Goal: Contribute content

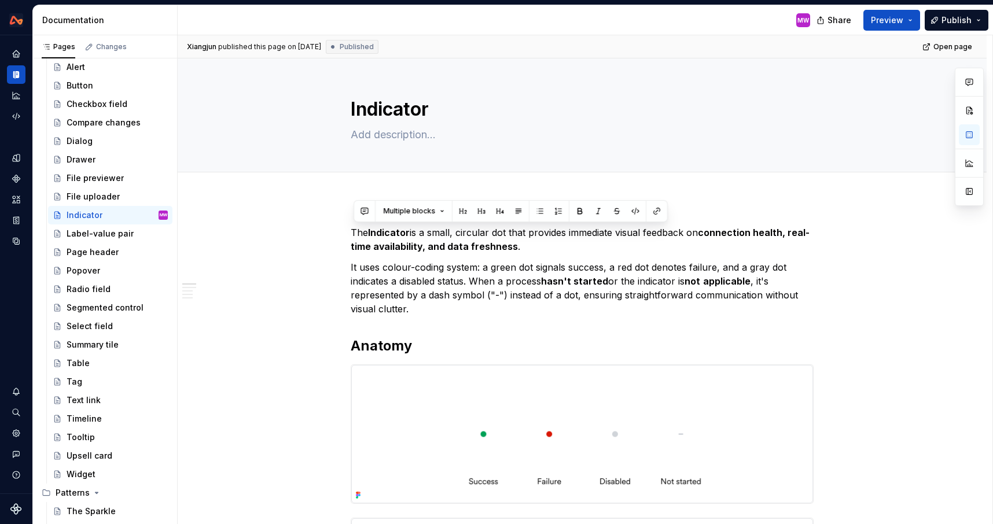
drag, startPoint x: 564, startPoint y: 360, endPoint x: 344, endPoint y: 34, distance: 393.5
click at [344, 34] on div "Documentation MW Share Preview Publish Pages Changes Add Accessibility guide fo…" at bounding box center [513, 264] width 960 height 519
copy div "The Indicator is a small, circular dot that provides immediate visual feedback …"
click at [459, 347] on h2 "Anatomy" at bounding box center [582, 346] width 463 height 19
click at [355, 227] on p "The Indicator is a small, circular dot that provides immediate visual feedback …" at bounding box center [582, 240] width 463 height 28
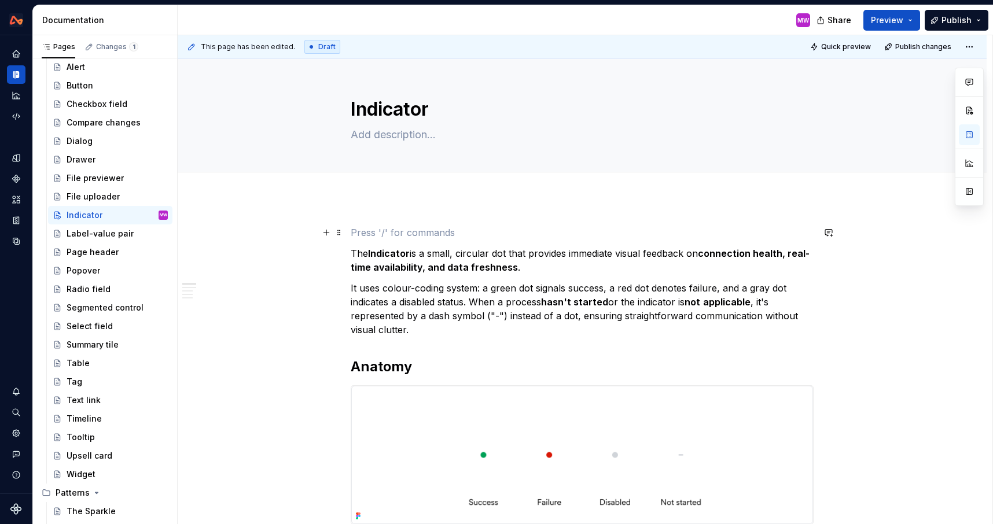
click at [371, 227] on p at bounding box center [582, 233] width 463 height 14
type textarea "*"
click at [974, 131] on button "button" at bounding box center [969, 134] width 21 height 21
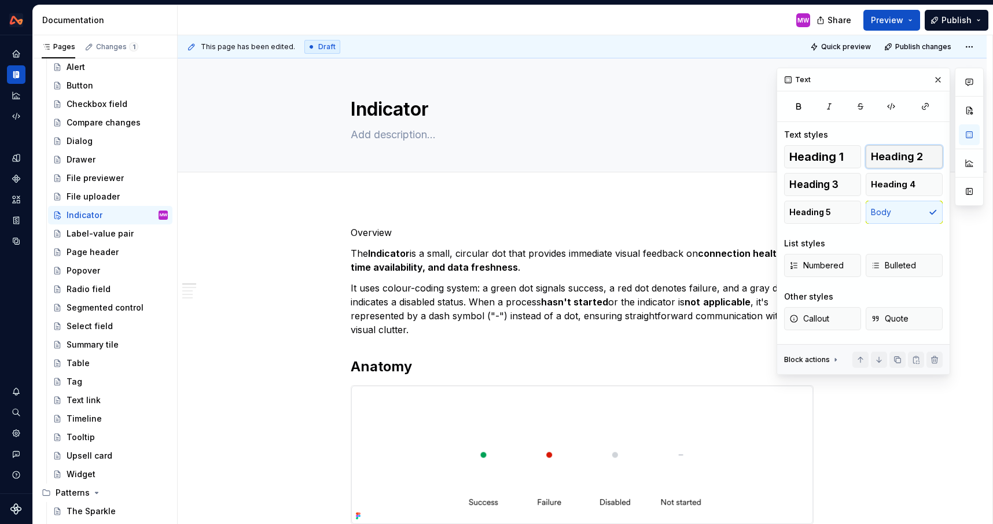
click at [892, 153] on span "Heading 2" at bounding box center [897, 157] width 52 height 12
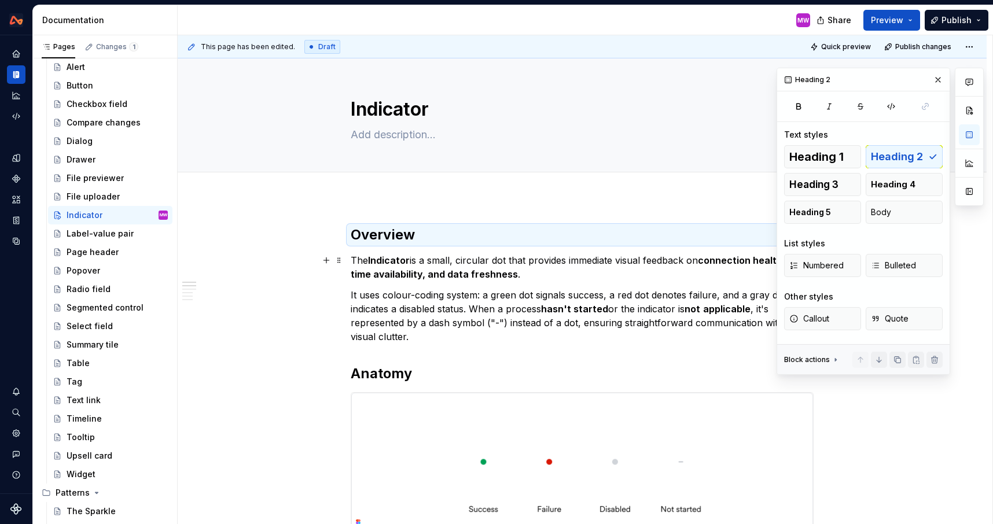
click at [501, 277] on strong "connection health, real-time availability, and data freshness" at bounding box center [580, 267] width 459 height 25
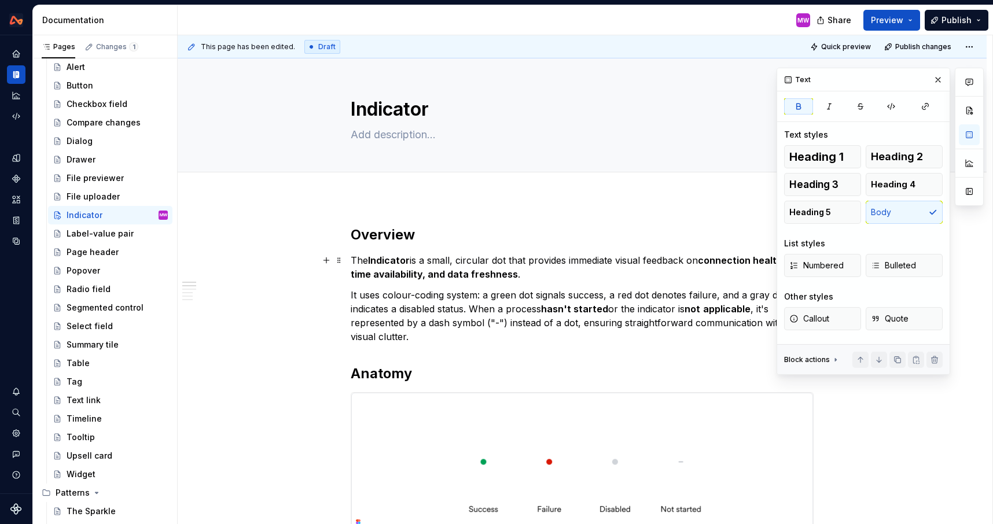
click at [376, 259] on strong "Indicator" at bounding box center [389, 261] width 42 height 12
drag, startPoint x: 413, startPoint y: 260, endPoint x: 374, endPoint y: 259, distance: 38.8
click at [374, 259] on p "The indicator is a small, circular dot that provides immediate visual feedback …" at bounding box center [582, 267] width 463 height 28
click at [498, 269] on strong "connection health, real-time availability, and data freshness" at bounding box center [580, 267] width 459 height 25
click at [937, 79] on button "button" at bounding box center [938, 80] width 16 height 16
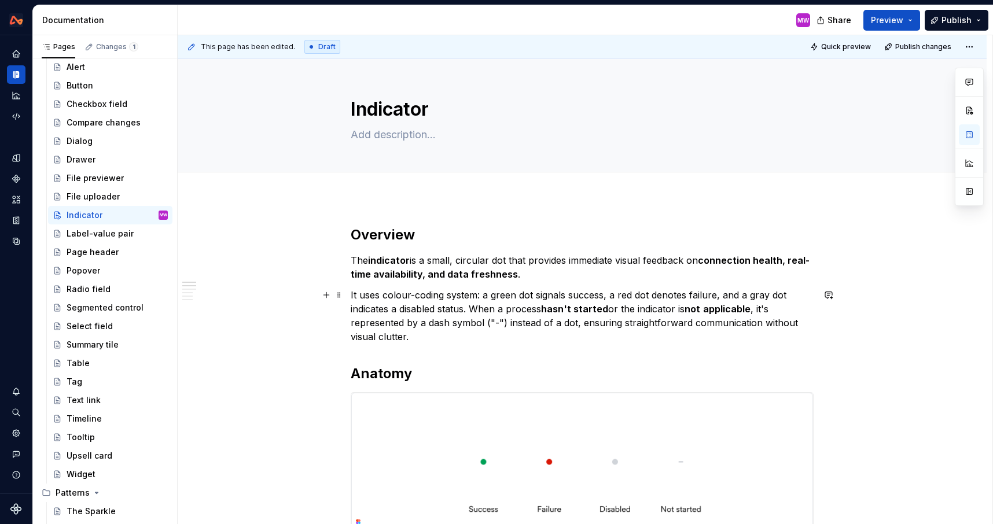
click at [467, 334] on p "It uses colour-coding system: a green dot signals success, a red dot denotes fa…" at bounding box center [582, 316] width 463 height 56
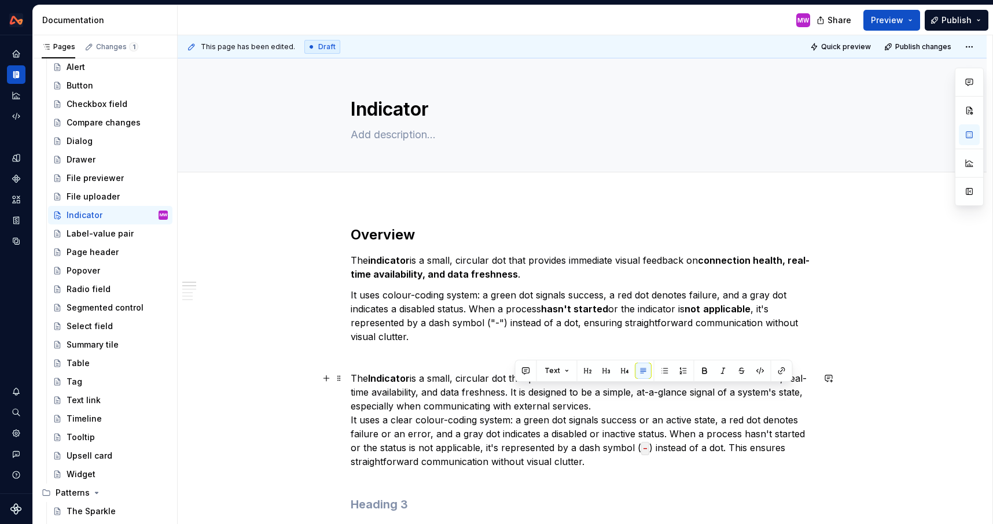
drag, startPoint x: 514, startPoint y: 391, endPoint x: 603, endPoint y: 407, distance: 91.0
click at [604, 407] on p "The Indicator is a small, circular dot that provides immediate visual feedback …" at bounding box center [582, 426] width 463 height 111
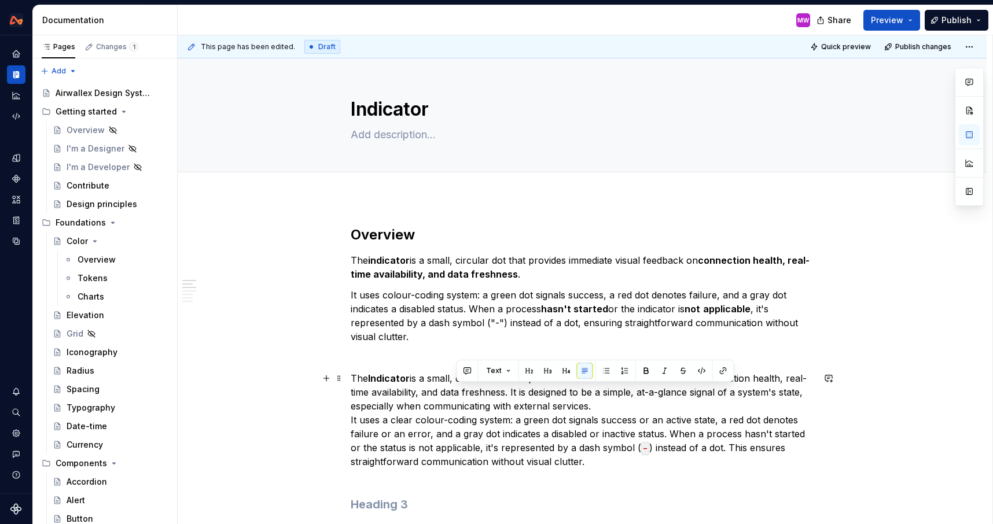
click at [608, 417] on p "The Indicator is a small, circular dot that provides immediate visual feedback …" at bounding box center [582, 426] width 463 height 111
drag, startPoint x: 610, startPoint y: 410, endPoint x: 514, endPoint y: 393, distance: 97.4
click at [514, 393] on p "The Indicator is a small, circular dot that provides immediate visual feedback …" at bounding box center [582, 426] width 463 height 111
copy p "It is designed to be a simple, at-a-glance signal of a system's state, especial…"
click at [533, 275] on p "The indicator is a small, circular dot that provides immediate visual feedback …" at bounding box center [582, 267] width 463 height 28
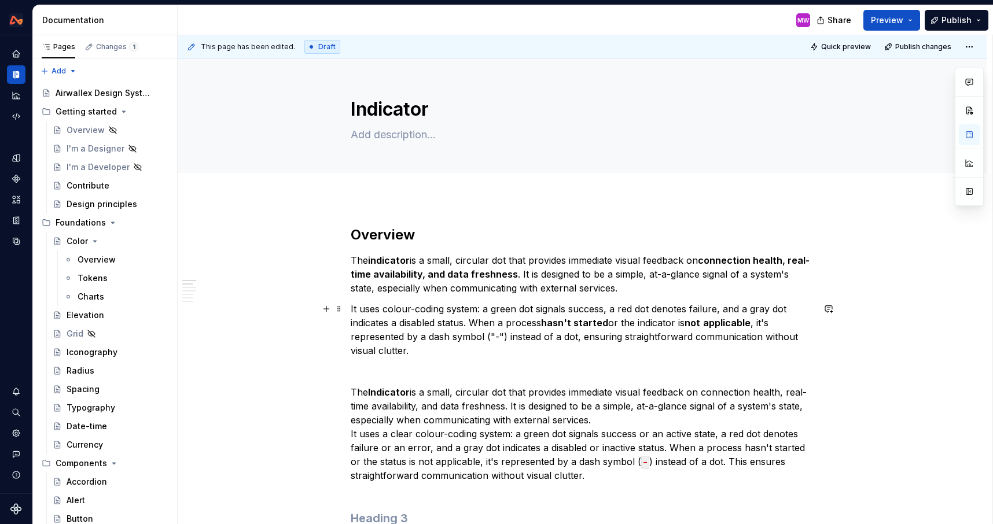
click at [606, 307] on p "It uses colour-coding system: a green dot signals success, a red dot denotes fa…" at bounding box center [582, 330] width 463 height 56
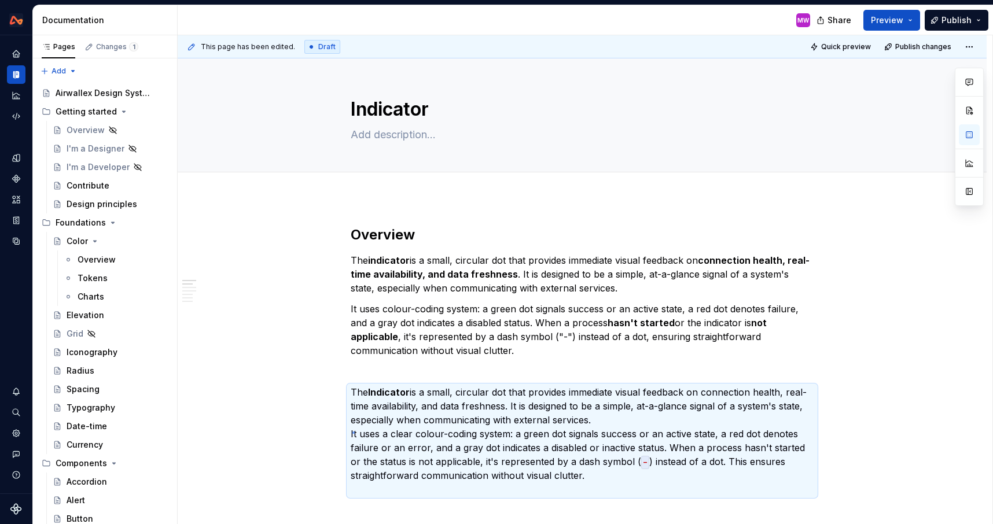
click at [354, 432] on div "This page has been edited. Draft Quick preview Publish changes Indicator Edit h…" at bounding box center [585, 280] width 815 height 490
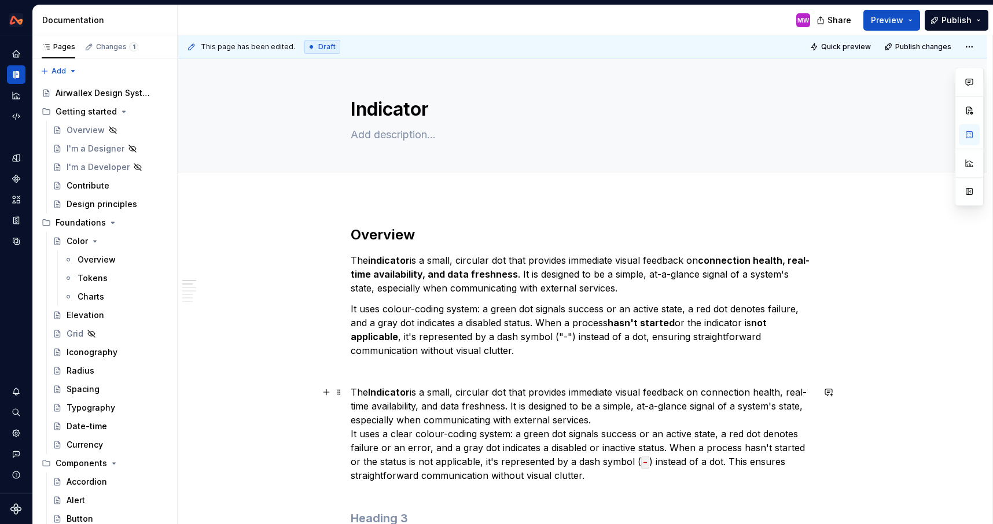
click at [365, 435] on p "The Indicator is a small, circular dot that provides immediate visual feedback …" at bounding box center [582, 440] width 463 height 111
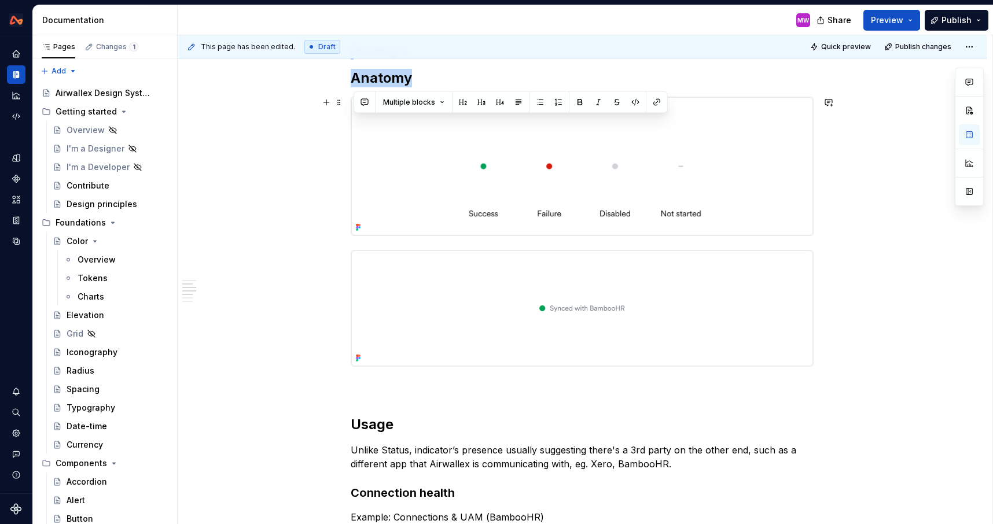
drag, startPoint x: 354, startPoint y: 391, endPoint x: 586, endPoint y: 224, distance: 285.2
click at [586, 224] on div "Overview The indicator is a small, circular dot that provides immediate visual …" at bounding box center [582, 419] width 463 height 1320
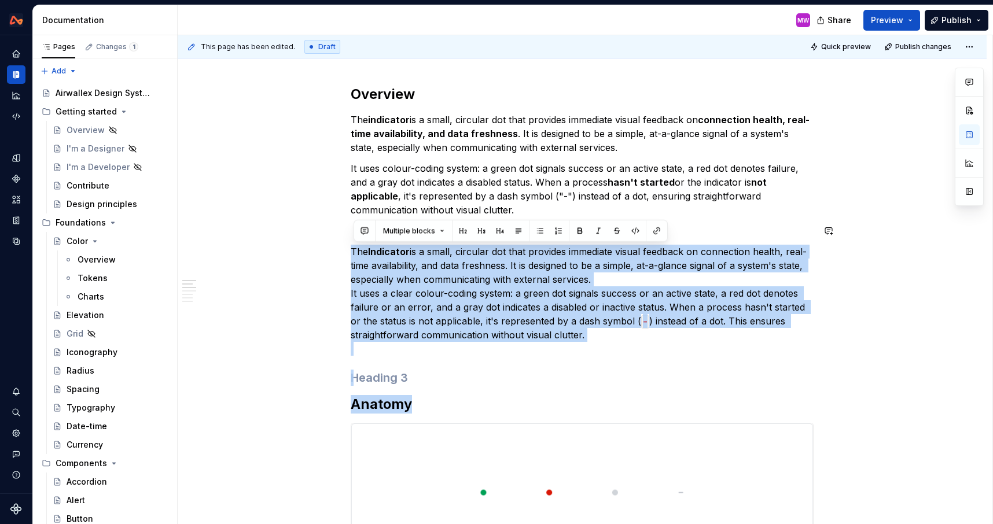
scroll to position [140, 0]
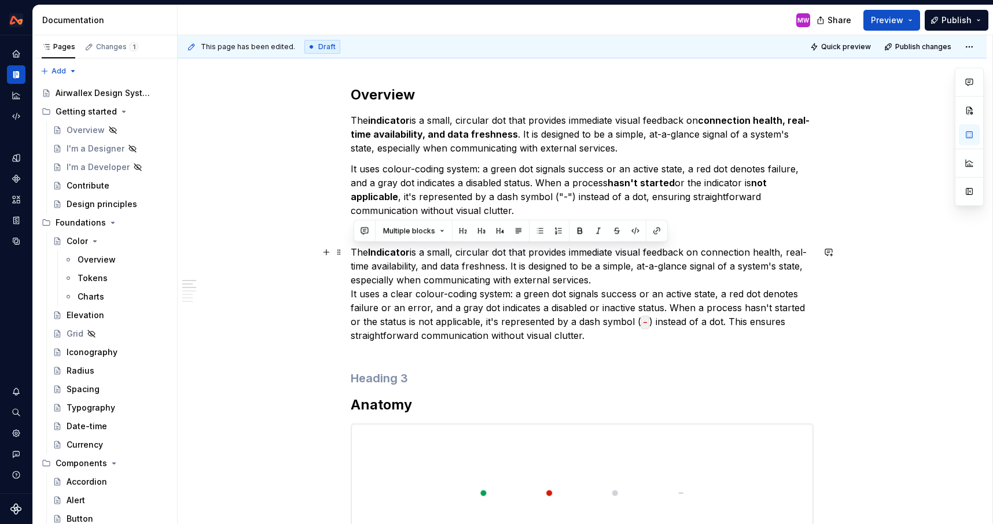
click at [616, 342] on p "The Indicator is a small, circular dot that provides immediate visual feedback …" at bounding box center [582, 300] width 463 height 111
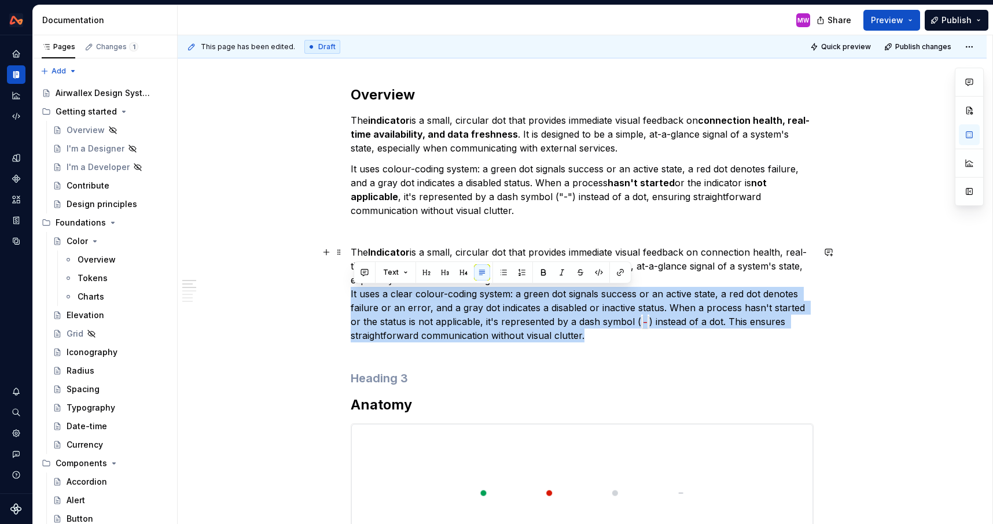
drag, startPoint x: 354, startPoint y: 289, endPoint x: 588, endPoint y: 332, distance: 238.2
click at [589, 333] on p "The Indicator is a small, circular dot that provides immediate visual feedback …" at bounding box center [582, 300] width 463 height 111
copy p "It uses a clear colour-coding system: a green dot signals success or an active …"
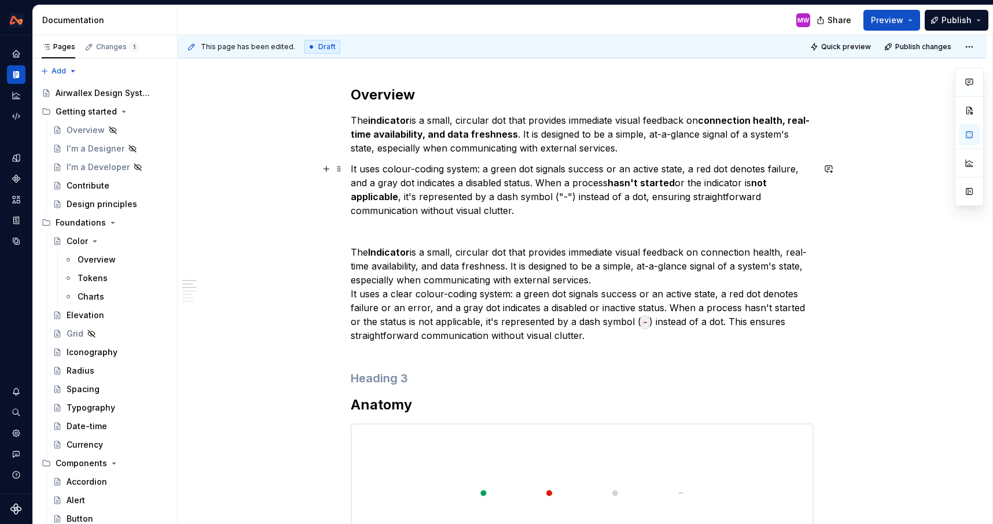
click at [530, 206] on p "It uses colour-coding system: a green dot signals success or an active state, a…" at bounding box center [582, 190] width 463 height 56
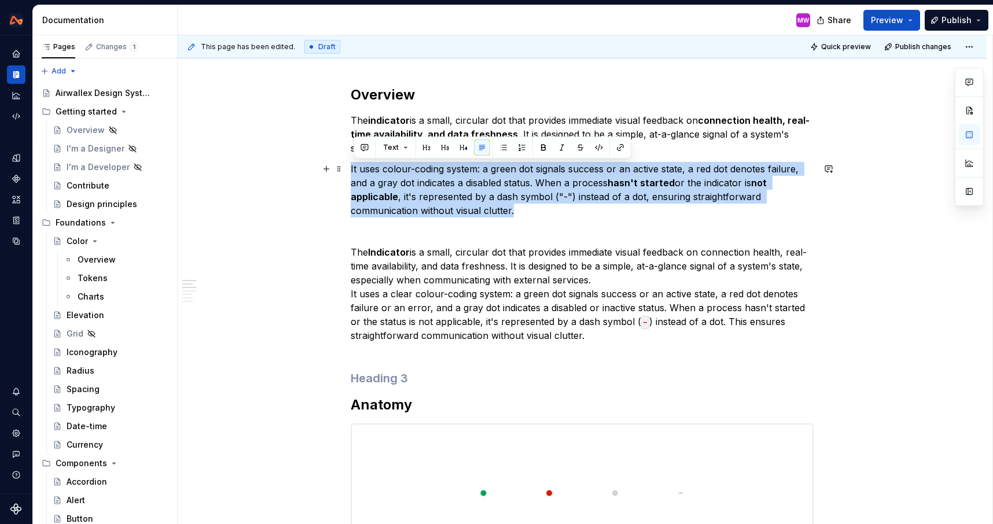
drag, startPoint x: 539, startPoint y: 213, endPoint x: 351, endPoint y: 173, distance: 192.2
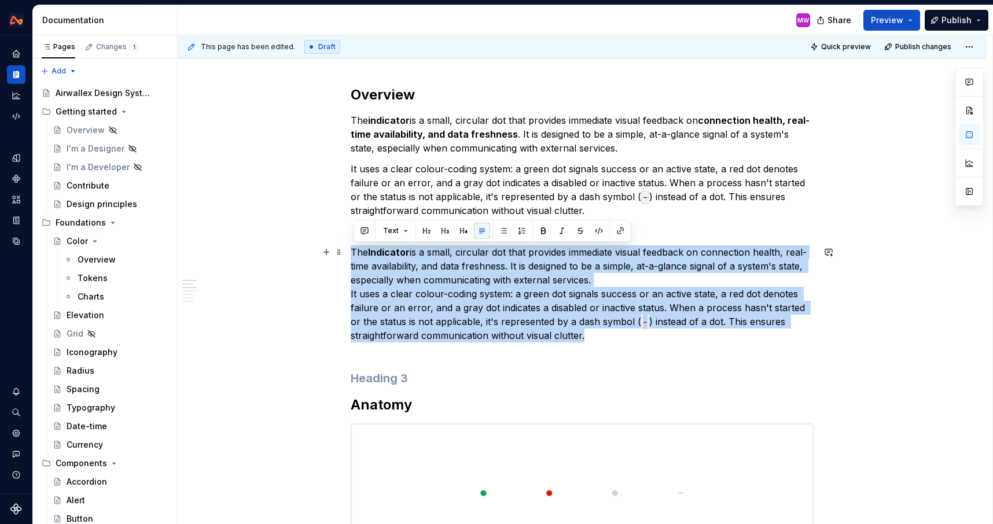
drag, startPoint x: 600, startPoint y: 336, endPoint x: 350, endPoint y: 255, distance: 262.9
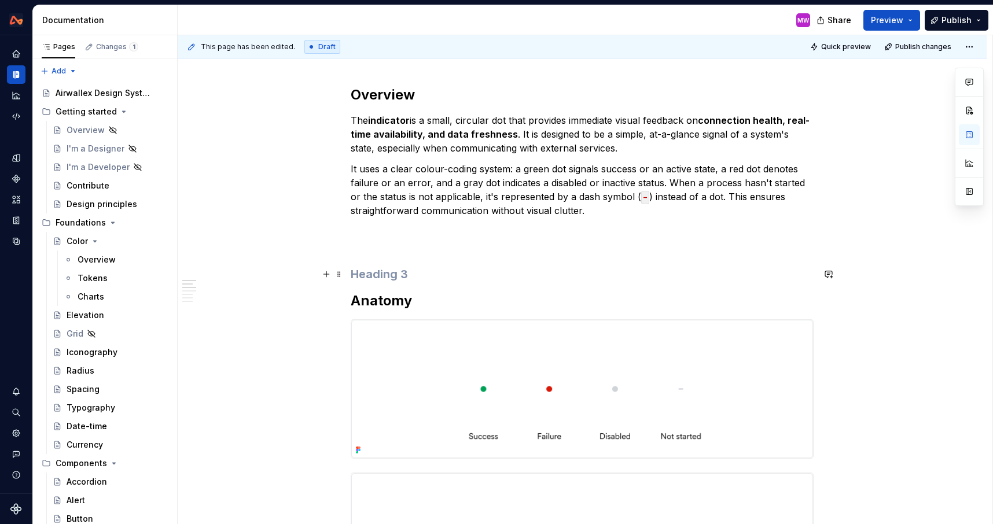
click at [361, 274] on h3 at bounding box center [582, 274] width 463 height 16
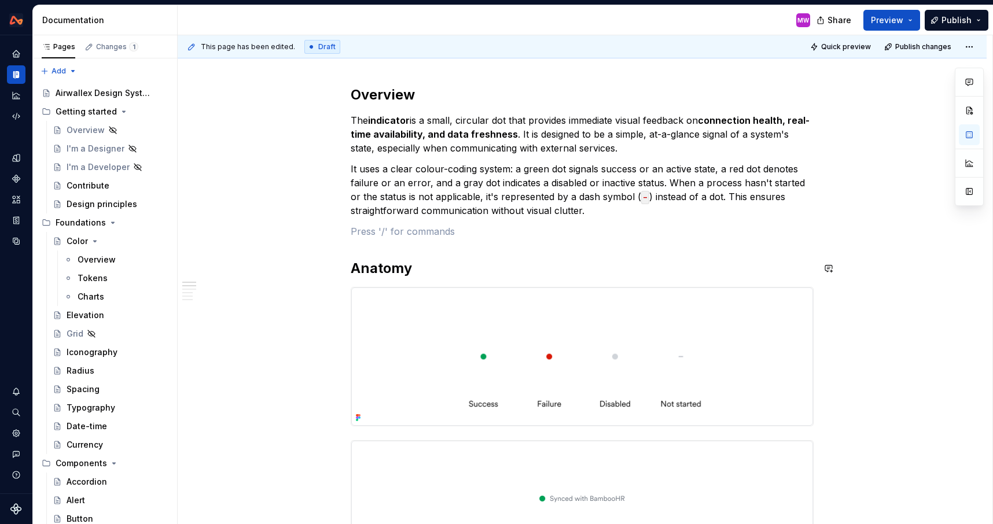
click at [460, 275] on h2 "Anatomy" at bounding box center [582, 268] width 463 height 19
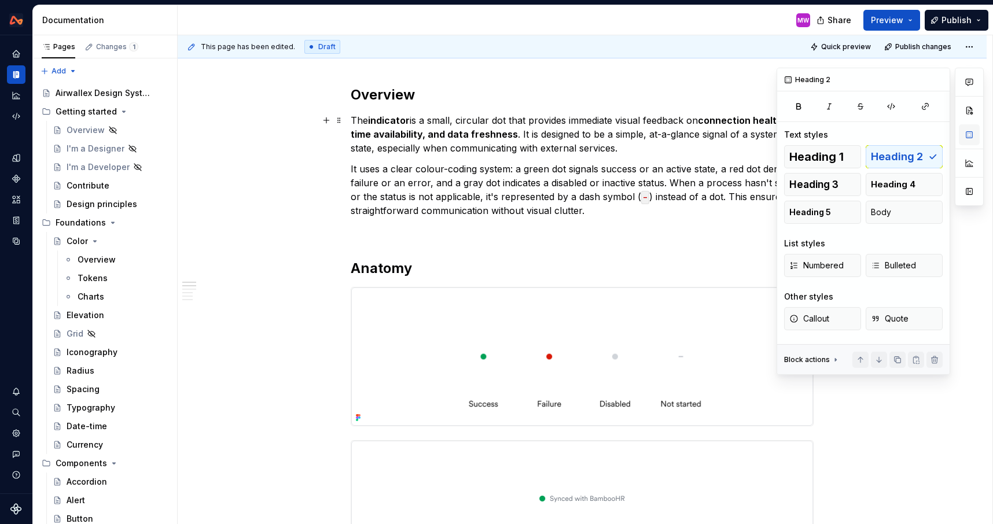
click at [965, 135] on button "button" at bounding box center [969, 134] width 21 height 21
click at [597, 260] on h2 "Anatomy" at bounding box center [582, 268] width 463 height 19
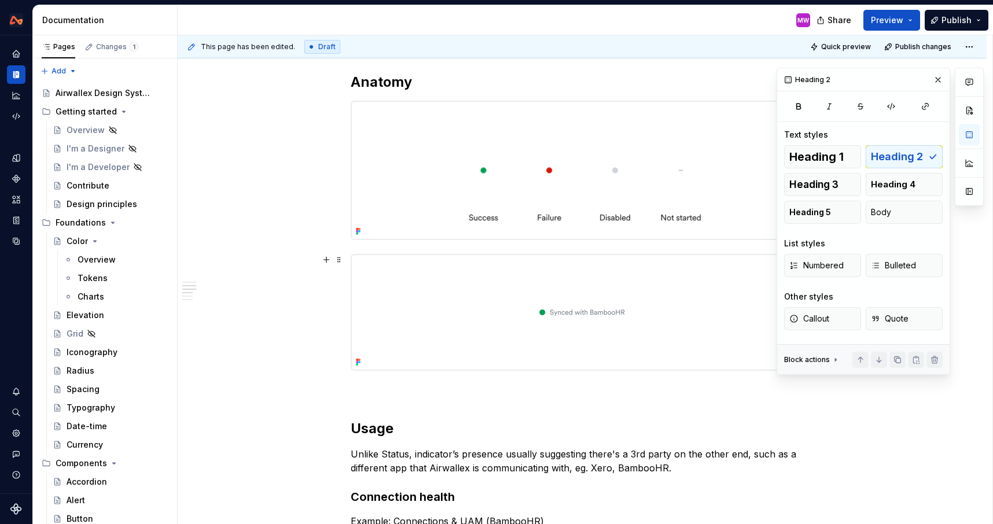
scroll to position [327, 0]
click at [936, 83] on button "button" at bounding box center [938, 80] width 16 height 16
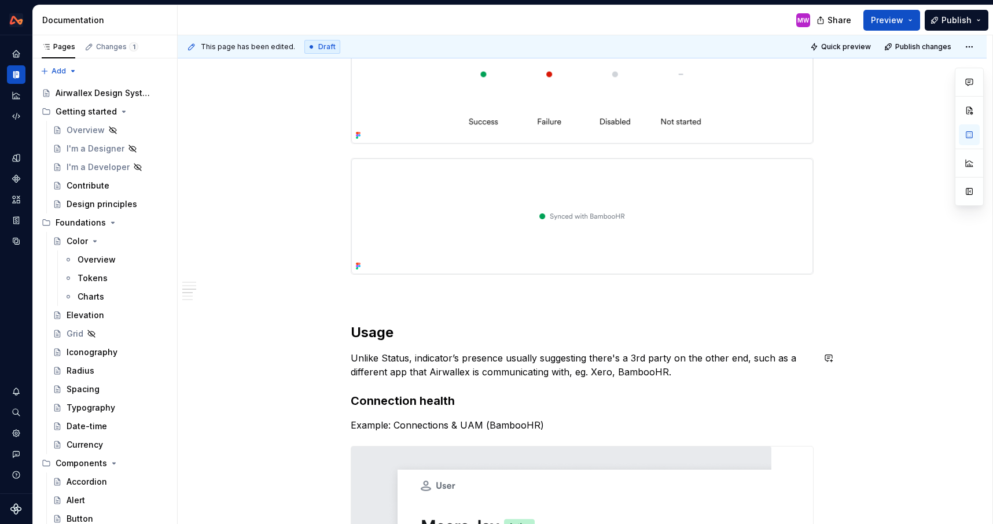
scroll to position [505, 0]
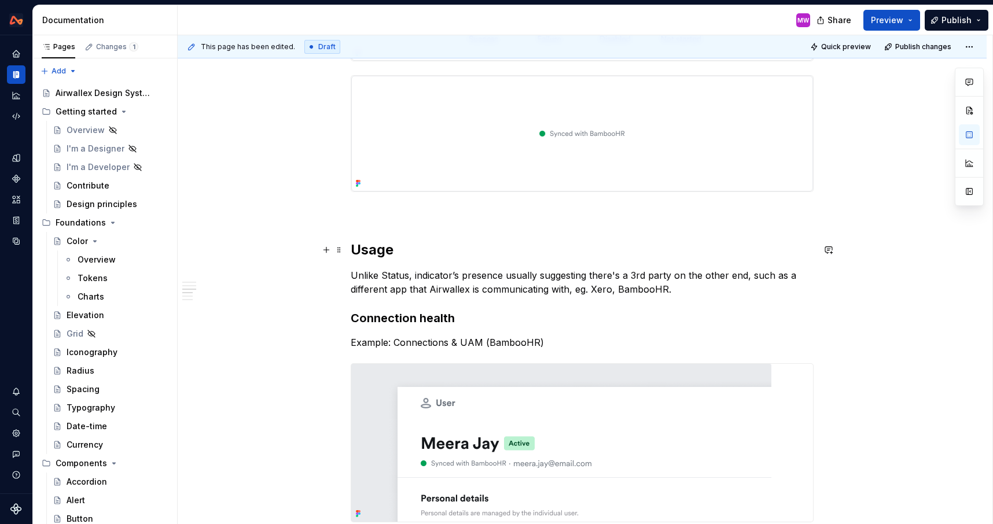
click at [405, 248] on h2 "Usage" at bounding box center [582, 250] width 463 height 19
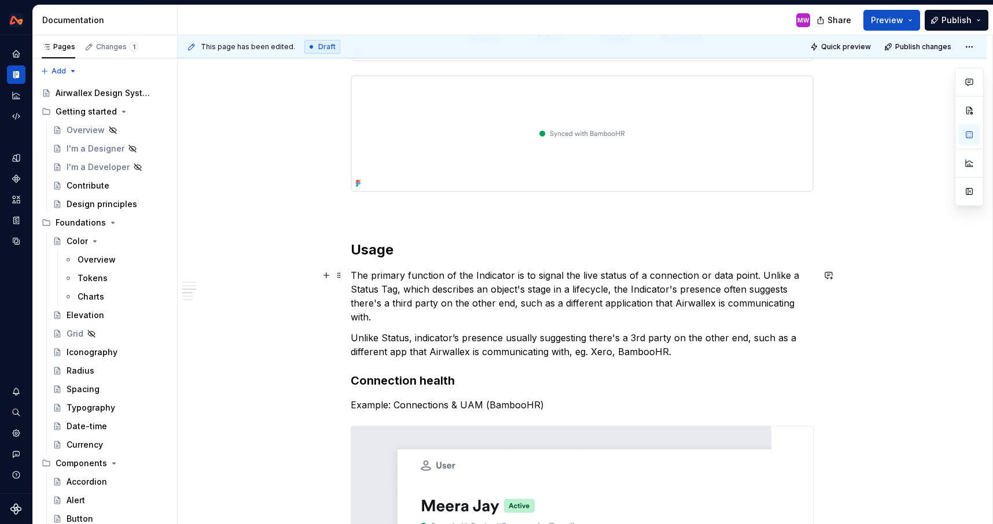
click at [479, 271] on p "The primary function of the Indicator is to signal the live status of a connect…" at bounding box center [582, 296] width 463 height 56
click at [635, 288] on p "The primary function of the indicator is to signal the live status of a connect…" at bounding box center [582, 296] width 463 height 56
click at [820, 304] on div "Overview The indicator is a small, circular dot that provides immediate visual …" at bounding box center [582, 415] width 809 height 1445
drag, startPoint x: 355, startPoint y: 338, endPoint x: 679, endPoint y: 348, distance: 324.8
click at [679, 348] on p "Unlike Status, indicator’s presence usually suggesting there's a 3rd party on t…" at bounding box center [582, 345] width 463 height 28
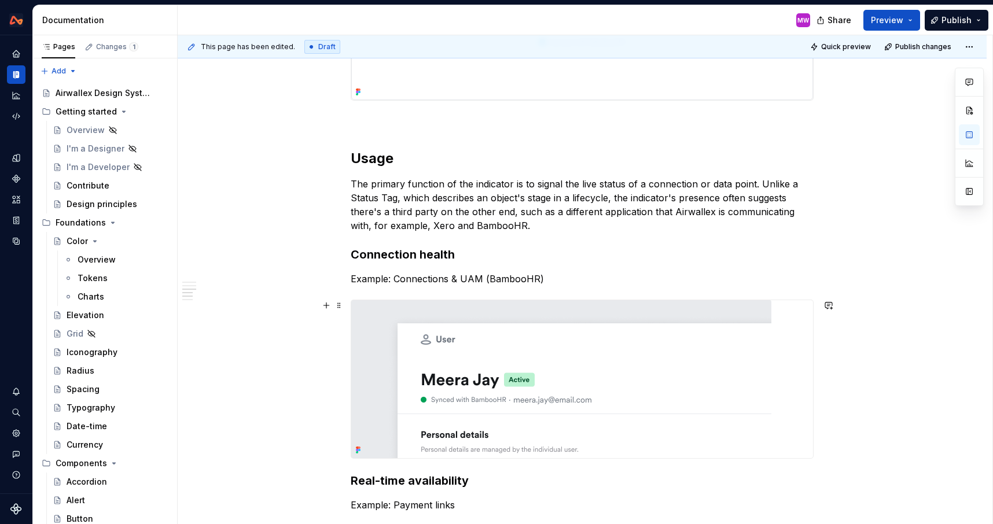
scroll to position [694, 0]
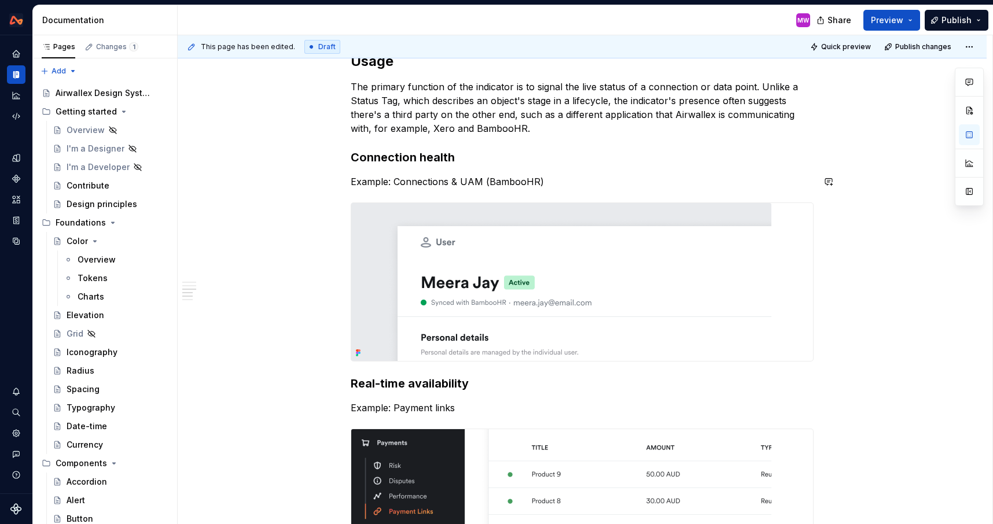
click at [480, 164] on h3 "Connection health" at bounding box center [582, 157] width 463 height 16
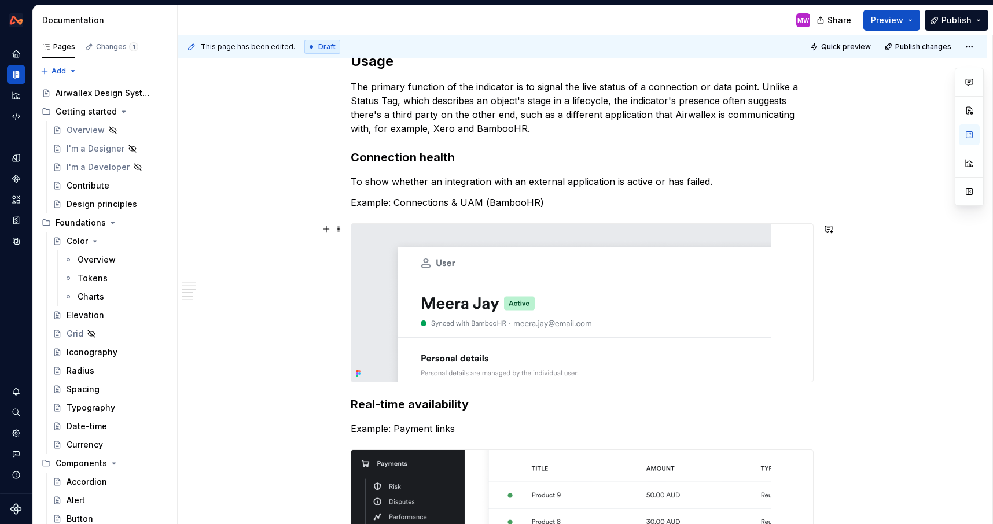
click at [518, 311] on img at bounding box center [561, 303] width 420 height 158
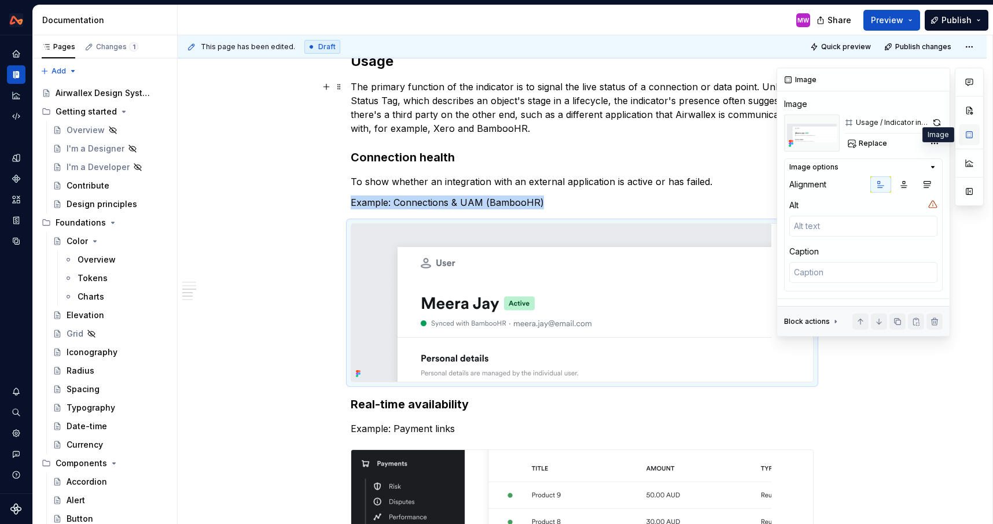
click at [973, 133] on button "button" at bounding box center [969, 134] width 21 height 21
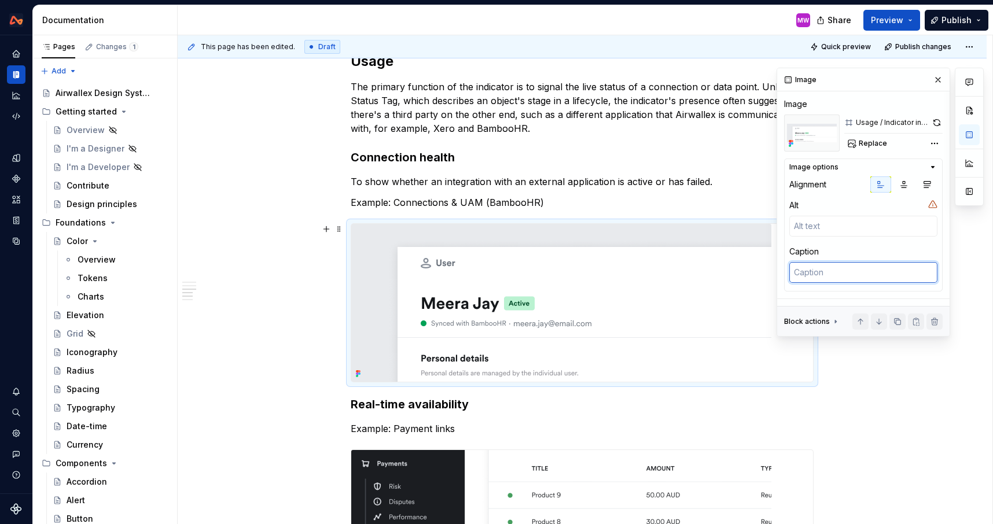
click at [837, 277] on textarea at bounding box center [863, 272] width 148 height 21
paste textarea "In the 'Connections' settings, an Indicator next to the Xero logo instantly sho…"
type textarea "*"
type textarea "In the 'Connections' settings, an Indicator next to the Xero logo instantly sho…"
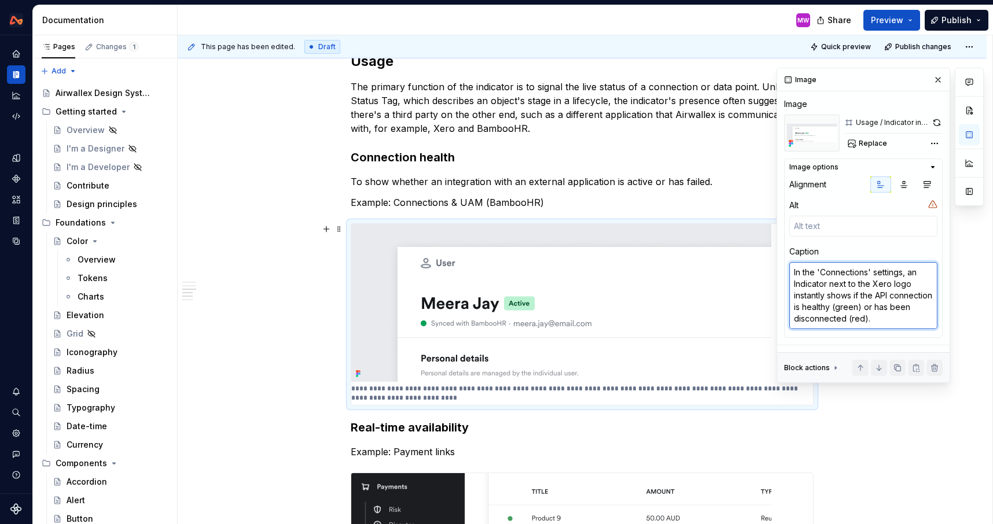
click at [911, 272] on textarea "In the 'Connections' settings, an Indicator next to the Xero logo instantly sho…" at bounding box center [863, 295] width 148 height 67
drag, startPoint x: 912, startPoint y: 272, endPoint x: 784, endPoint y: 265, distance: 128.1
click at [784, 265] on div "Image options Alignment Alt Caption In the 'Connections' settings, an Indicator…" at bounding box center [863, 248] width 159 height 179
type textarea "*"
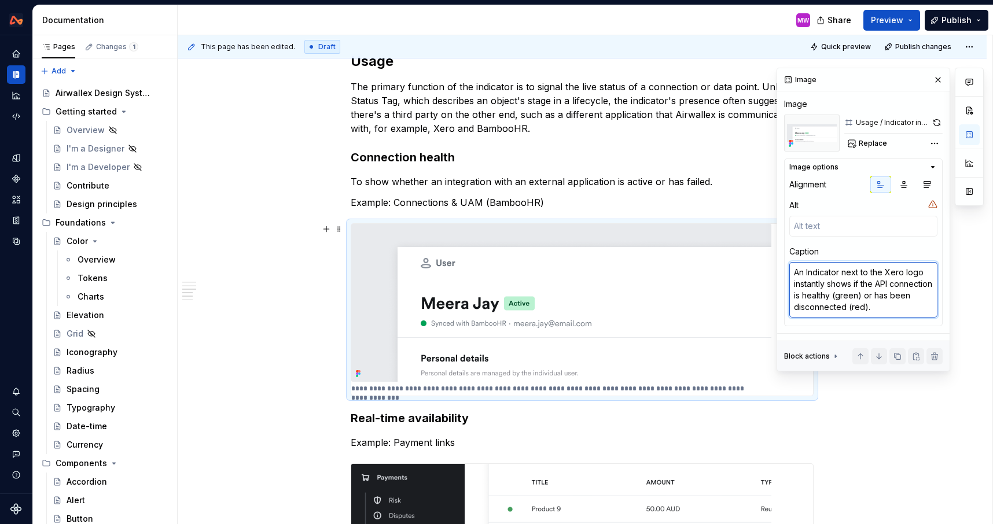
click at [809, 271] on textarea "An Indicator next to the Xero logo instantly shows if the API connection is hea…" at bounding box center [863, 290] width 148 height 56
type textarea "An \ndicator next to the Xero logo instantly shows if the API connection is hea…"
type textarea "*"
type textarea "An \indicator next to the Xero logo instantly shows if the API connection is he…"
type textarea "*"
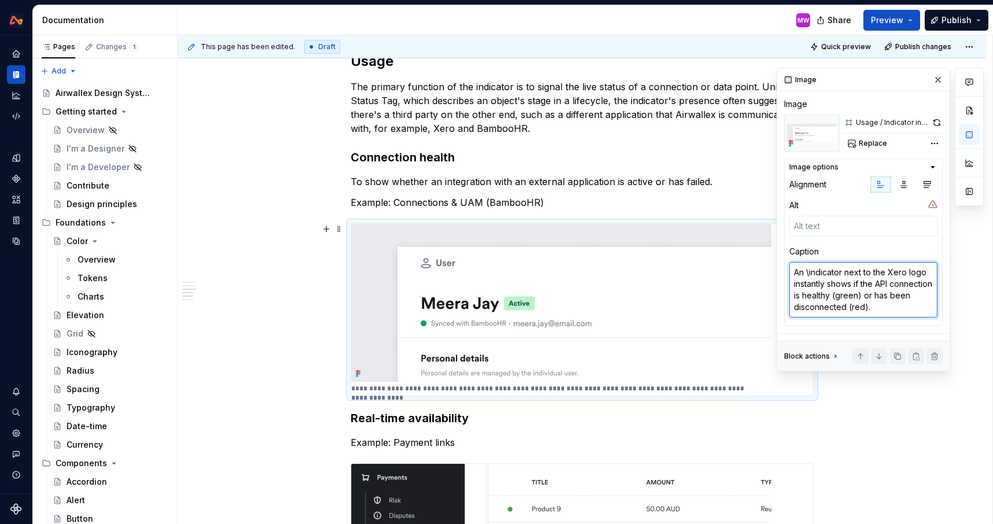
type textarea "An \ndicator next to the Xero logo instantly shows if the API connection is hea…"
type textarea "*"
type textarea "An ndicator next to the Xero logo instantly shows if the API connection is heal…"
type textarea "*"
click at [885, 270] on textarea "An indicator next to the Xero logo instantly shows if the API connection is hea…" at bounding box center [863, 290] width 148 height 56
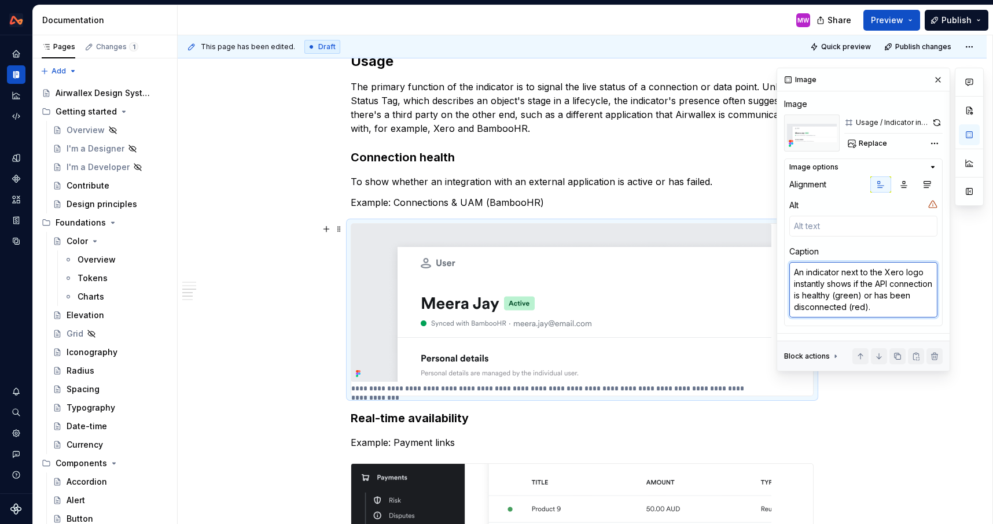
click at [842, 270] on textarea "An indicator next to the Xero logo instantly shows if the API connection is hea…" at bounding box center [863, 290] width 148 height 56
drag, startPoint x: 842, startPoint y: 270, endPoint x: 827, endPoint y: 279, distance: 17.2
click at [827, 280] on textarea "An indicator next to the Xero logo instantly shows if the API connection is hea…" at bounding box center [863, 290] width 148 height 56
type textarea "An indicator shows if the API connection is healthy (green) or has been disconn…"
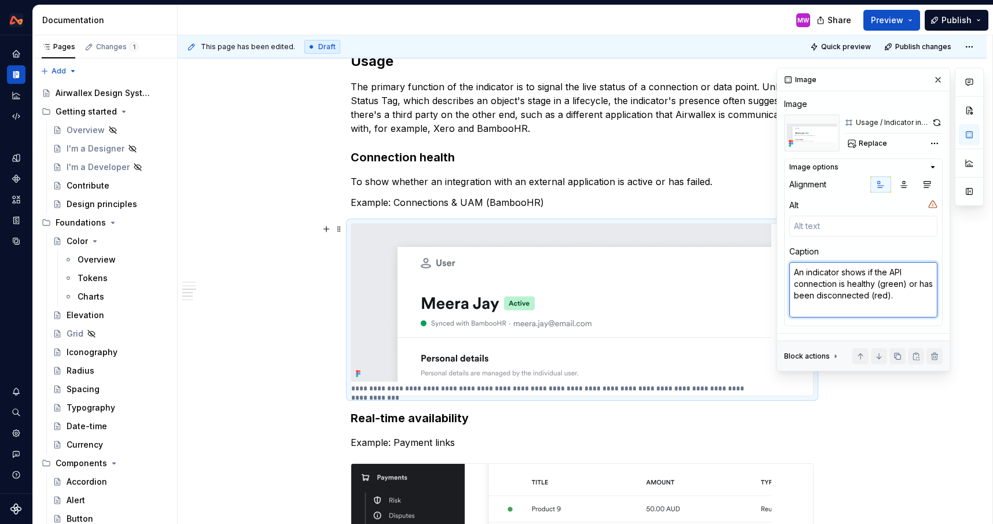
type textarea "*"
click at [892, 271] on textarea "An indicator shows if the API connection is healthy (green) or has been disconn…" at bounding box center [863, 284] width 148 height 44
type textarea "An indicator shows if the uAPI connection is healthy (green) or has been discon…"
type textarea "*"
type textarea "An indicator shows if the usAPI connection is healthy (green) or has been disco…"
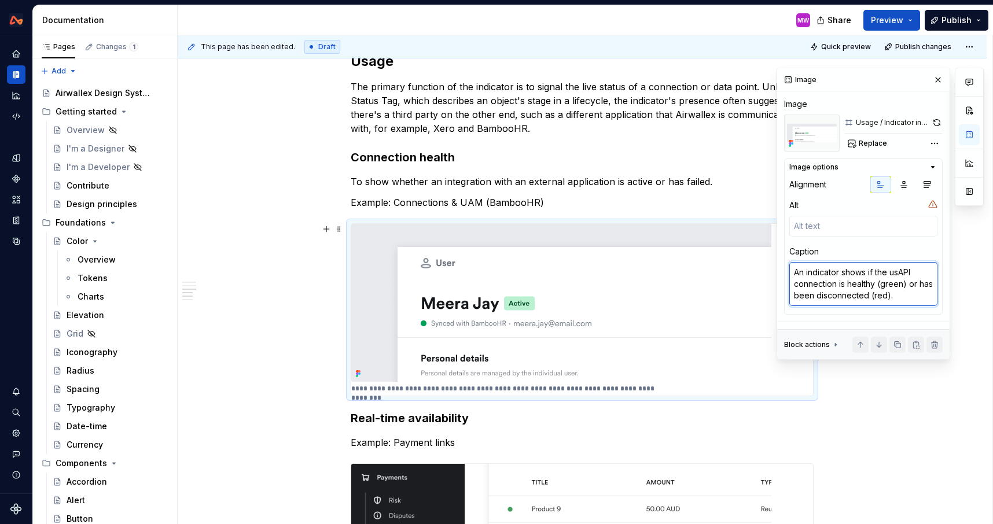
type textarea "*"
type textarea "An indicator shows if the useAPI connection is healthy (green) or has been disc…"
type textarea "*"
type textarea "An indicator shows if the userAPI connection is healthy (green) or has been dis…"
type textarea "*"
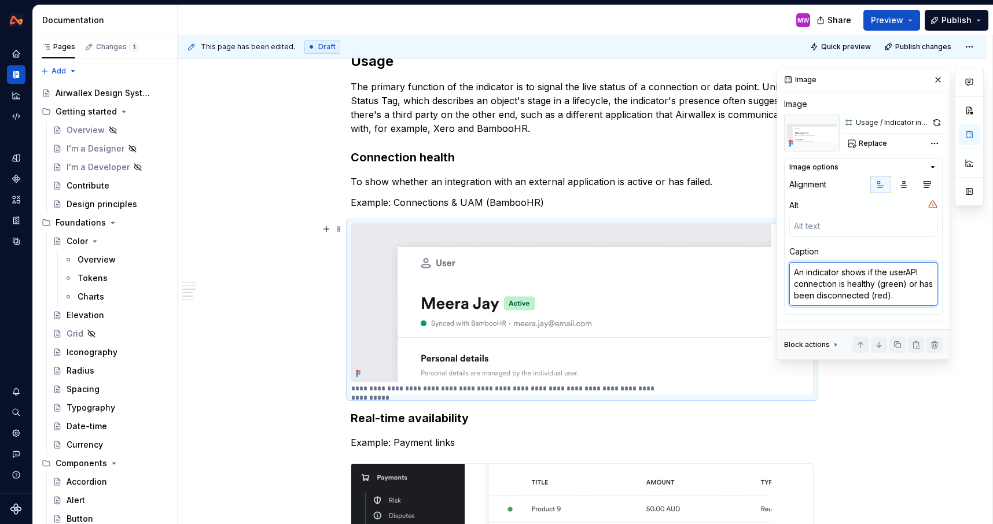
type textarea "An indicator shows if the user API connection is healthy (green) or has been di…"
type textarea "*"
type textarea "An indicator shows if the user iAPI connection is healthy (green) or has been d…"
type textarea "*"
type textarea "An indicator shows if the user isAPI connection is healthy (green) or has been …"
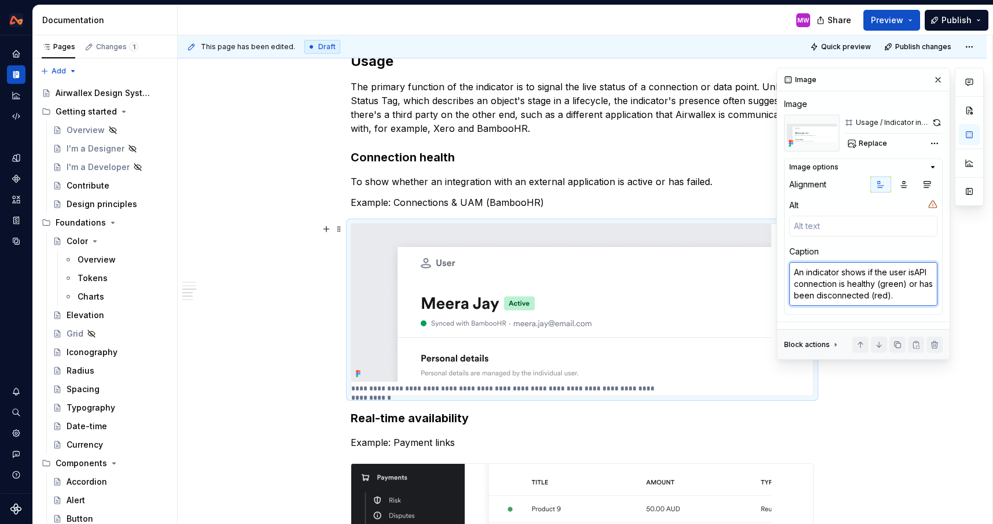
type textarea "*"
type textarea "An indicator shows if the user is API connection is healthy (green) or has been…"
type textarea "*"
type textarea "An indicator shows if the user is sAPI connection is healthy (green) or has bee…"
type textarea "*"
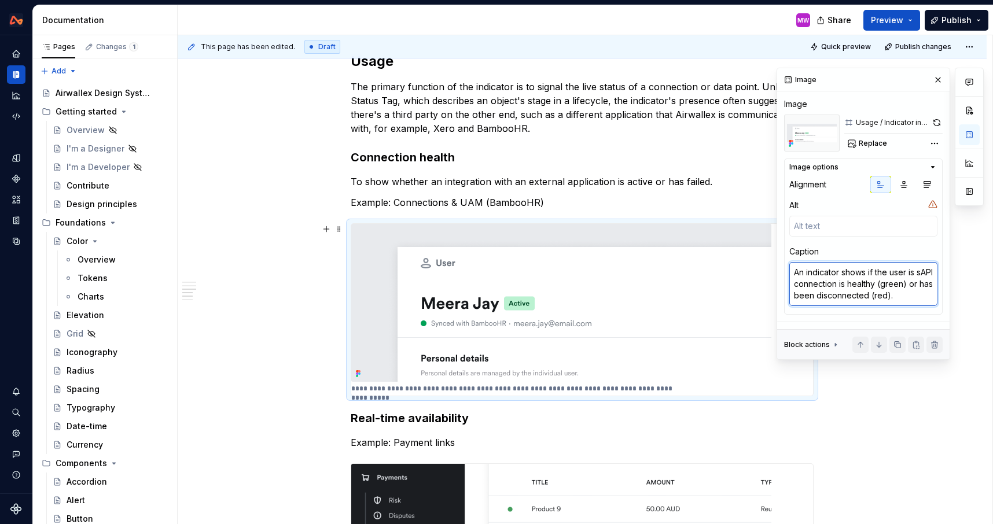
type textarea "An indicator shows if the user is syAPI connection is healthy (green) or has be…"
type textarea "*"
type textarea "An indicator shows if the user is synAPI connection is healthy (green) or has b…"
type textarea "*"
type textarea "An indicator shows if the user is syncAPI connection is healthy (green) or has …"
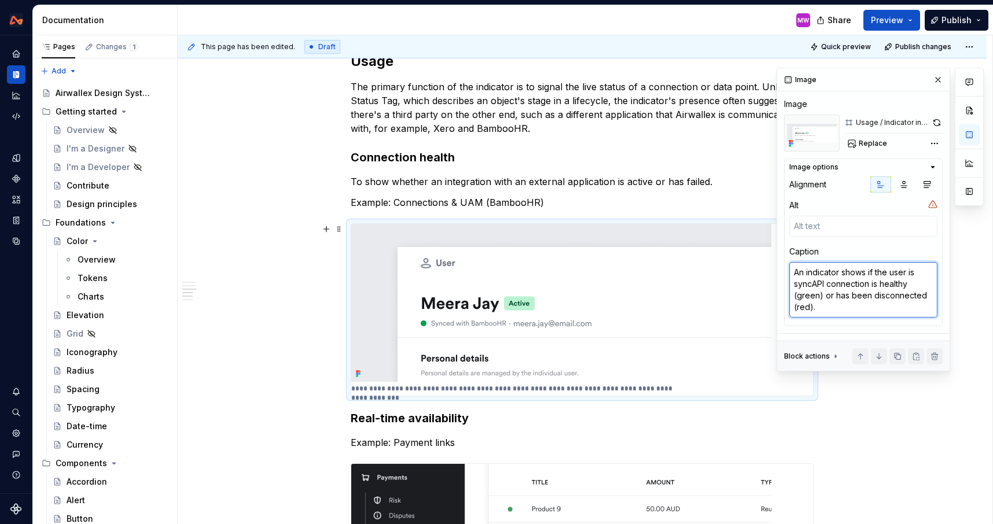
type textarea "*"
type textarea "An indicator shows if the user is synceAPI connection is healthy (green) or has…"
type textarea "*"
type textarea "An indicator shows if the user is syncedAPI connection is healthy (green) or ha…"
type textarea "*"
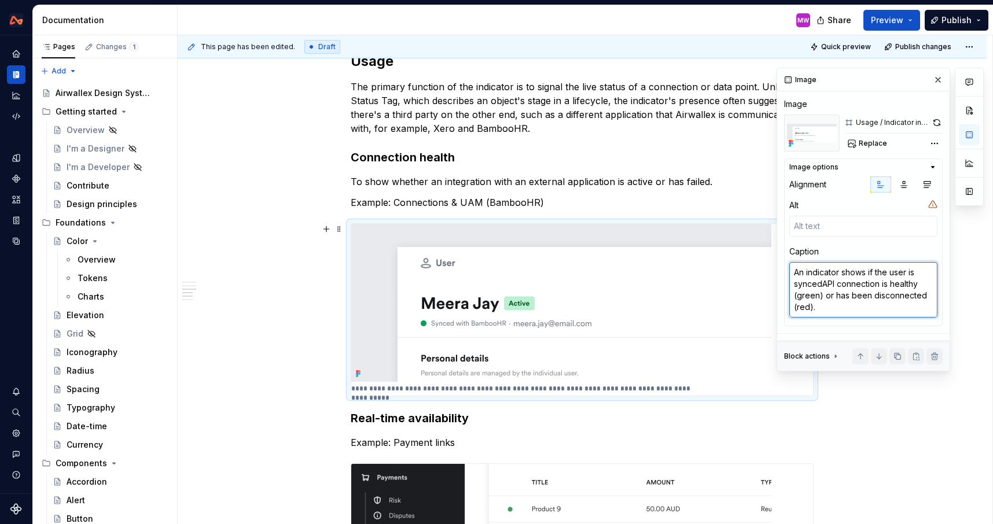
type textarea "An indicator shows if the user is synced API connection is healthy (green) or h…"
type textarea "*"
type textarea "An indicator shows if the user is synced wAPI connection is healthy (green) or …"
type textarea "*"
type textarea "An indicator shows if the user is synced wiAPI connection is healthy (green) or…"
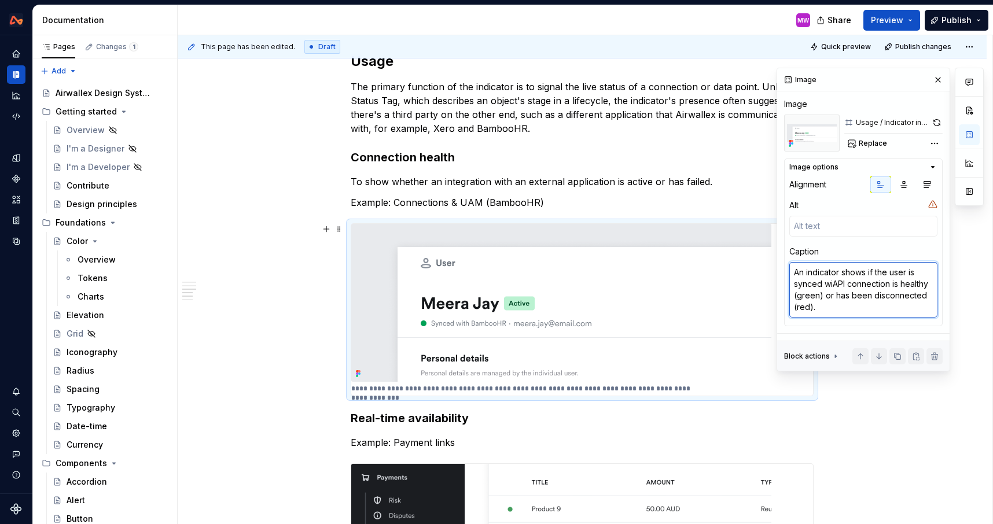
type textarea "*"
type textarea "An indicator shows if the user is synced witAPI connection is healthy (green) o…"
type textarea "*"
type textarea "An indicator shows if the user is synced withAPI connection is healthy (green) …"
type textarea "*"
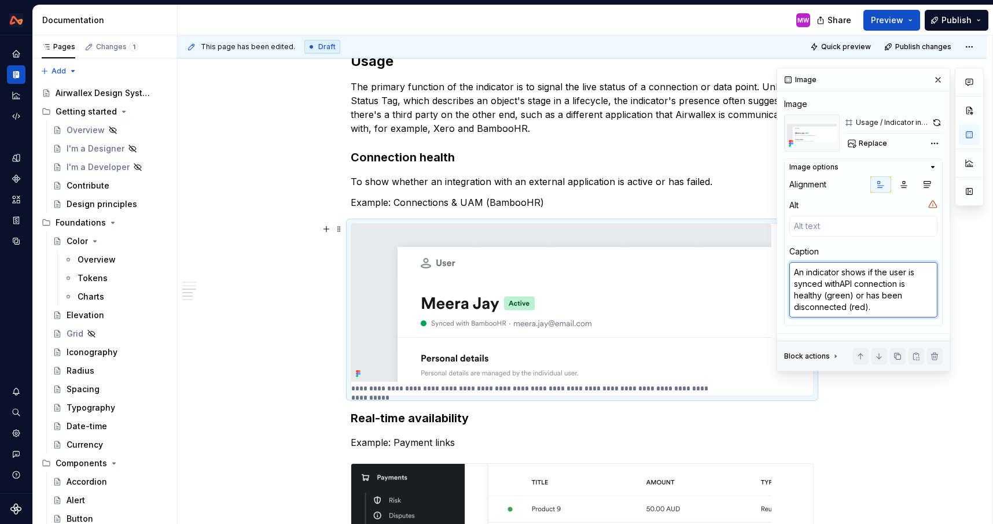
type textarea "An indicator shows if the user is synced with API connection is healthy (green)…"
type textarea "*"
type textarea "An indicator shows if the user is synced with BAPI connection is healthy (green…"
type textarea "*"
type textarea "An indicator shows if the user is synced with BaAPI connection is healthy (gree…"
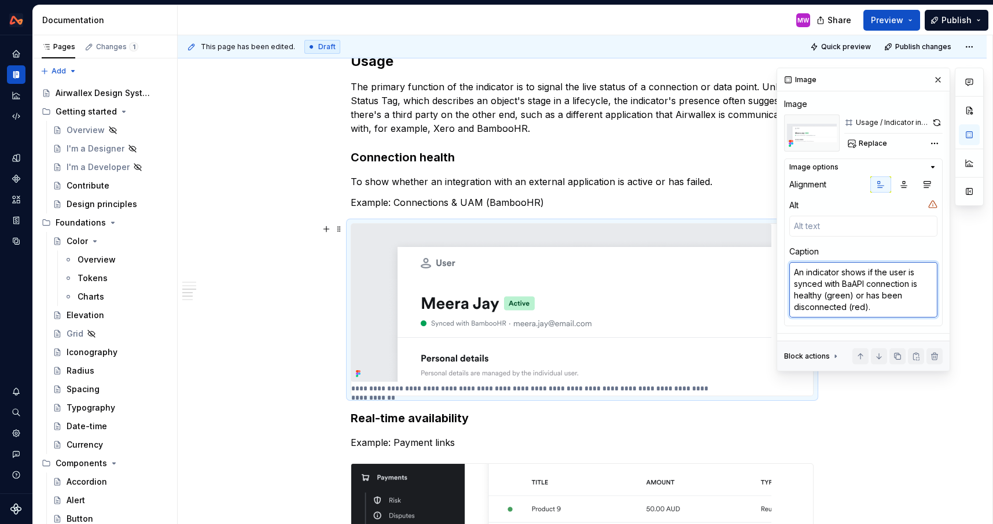
type textarea "*"
type textarea "An indicator shows if the user is synced with BamAPI connection is healthy (gre…"
type textarea "*"
type textarea "An indicator shows if the user is synced with BambAPI connection is healthy (gr…"
type textarea "*"
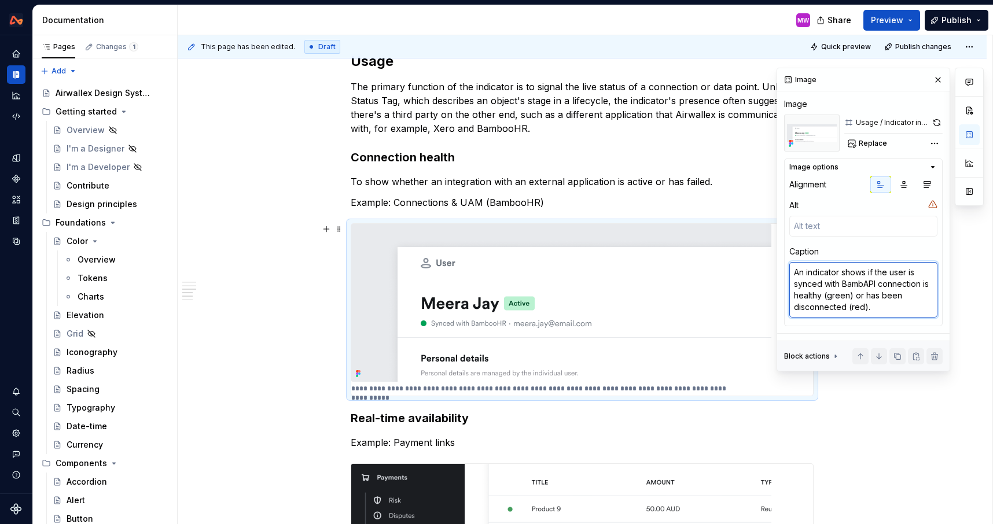
type textarea "An indicator shows if the user is synced with BamboAPI connection is healthy (g…"
type textarea "*"
type textarea "An indicator shows if the user is synced with BambooAPI connection is healthy (…"
type textarea "*"
type textarea "An indicator shows if the user is synced with BambooHAPI connection is healthy …"
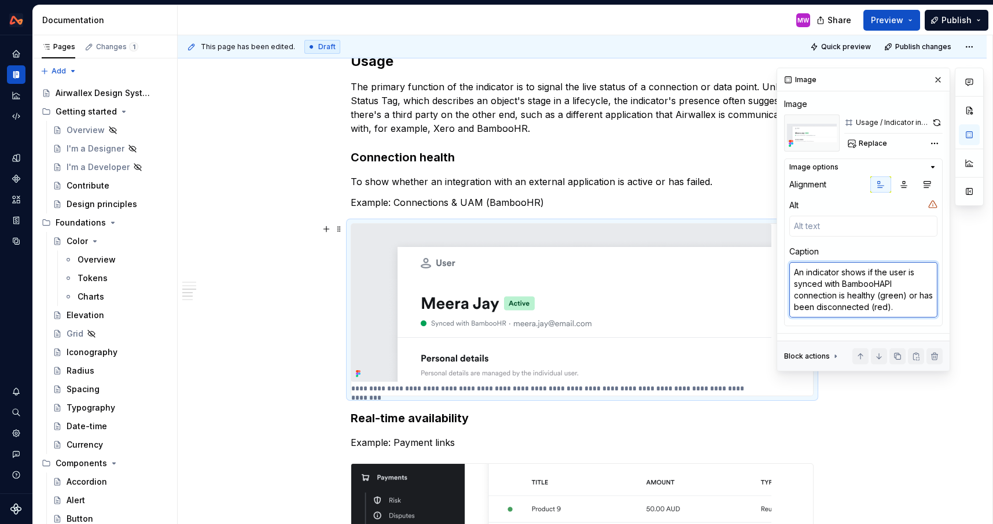
type textarea "*"
type textarea "An indicator shows if the user is synced with BambooHRAPI connection is healthy…"
type textarea "*"
type textarea "An indicator shows if the user is synced with BambooHR API connection is health…"
type textarea "*"
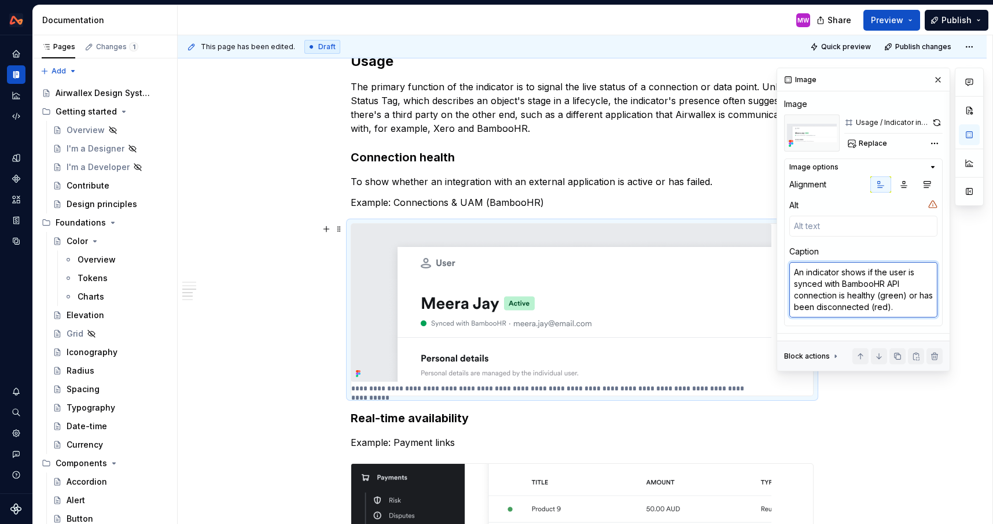
type textarea "An indicator shows if the user is synced with BambooHR (API connection is healt…"
type textarea "*"
type textarea "An indicator shows if the user is synced with BambooHR (gAPI connection is heal…"
type textarea "*"
type textarea "An indicator shows if the user is synced with BambooHR (grAPI connection is hea…"
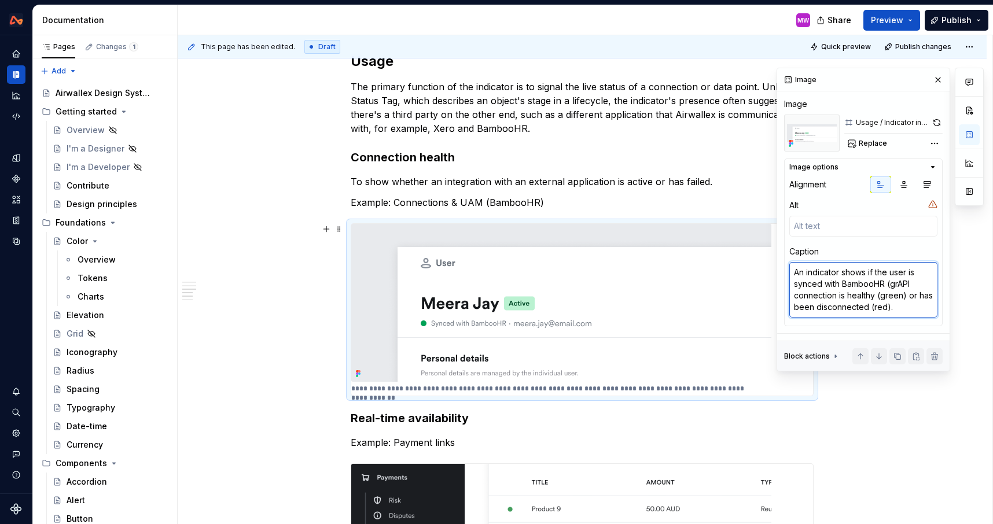
type textarea "*"
type textarea "An indicator shows if the user is synced with BambooHR (greAPI connection is he…"
type textarea "*"
type textarea "An indicator shows if the user is synced with BambooHR (greeAPI connection is h…"
type textarea "*"
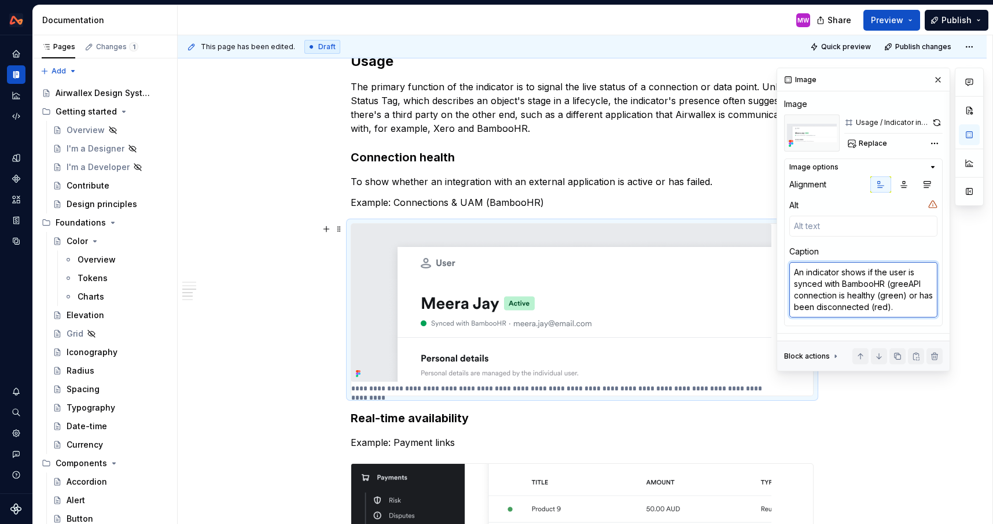
type textarea "An indicator shows if the user is synced with BambooHR (greenAPI connection is …"
type textarea "*"
type textarea "An indicator shows if the user is synced with BambooHR (green)API connection is…"
type textarea "*"
type textarea "An indicator shows if the user is synced with BambooHR (green) API connection i…"
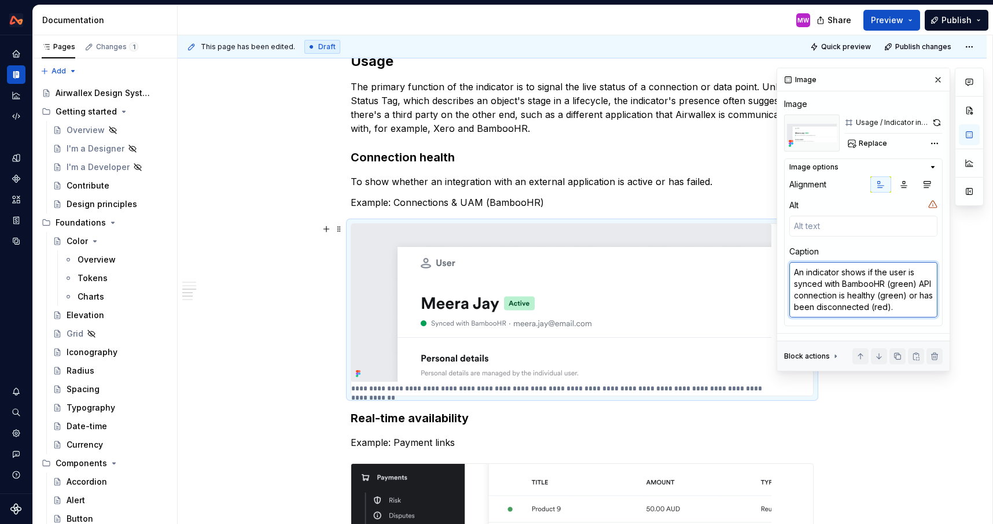
type textarea "*"
type textarea "An indicator shows if the user is synced with BambooHR (green) oAPI connection …"
type textarea "*"
type textarea "An indicator shows if the user is synced with BambooHR (green) orAPI connection…"
type textarea "*"
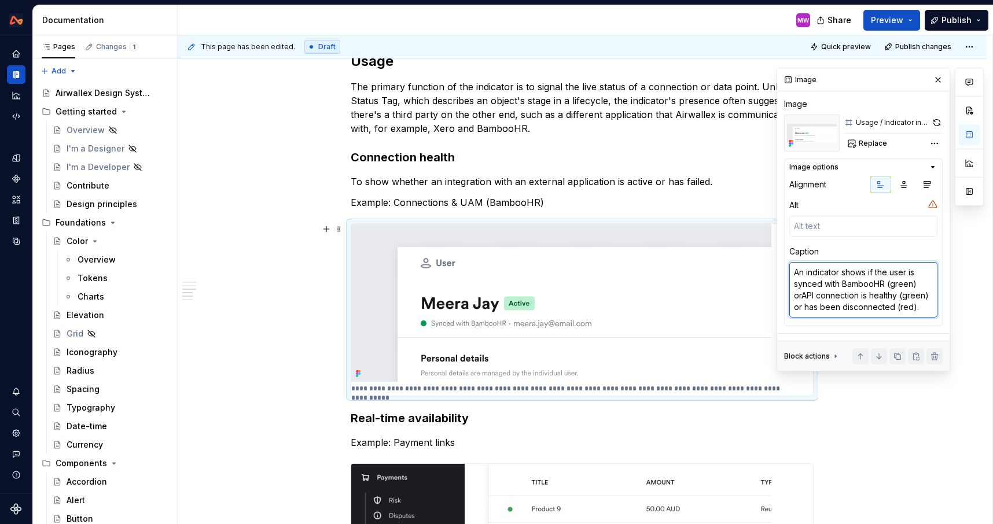
type textarea "An indicator shows if the user is synced with BambooHR (green) or API connectio…"
type textarea "*"
type textarea "An indicator shows if the user is synced with BambooHR (green) or nAPI connecti…"
type textarea "*"
type textarea "An indicator shows if the user is synced with BambooHR (green) or noAPI connect…"
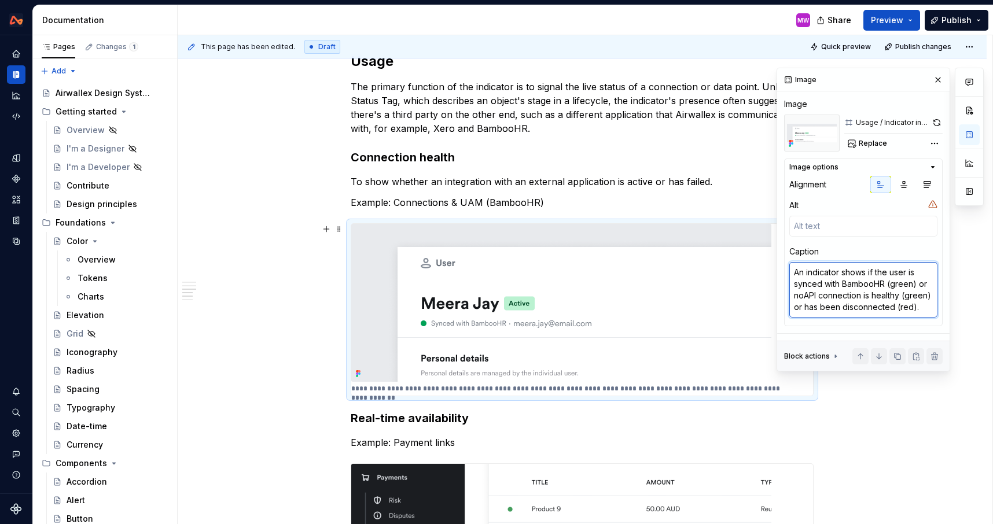
type textarea "*"
type textarea "An indicator shows if the user is synced with BambooHR (green) or notAPI connec…"
type textarea "*"
type textarea "An indicator shows if the user is synced with BambooHR (green) or not API conne…"
type textarea "*"
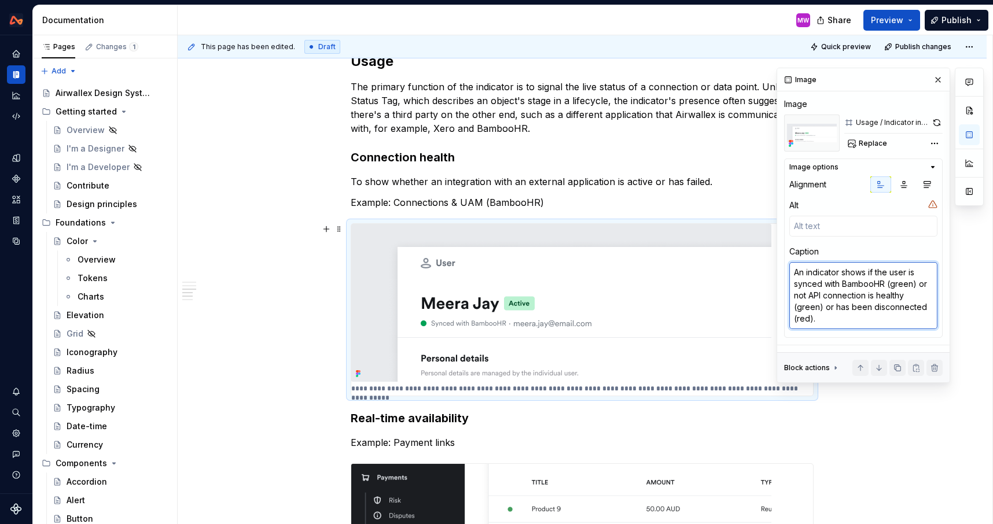
type textarea "An indicator shows if the user is synced with BambooHR (green) or not (API conn…"
type textarea "*"
type textarea "An indicator shows if the user is synced with BambooHR (green) or not (rAPI con…"
type textarea "*"
type textarea "An indicator shows if the user is synced with BambooHR (green) or not (reAPI co…"
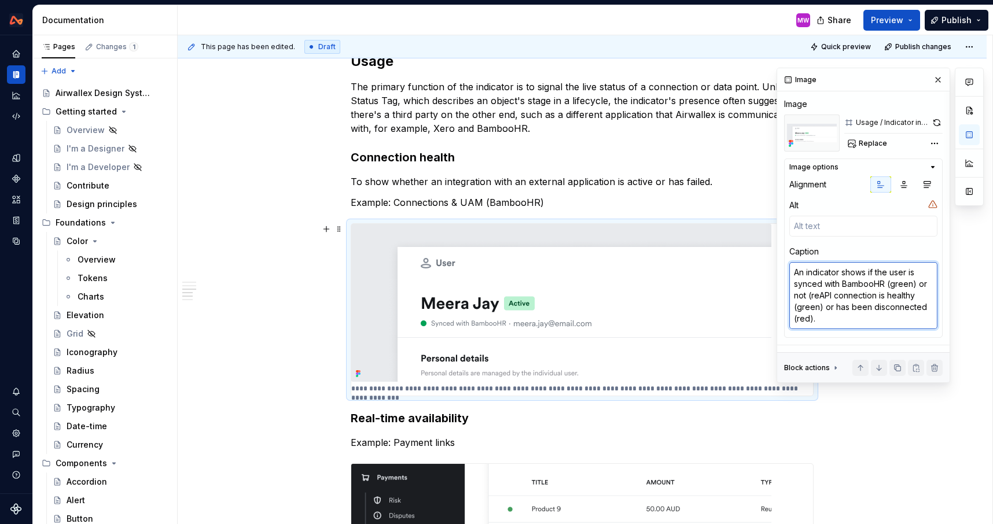
type textarea "*"
type textarea "An indicator shows if the user is synced with BambooHR (green) or not (redAPI c…"
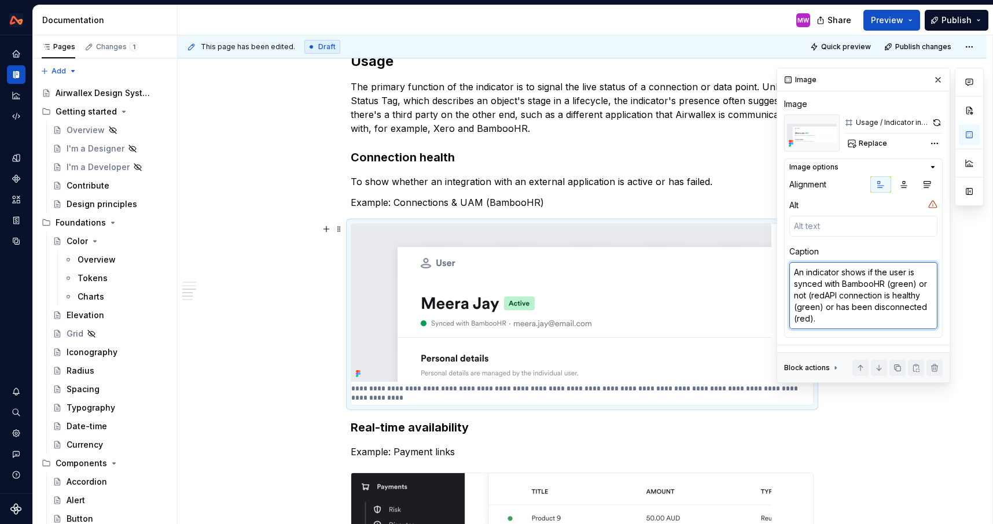
type textarea "*"
drag, startPoint x: 829, startPoint y: 296, endPoint x: 840, endPoint y: 326, distance: 32.6
click at [840, 326] on textarea "An indicator shows if the user is synced with BambooHR (green) or not (red)API …" at bounding box center [863, 295] width 148 height 67
type textarea "An indicator shows if the user is synced with BambooHR (green) or not (red)"
type textarea "*"
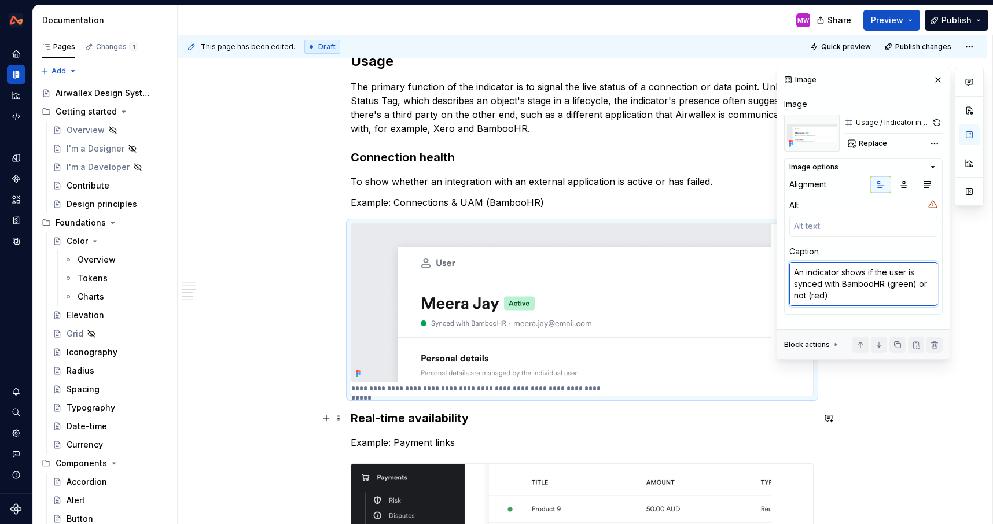
type textarea "An indicator shows if the user is synced with BambooHR (green) or not (red)"
click at [819, 429] on div "Overview The indicator is a small, circular dot that provides immediate visual …" at bounding box center [582, 226] width 809 height 1445
click at [871, 410] on div "Overview The indicator is a small, circular dot that provides immediate visual …" at bounding box center [582, 226] width 809 height 1445
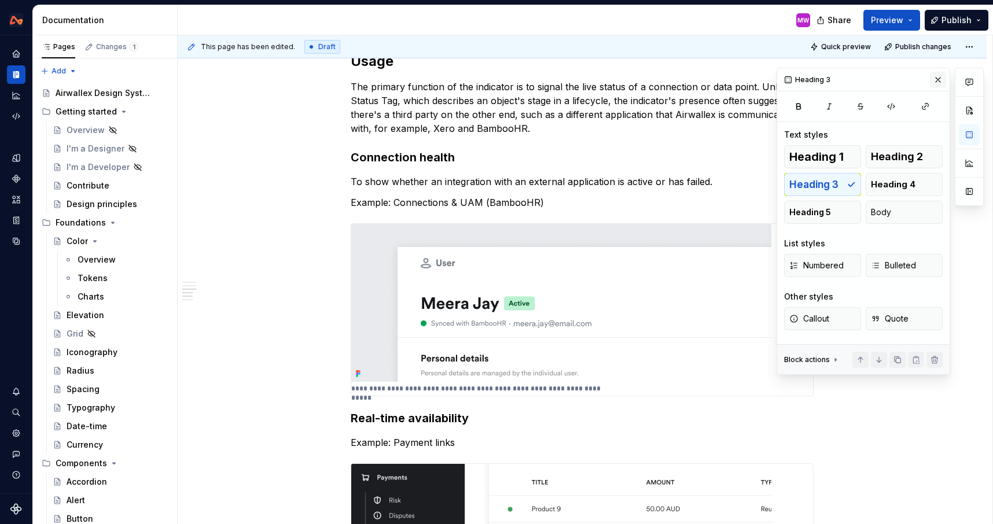
click at [936, 73] on button "button" at bounding box center [938, 80] width 16 height 16
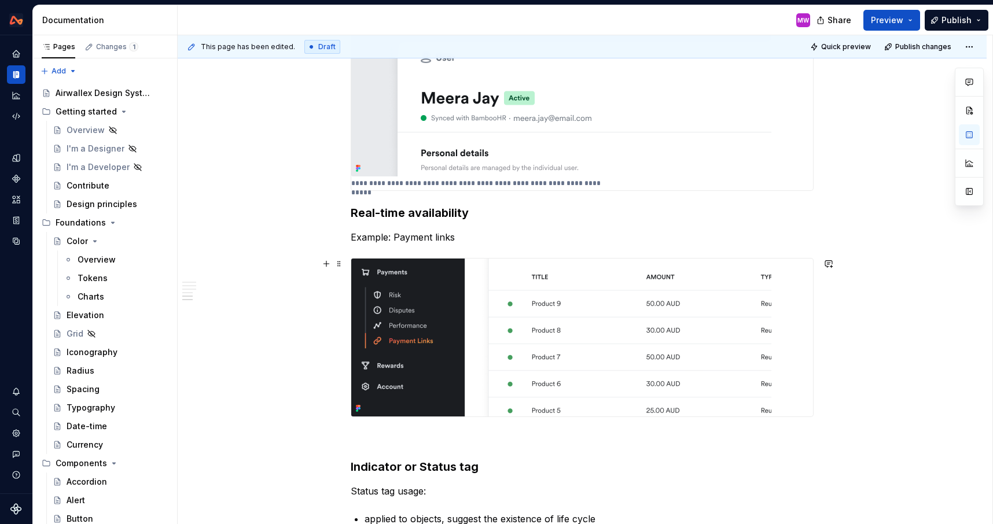
scroll to position [962, 0]
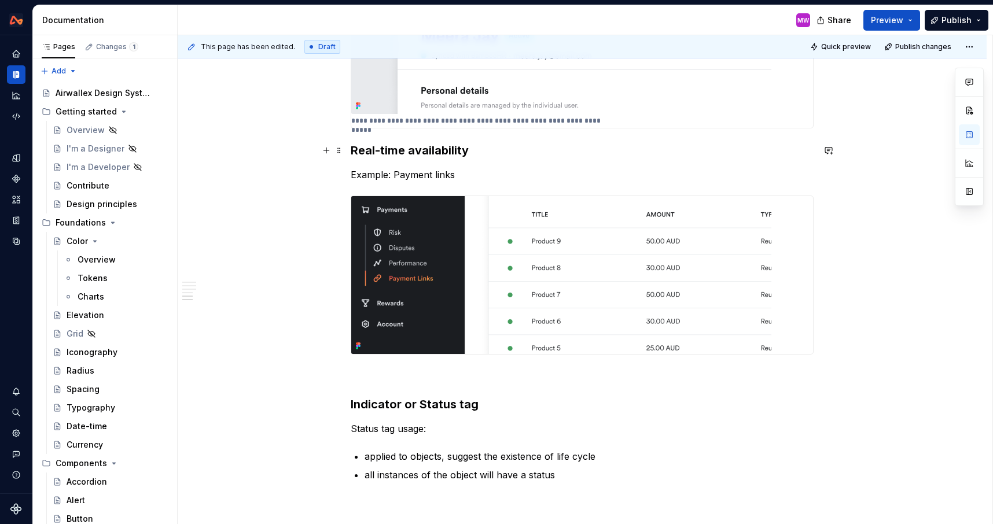
click at [497, 152] on h3 "Real-time availability" at bounding box center [582, 150] width 463 height 16
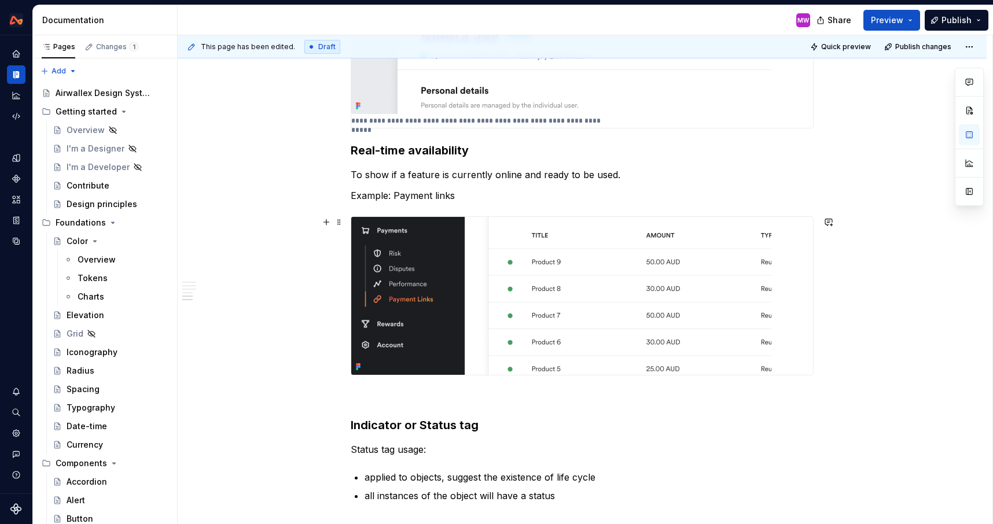
click at [716, 311] on img at bounding box center [561, 296] width 420 height 158
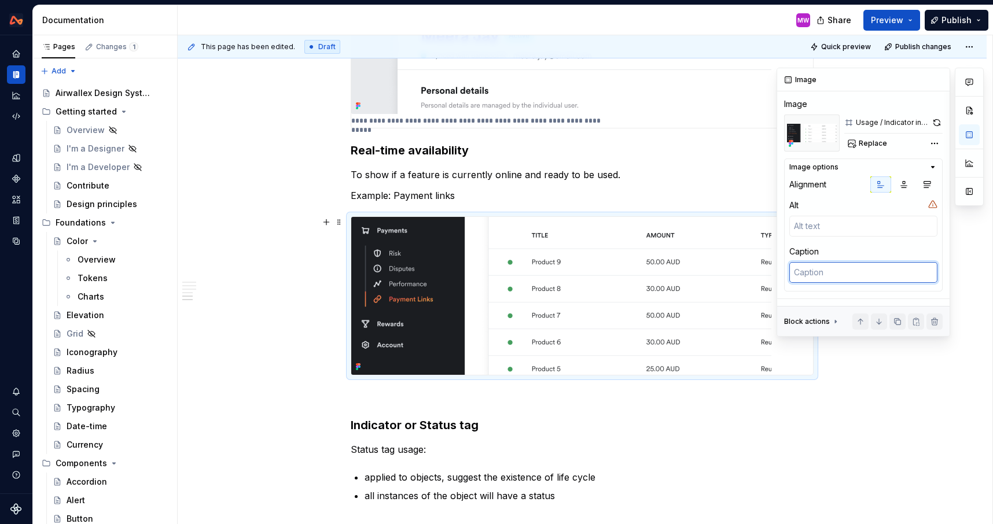
click at [809, 281] on textarea at bounding box center [863, 272] width 148 height 21
paste textarea "green Indicator on a 'Payment Link' shows it's active and can accept payments. …"
type textarea "*"
type textarea "green Indicator on a 'Payment Link' shows it's active and can accept payments. …"
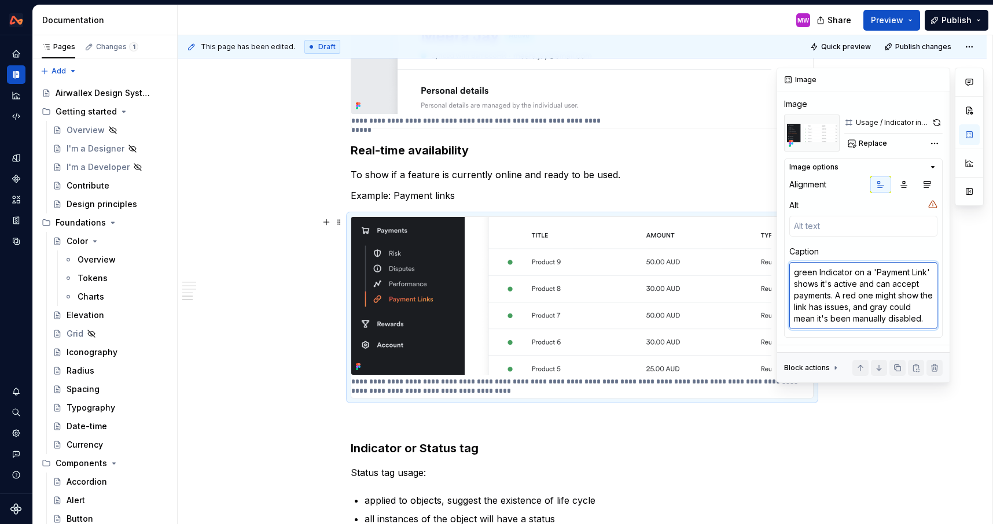
click at [798, 271] on textarea "green Indicator on a 'Payment Link' shows it's active and can accept payments. …" at bounding box center [863, 295] width 148 height 67
type textarea "*"
type textarea "green Indicator on a 'Payment Link' shows it's active and can accept payments. …"
type textarea "*"
type textarea "Agreen Indicator on a 'Payment Link' shows it's active and can accept payments.…"
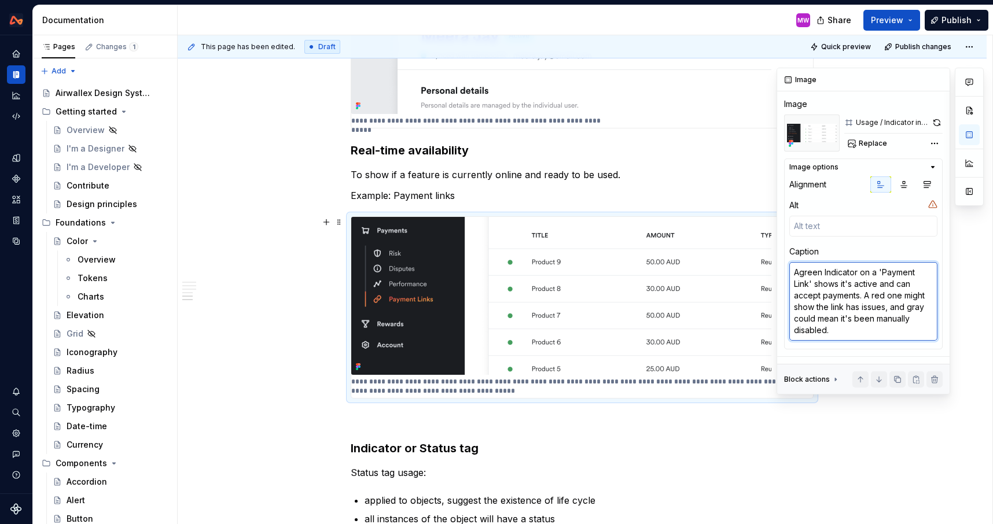
type textarea "*"
drag, startPoint x: 861, startPoint y: 271, endPoint x: 814, endPoint y: 284, distance: 49.0
click at [814, 284] on textarea "A green Indicator on a 'Payment Link' shows it's active and can accept payments…" at bounding box center [863, 301] width 148 height 79
type textarea "A green Indicator shows it's active and can accept payments. A red one might sh…"
type textarea "*"
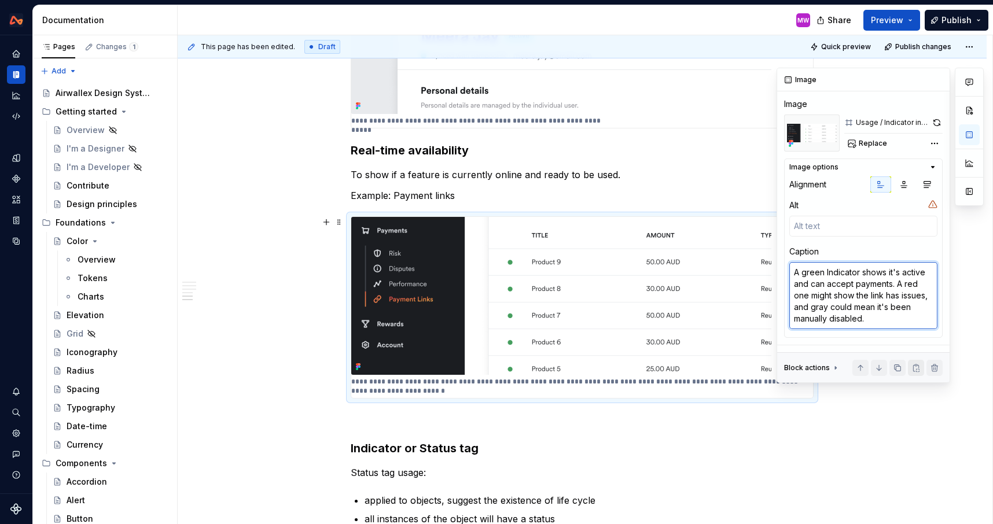
drag, startPoint x: 893, startPoint y: 282, endPoint x: 916, endPoint y: 363, distance: 83.5
click at [917, 363] on div "Image Image Usage / Indicator in Payments Replace Image options Alignment Alt C…" at bounding box center [863, 225] width 172 height 314
drag, startPoint x: 894, startPoint y: 282, endPoint x: 923, endPoint y: 329, distance: 55.9
click at [923, 329] on div "A green Indicator shows it's active and can accept payments. A red one might sh…" at bounding box center [863, 296] width 148 height 69
type textarea "A green Indicator shows it's active and can accept payments."
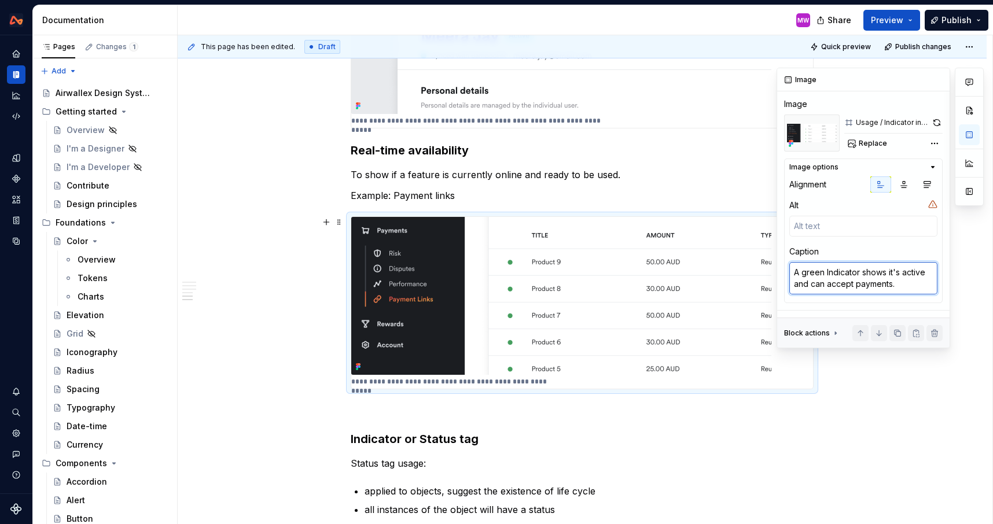
type textarea "*"
type textarea "A green Indicator shows it's active and can accept payments."
type textarea "*"
type textarea "A green Indicator shows it's active and can accept payments."
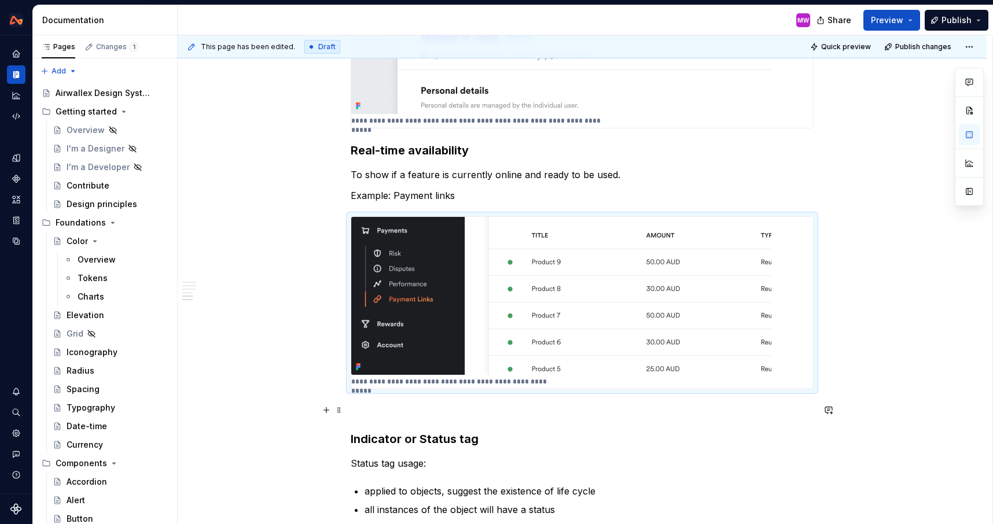
click at [906, 411] on div "This page has been edited. Draft Quick preview Publish changes Indicator Edit h…" at bounding box center [585, 280] width 815 height 490
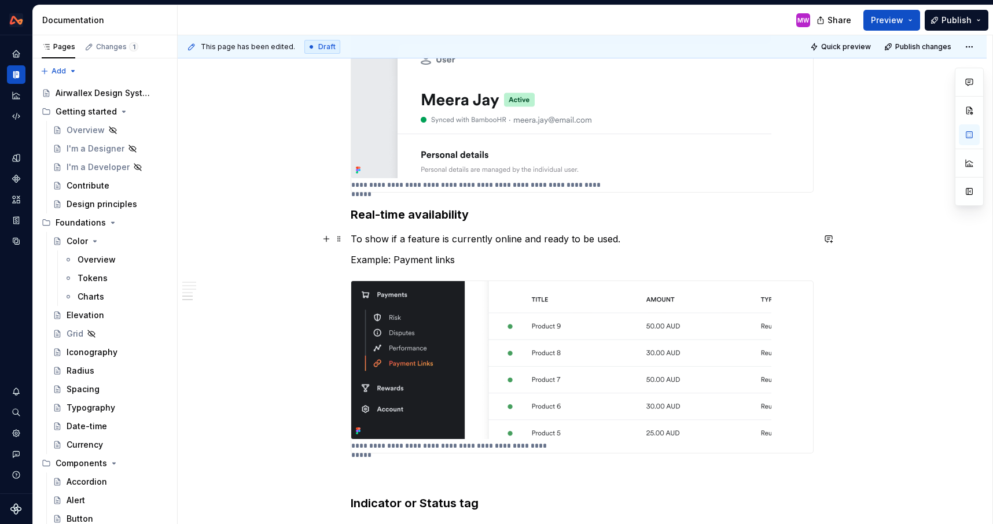
scroll to position [851, 0]
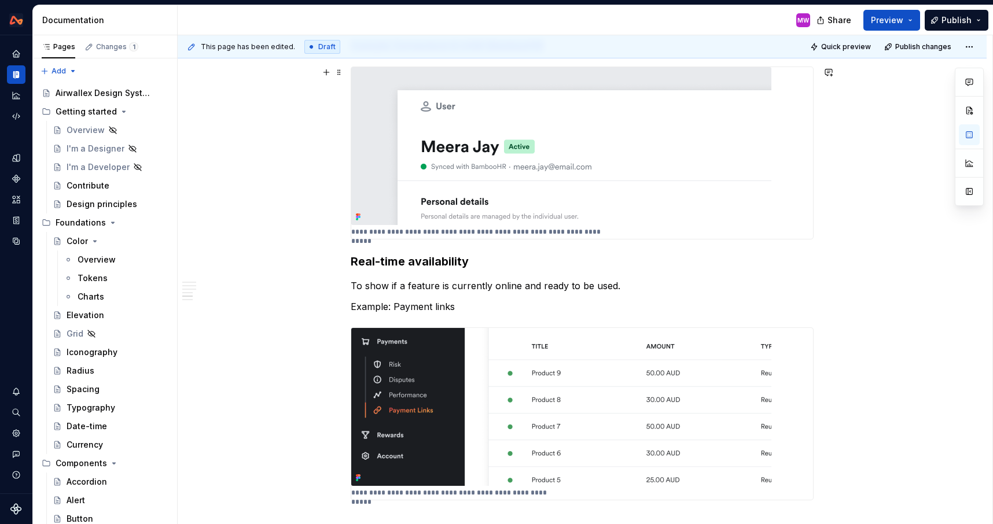
click at [543, 218] on img at bounding box center [561, 146] width 420 height 158
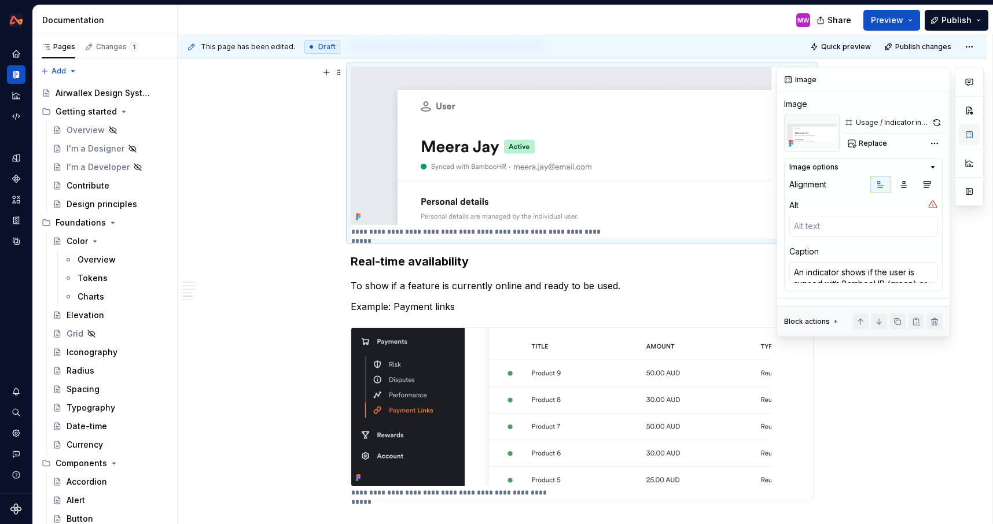
click at [979, 134] on button "button" at bounding box center [969, 134] width 21 height 21
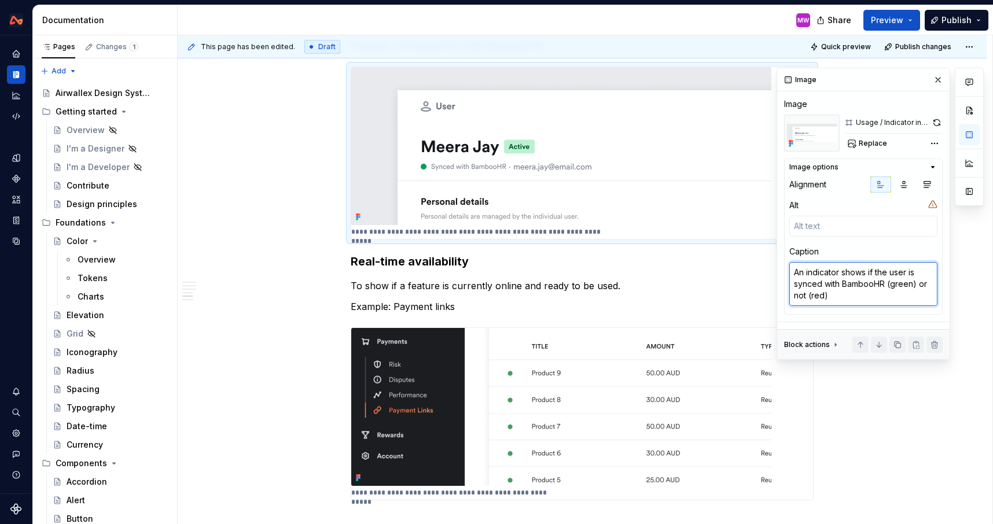
click at [804, 271] on textarea "An indicator shows if the user is synced with BambooHR (green) or not (red)" at bounding box center [863, 284] width 148 height 44
type textarea "*"
type textarea "A indicator shows if the user is synced with BambooHR (green) or not (red)"
type textarea "*"
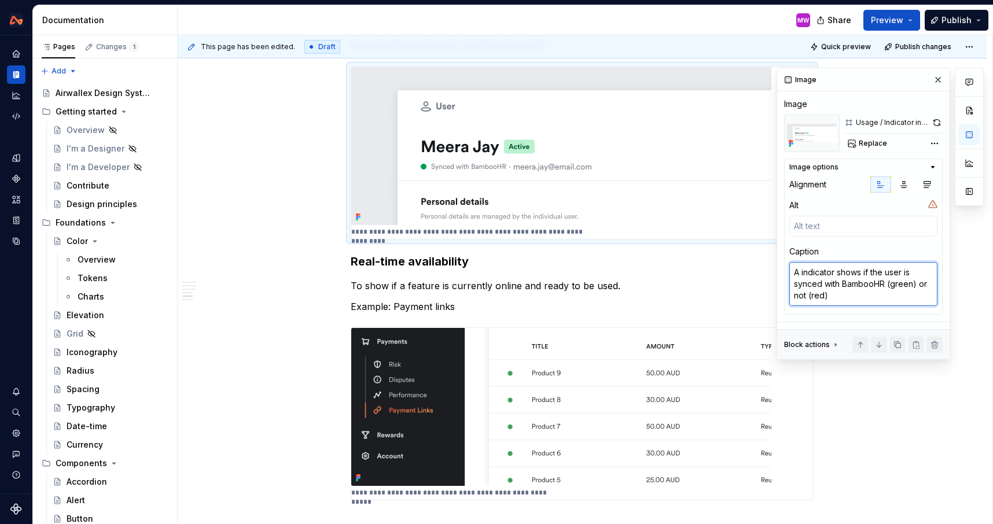
type textarea "A indicator shows if the user is synced with BambooHR (green) or not (red)"
type textarea "*"
type textarea "A g indicator shows if the user is synced with BambooHR (green) or not (red)"
type textarea "*"
type textarea "A gr indicator shows if the user is synced with BambooHR (green) or not (red)"
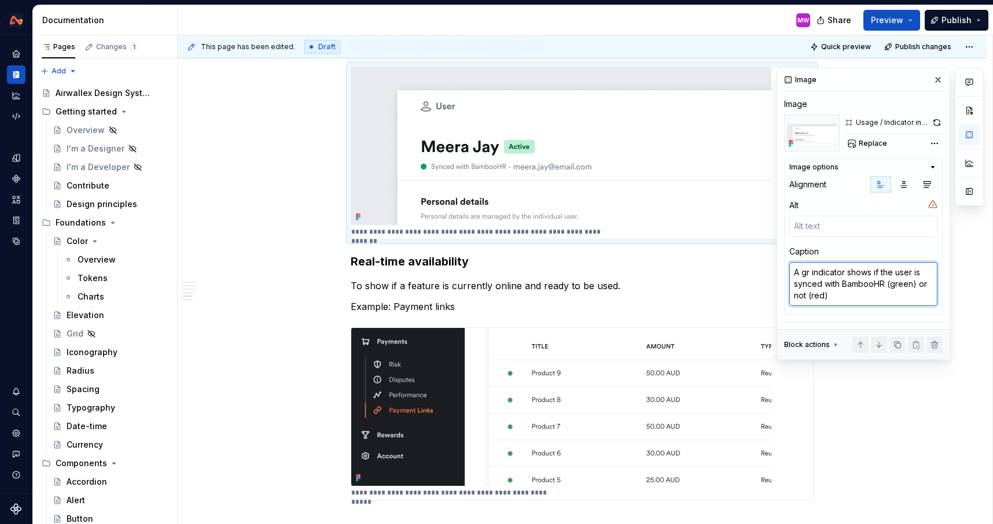
type textarea "*"
type textarea "A gre indicator shows if the user is synced with BambooHR (green) or not (red)"
type textarea "*"
type textarea "A gree indicator shows if the user is synced with BambooHR (green) or not (red)"
type textarea "*"
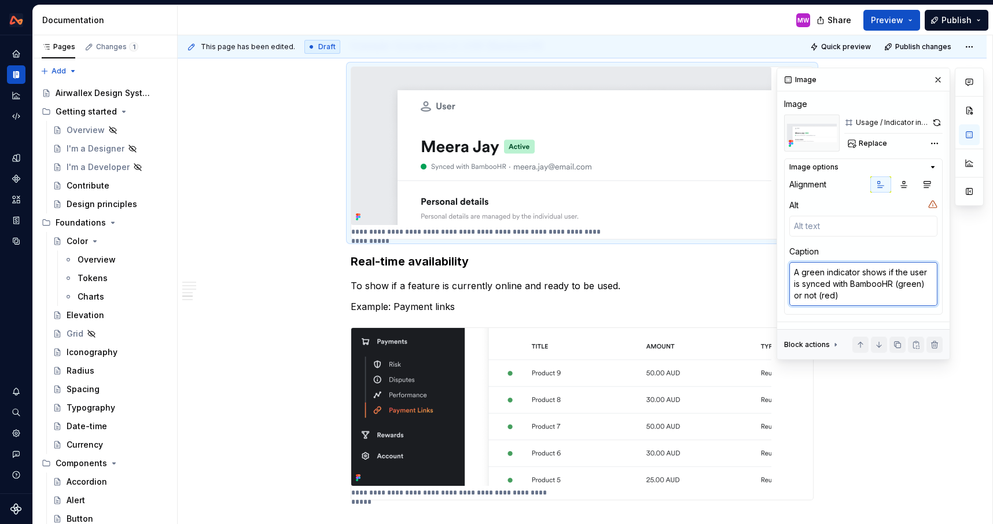
click at [895, 273] on textarea "A green indicator shows if the user is synced with BambooHR (green) or not (red)" at bounding box center [863, 284] width 148 height 44
type textarea "A green indicator shows ifthe user is synced with BambooHR (green) or not (red)"
type textarea "*"
type textarea "A green indicator shows ithe user is synced with BambooHR (green) or not (red)"
type textarea "*"
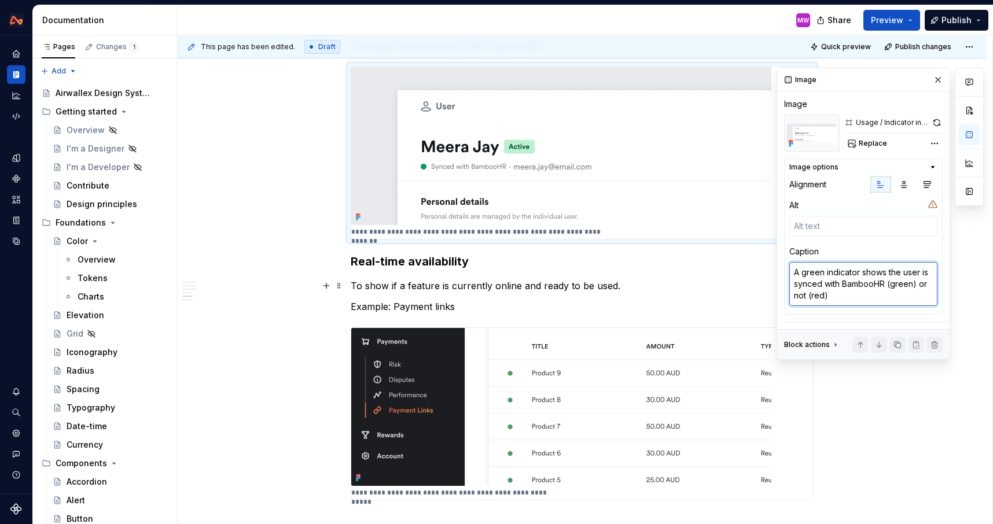
drag, startPoint x: 887, startPoint y: 284, endPoint x: 897, endPoint y: 318, distance: 35.5
click at [897, 318] on div "Image Image Usage / Indicator in connections Replace Image options Alignment Al…" at bounding box center [863, 213] width 172 height 291
type textarea "A green indicator shows the user is synced with BambooHR"
type textarea "*"
type textarea "A green indicator shows the user is synced with BambooHR"
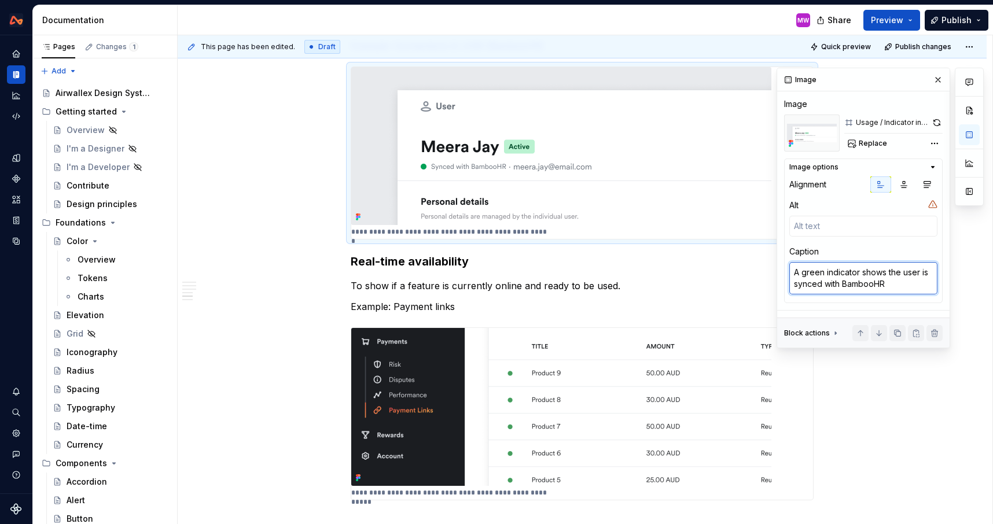
type textarea "*"
type textarea "A green indicator shows the user is synced with BambooHR."
click at [891, 412] on div "Overview The indicator is a small, circular dot that provides immediate visual …" at bounding box center [582, 86] width 809 height 1479
type textarea "*"
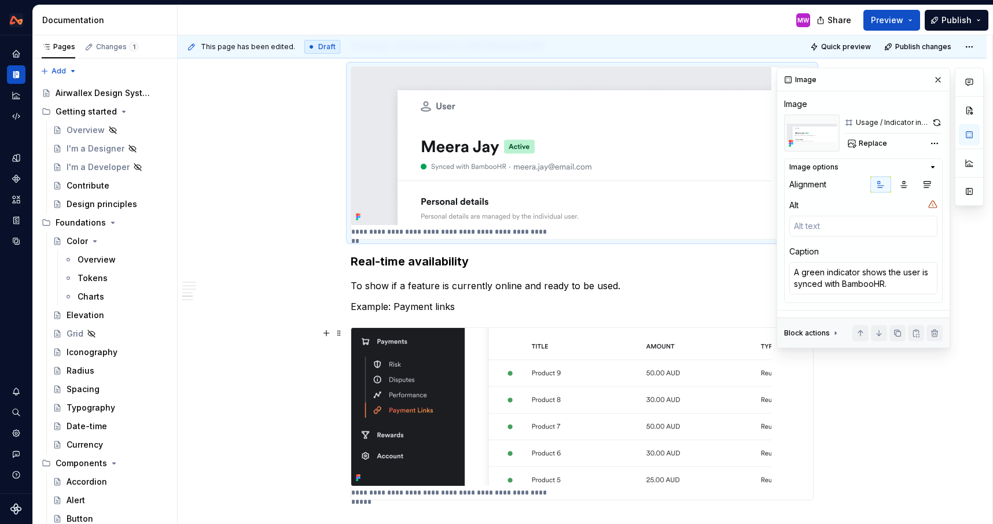
type textarea "A green Indicator shows it's active and can accept payments."
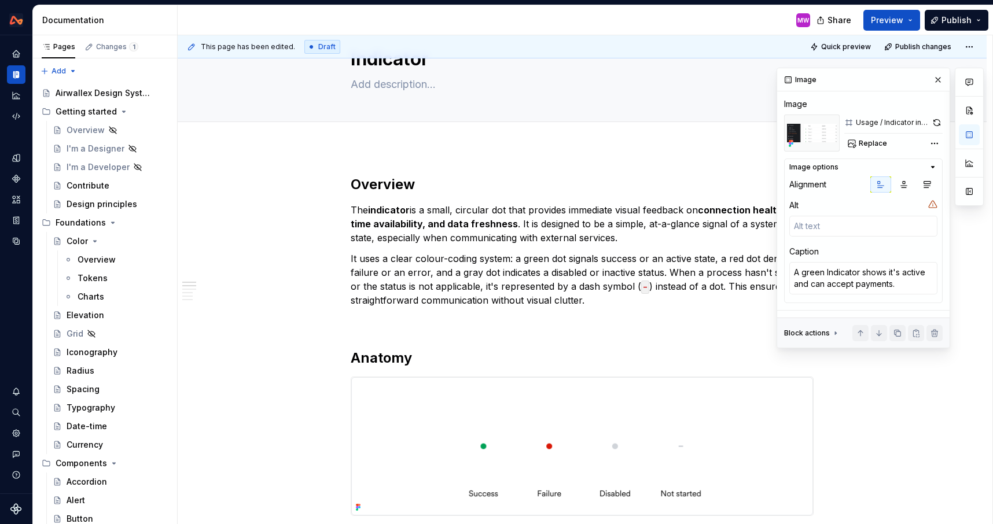
scroll to position [0, 0]
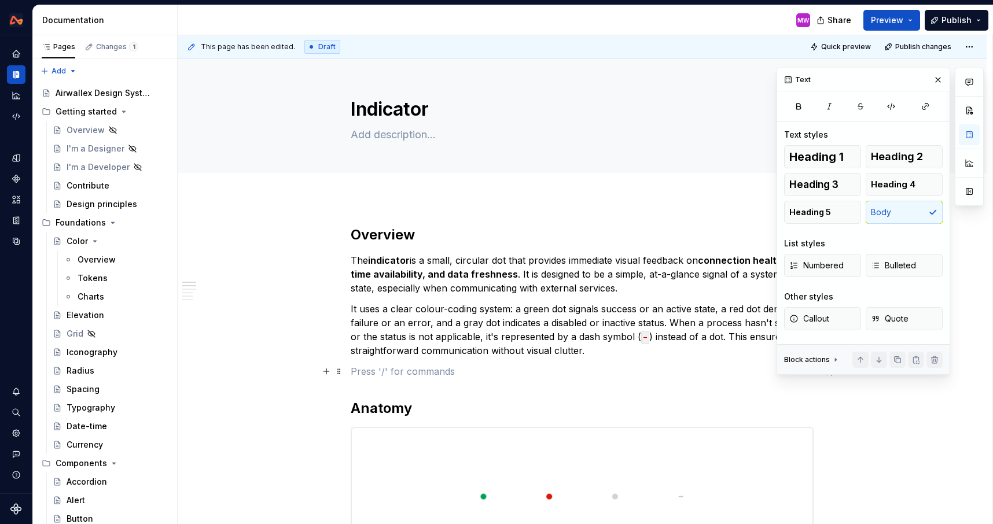
click at [459, 374] on p at bounding box center [582, 372] width 463 height 14
click at [940, 78] on button "button" at bounding box center [938, 80] width 16 height 16
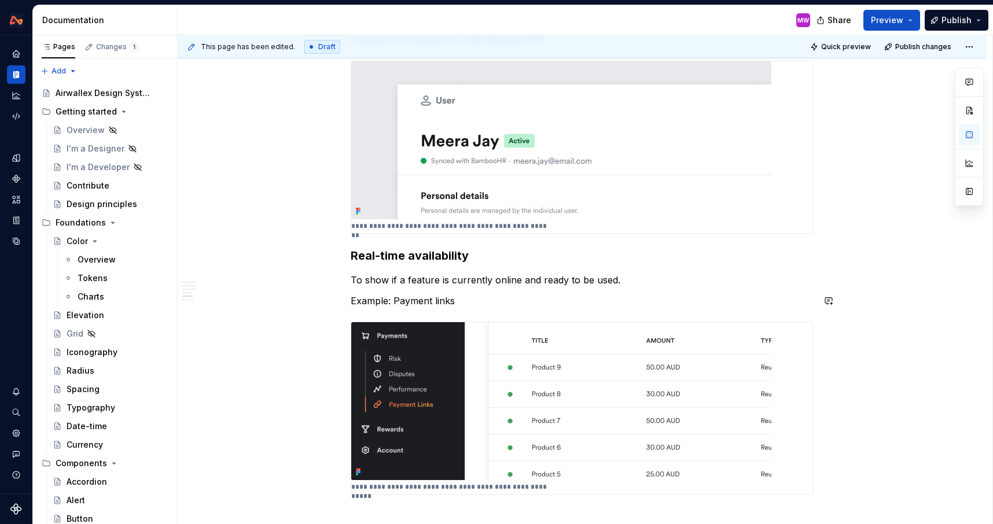
scroll to position [859, 0]
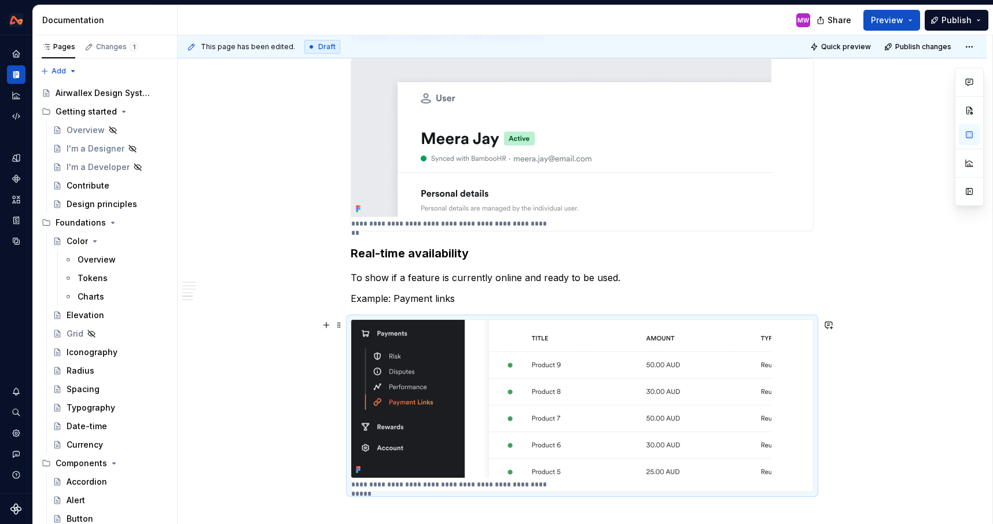
click at [427, 488] on p "**********" at bounding box center [451, 484] width 201 height 9
click at [970, 135] on button "button" at bounding box center [969, 134] width 21 height 21
type textarea "*"
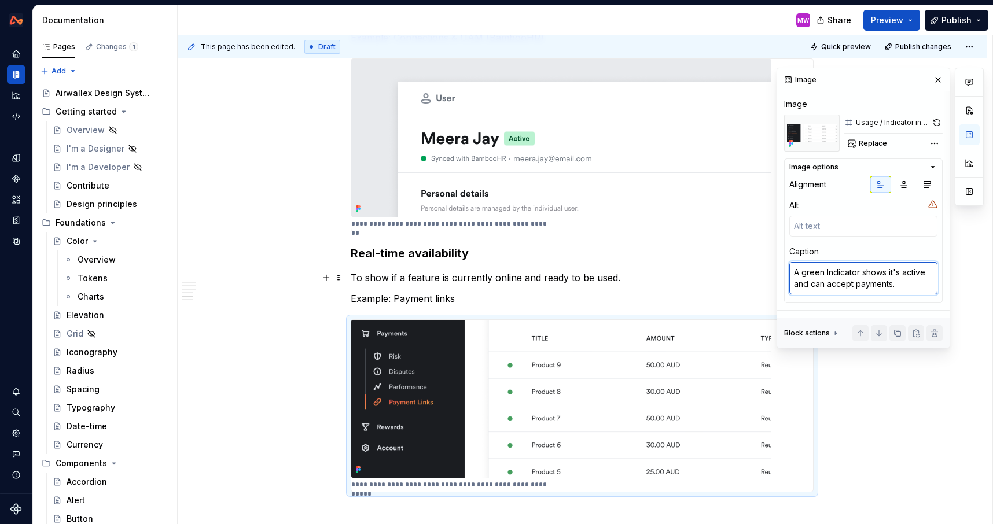
click at [830, 274] on textarea "A green Indicator shows it's active and can accept payments." at bounding box center [863, 278] width 148 height 32
type textarea "A green ndicator shows it's active and can accept payments."
type textarea "*"
type textarea "A green indicator shows it's active and can accept payments."
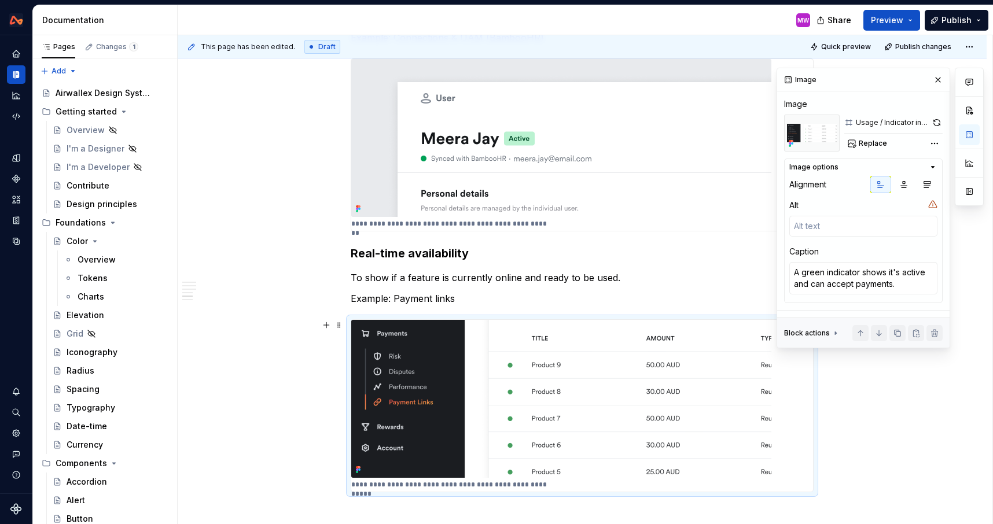
click at [884, 380] on div "Overview The indicator is a small, circular dot that provides immediate visual …" at bounding box center [582, 78] width 809 height 1479
click at [939, 83] on button "button" at bounding box center [938, 80] width 16 height 16
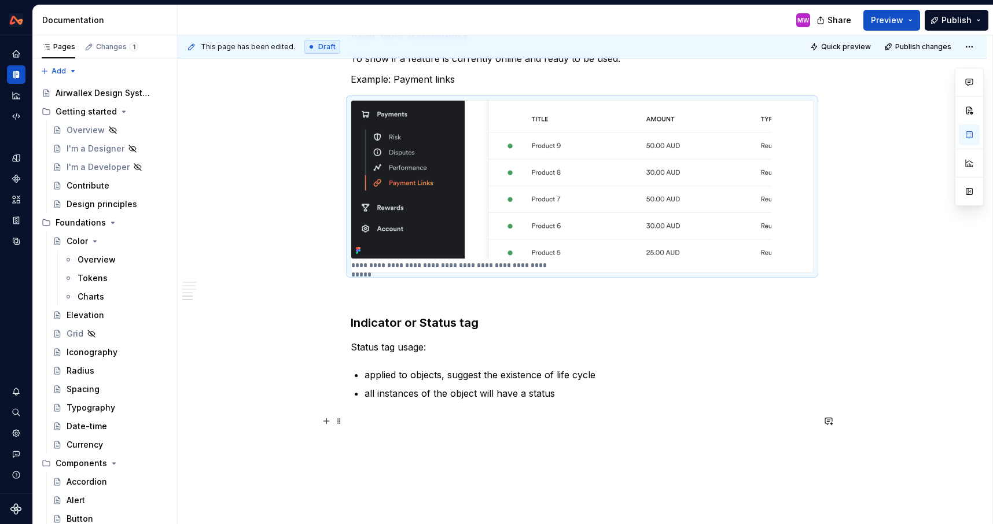
scroll to position [1083, 0]
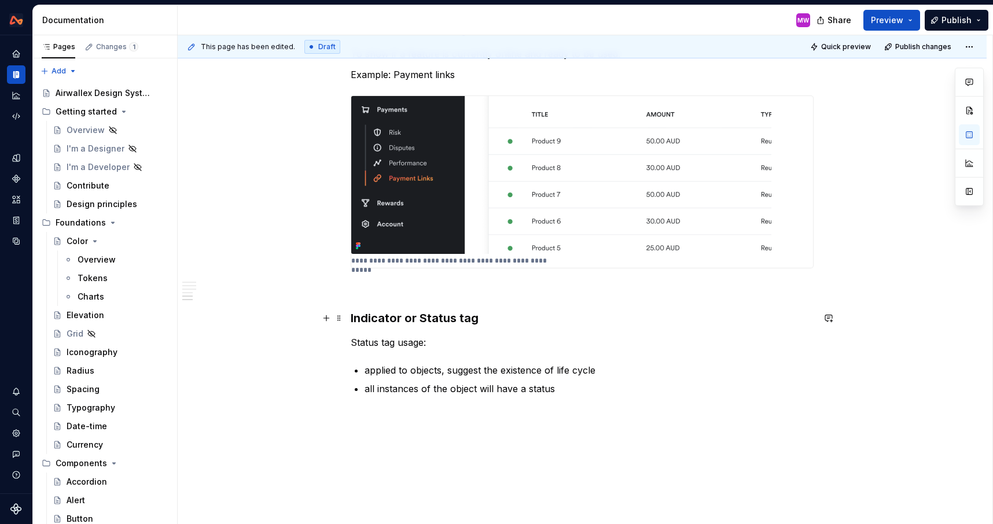
click at [501, 319] on h3 "Indicator or Status tag" at bounding box center [582, 318] width 463 height 16
click at [595, 389] on p "all instances of the object will have a status" at bounding box center [589, 389] width 449 height 14
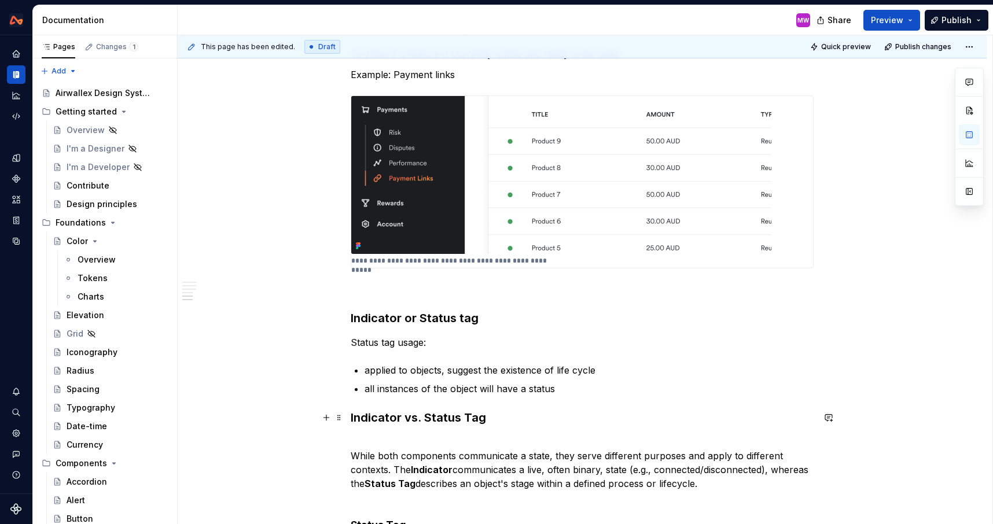
click at [513, 414] on h3 "Indicator vs. Status Tag" at bounding box center [582, 418] width 463 height 16
click at [971, 137] on button "button" at bounding box center [969, 134] width 21 height 21
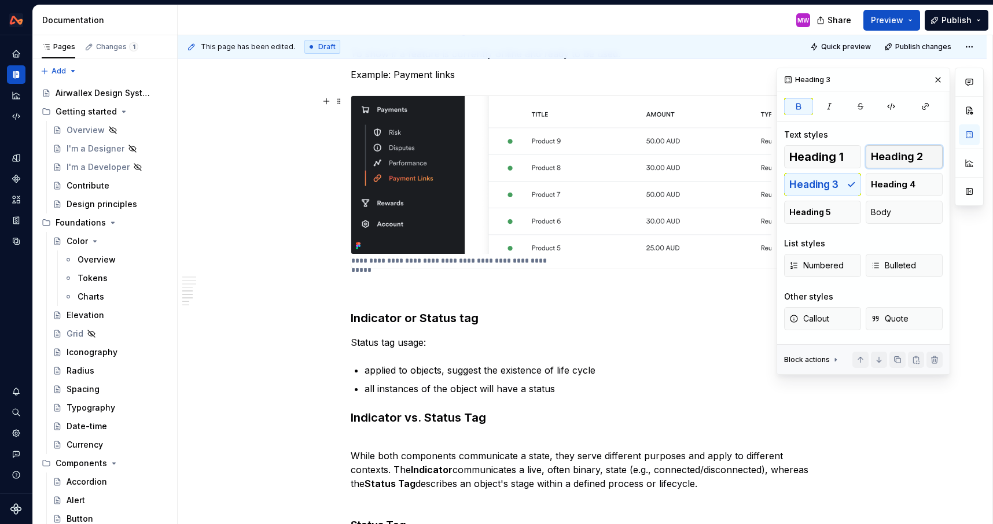
click at [907, 157] on span "Heading 2" at bounding box center [897, 157] width 52 height 12
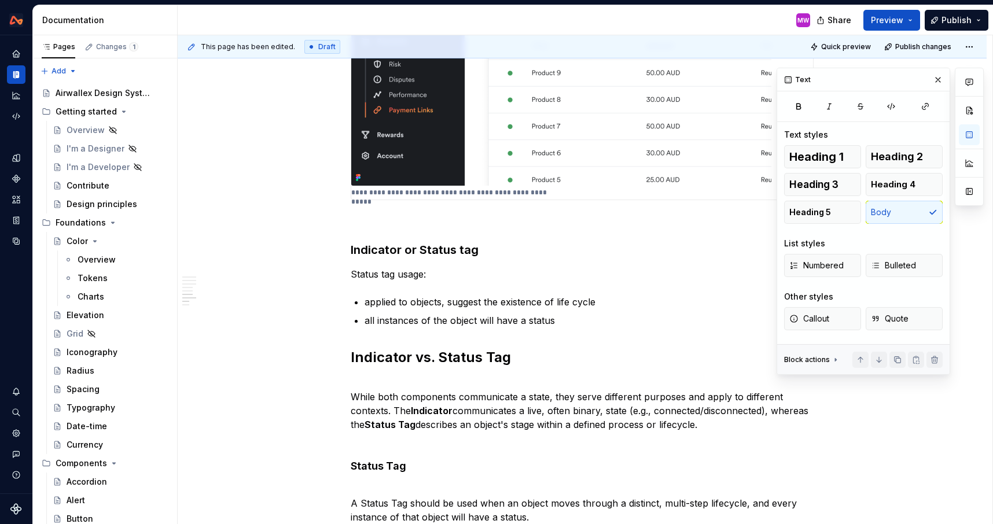
scroll to position [1163, 0]
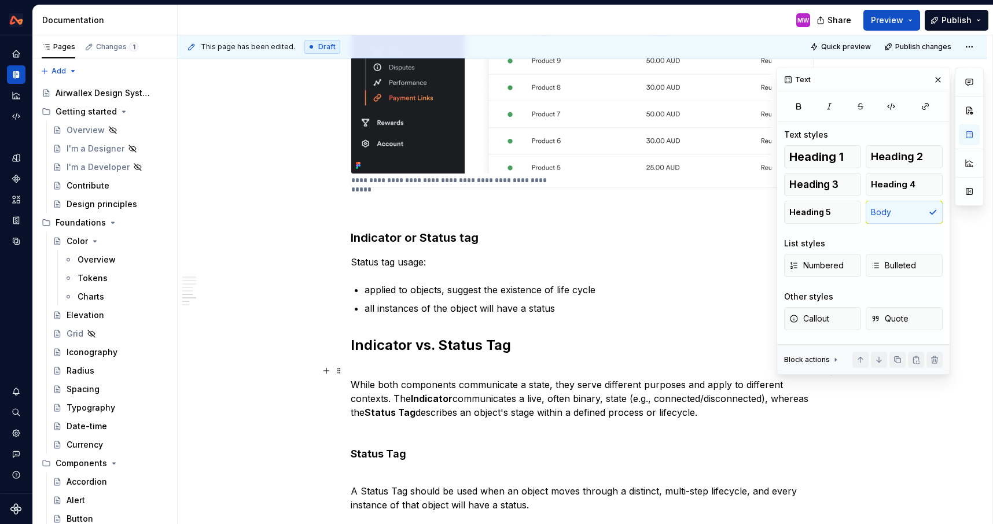
click at [356, 382] on p "While both components communicate a state, they serve different purposes and ap…" at bounding box center [582, 398] width 463 height 69
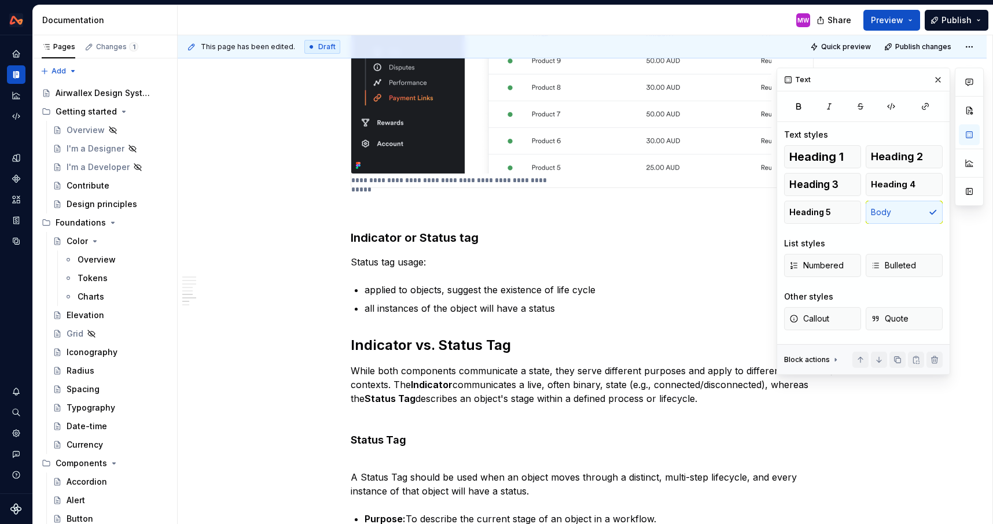
click at [943, 83] on button "button" at bounding box center [938, 80] width 16 height 16
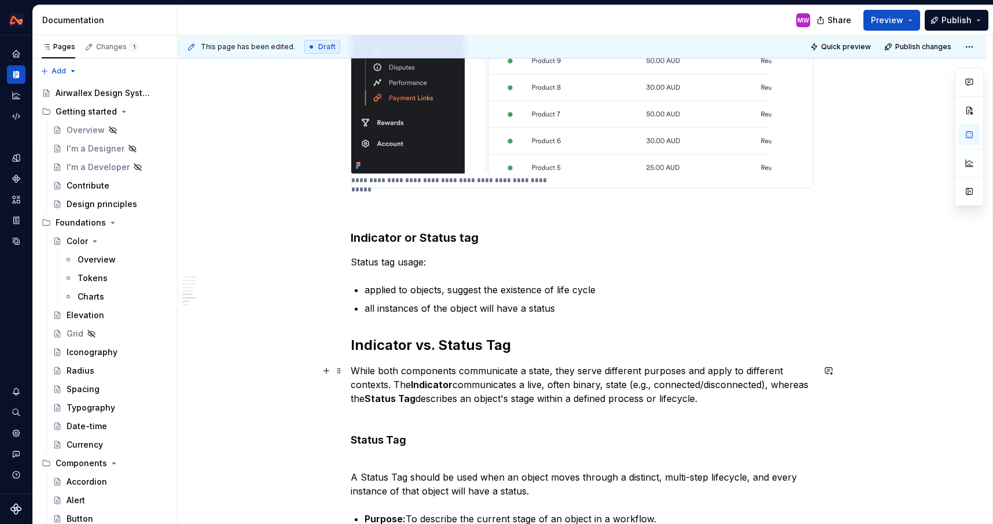
click at [420, 385] on strong "Indicator" at bounding box center [432, 385] width 42 height 12
click at [413, 397] on strong "Status Tag" at bounding box center [390, 399] width 51 height 12
click at [414, 397] on strong "status Tag" at bounding box center [390, 399] width 50 height 12
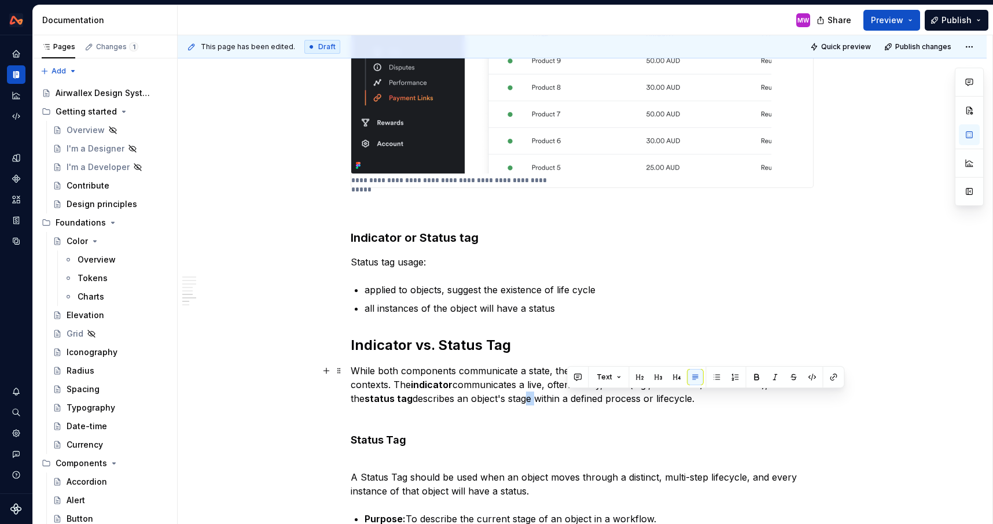
drag, startPoint x: 577, startPoint y: 400, endPoint x: 565, endPoint y: 400, distance: 12.2
click at [565, 400] on p "While both components communicate a state, they serve different purposes and ap…" at bounding box center [582, 392] width 463 height 56
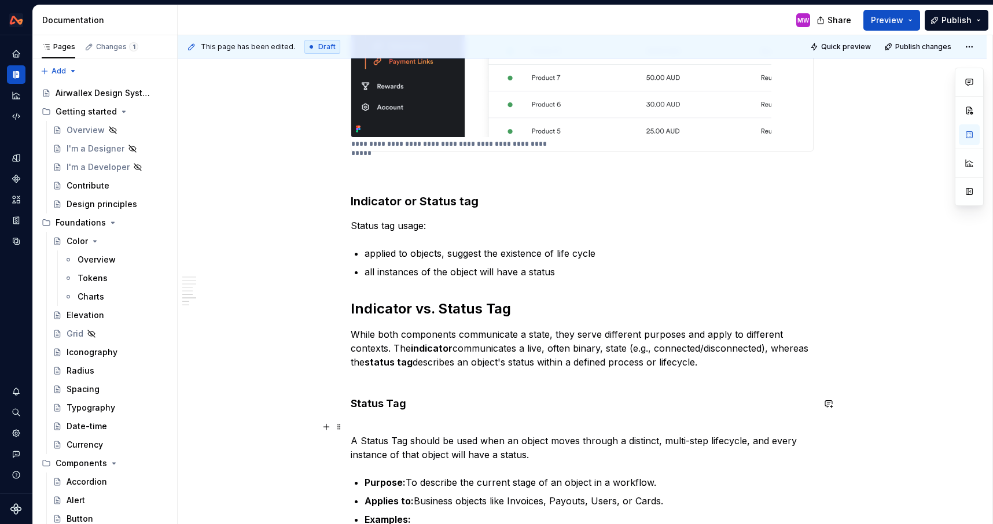
scroll to position [1203, 0]
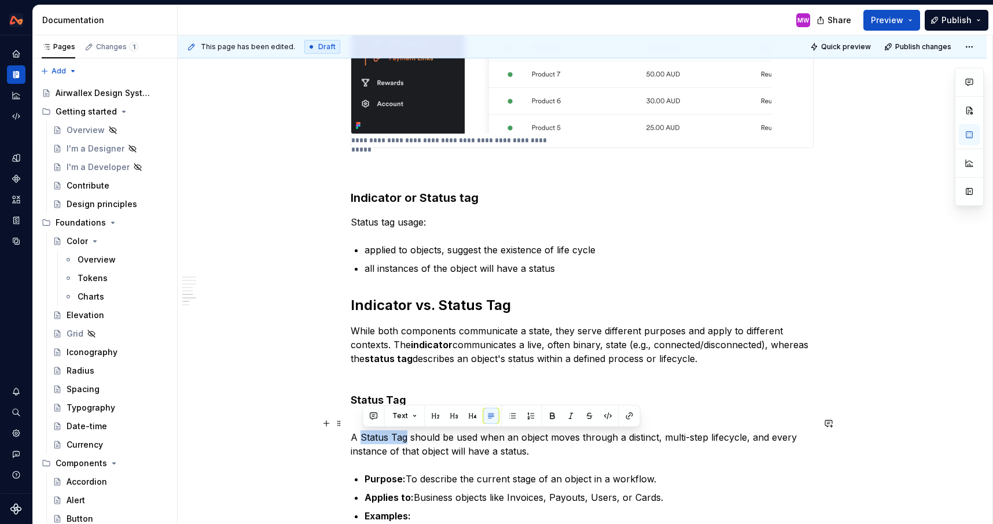
drag, startPoint x: 408, startPoint y: 439, endPoint x: 363, endPoint y: 437, distance: 44.6
click at [363, 437] on p "A Status Tag should be used when an object moves through a distinct, multi-step…" at bounding box center [582, 438] width 463 height 42
click at [354, 435] on p "A status tag should be used when an object moves through a distinct, multi-step…" at bounding box center [582, 438] width 463 height 42
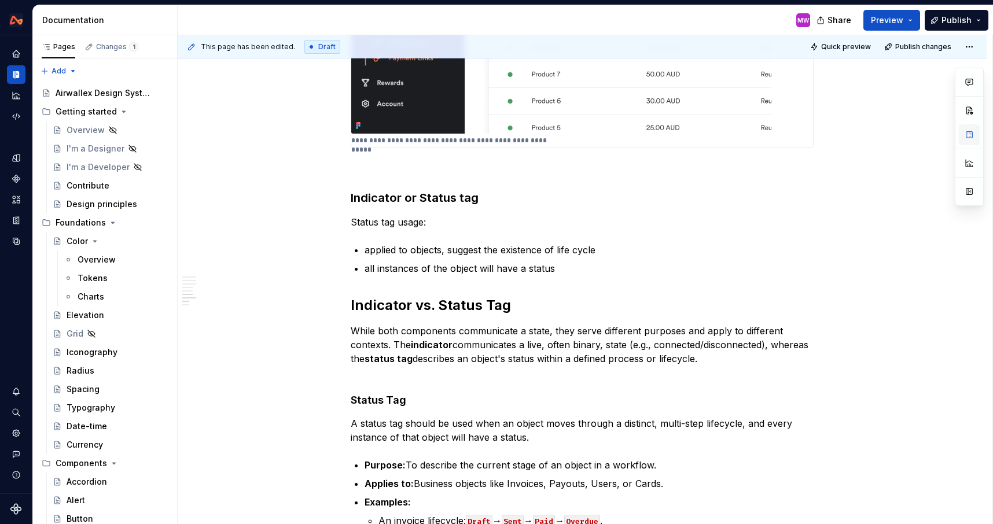
click at [974, 139] on button "button" at bounding box center [969, 134] width 21 height 21
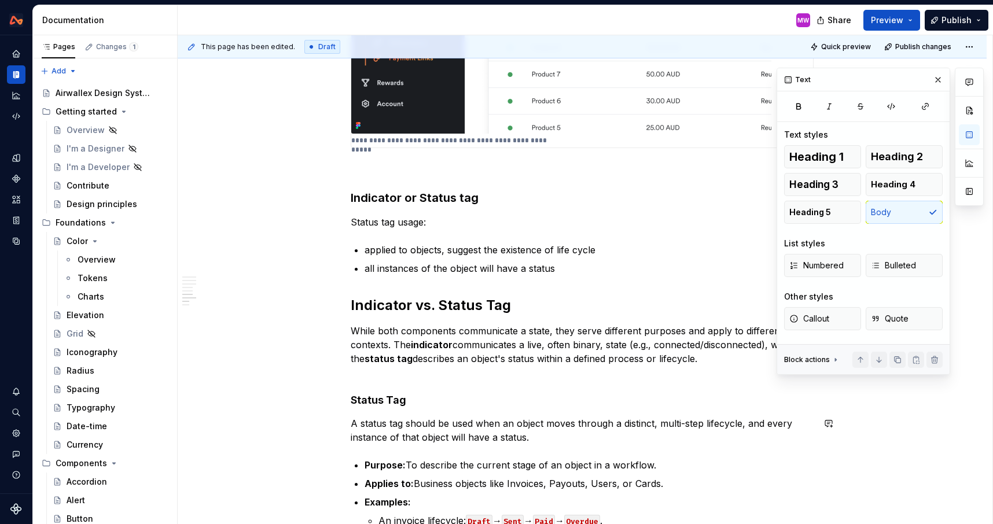
click at [445, 402] on h4 "Status Tag" at bounding box center [582, 400] width 463 height 14
click at [599, 441] on p "A status tag should be used when an object moves through a distinct, multi-step…" at bounding box center [582, 431] width 463 height 28
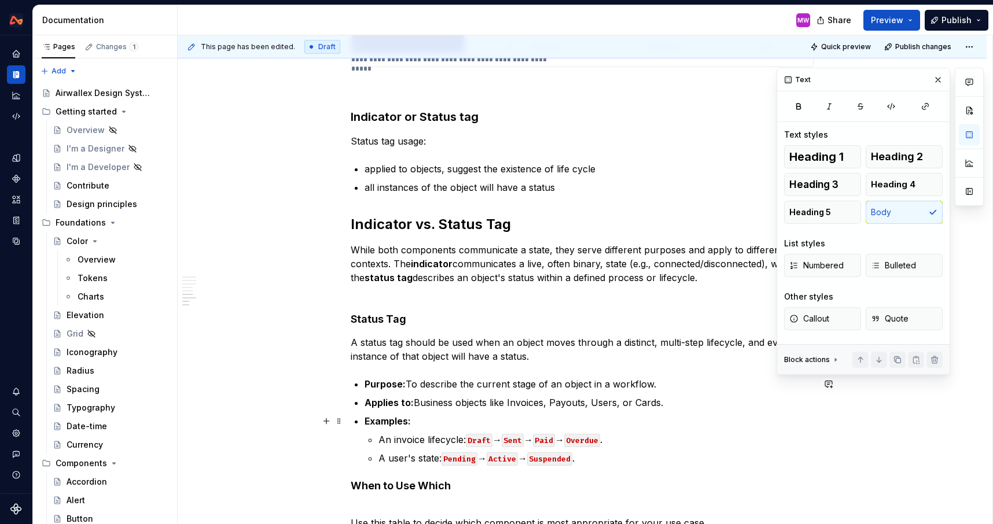
scroll to position [1286, 0]
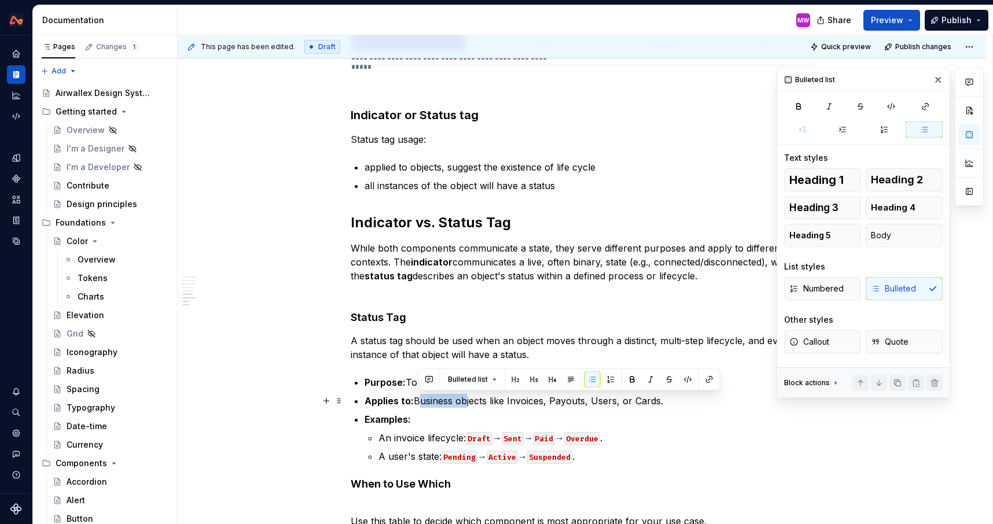
drag, startPoint x: 463, startPoint y: 400, endPoint x: 418, endPoint y: 400, distance: 45.7
click at [418, 400] on p "Applies to: Business objects like Invoices, Payouts, Users, or Cards." at bounding box center [589, 401] width 449 height 14
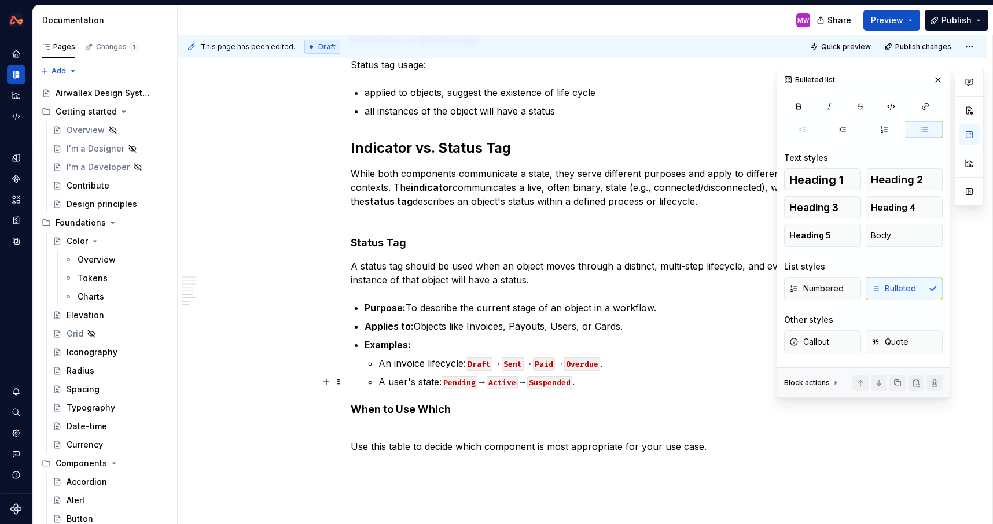
scroll to position [1368, 0]
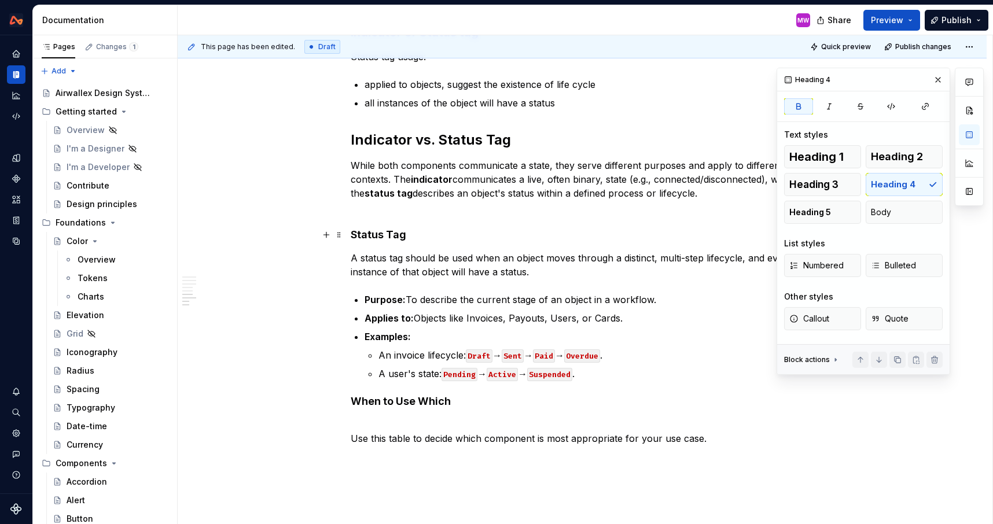
click at [395, 236] on strong "Status Tag" at bounding box center [379, 235] width 56 height 12
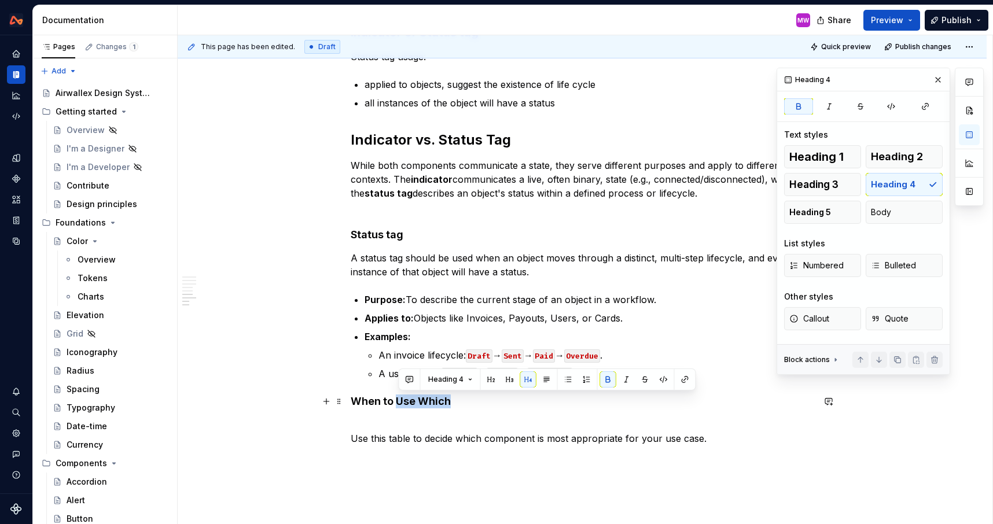
drag, startPoint x: 400, startPoint y: 399, endPoint x: 464, endPoint y: 399, distance: 63.6
click at [464, 399] on h4 "When to Use Which" at bounding box center [582, 402] width 463 height 14
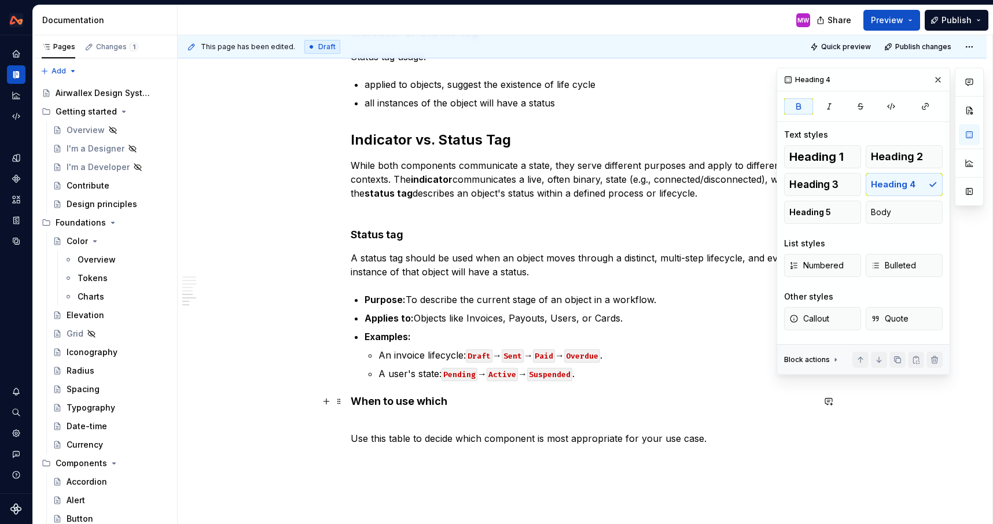
click at [469, 407] on h4 "When to use which" at bounding box center [582, 402] width 463 height 14
click at [355, 440] on p "Use this table to decide which component is most appropriate for your use case." at bounding box center [582, 432] width 463 height 28
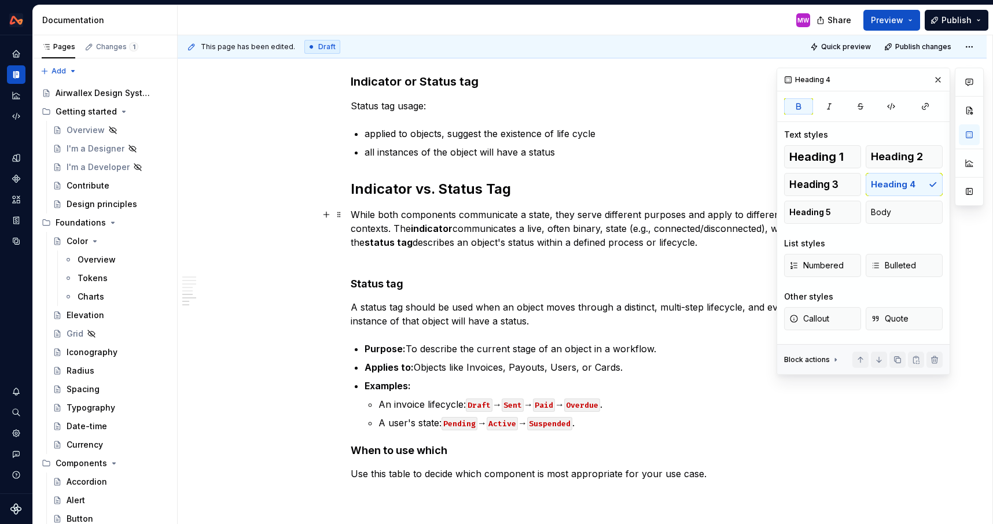
scroll to position [1317, 0]
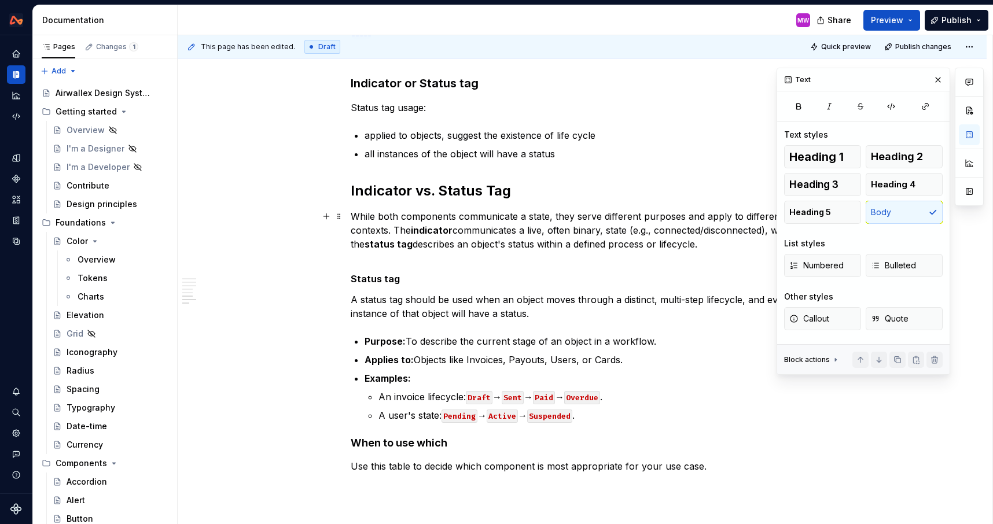
click at [389, 259] on p "While both components communicate a state, they serve different purposes and ap…" at bounding box center [582, 237] width 463 height 56
click at [356, 279] on strong "Status tag" at bounding box center [375, 279] width 49 height 12
click at [356, 443] on strong "When to use which" at bounding box center [399, 443] width 97 height 12
click at [355, 277] on strong "Status tag" at bounding box center [375, 279] width 49 height 12
click at [895, 182] on span "Heading 4" at bounding box center [893, 185] width 45 height 12
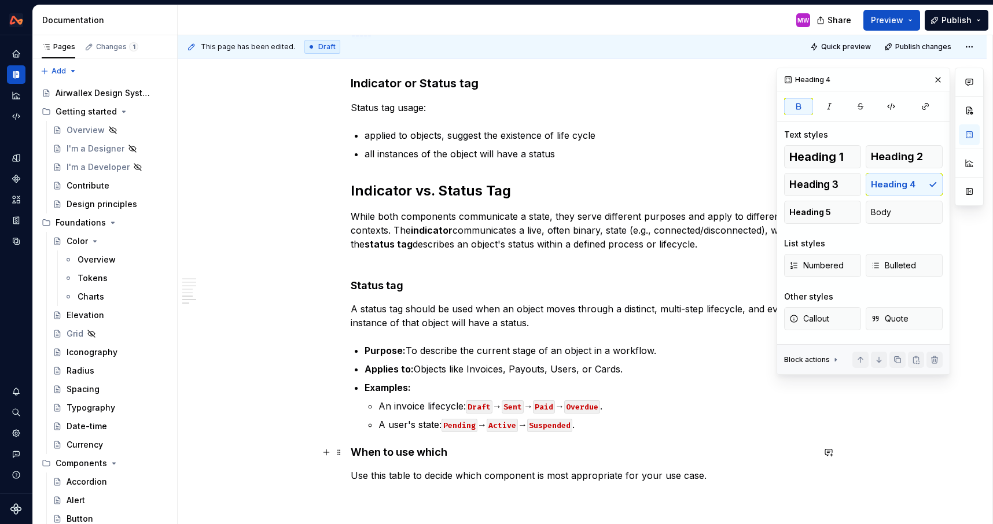
click at [355, 448] on strong "When to use which" at bounding box center [399, 452] width 97 height 12
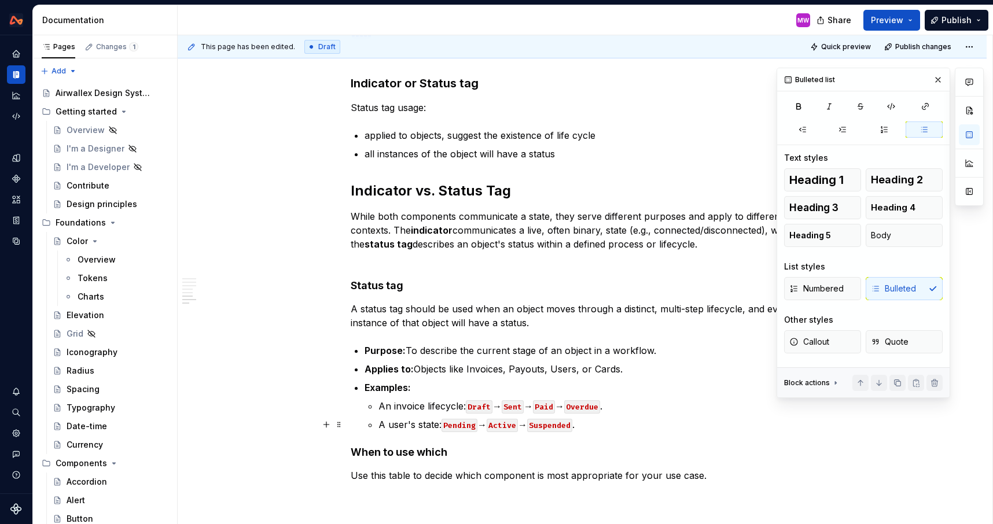
click at [600, 424] on p "A user's state: Pending → Active → Suspended ." at bounding box center [595, 425] width 435 height 14
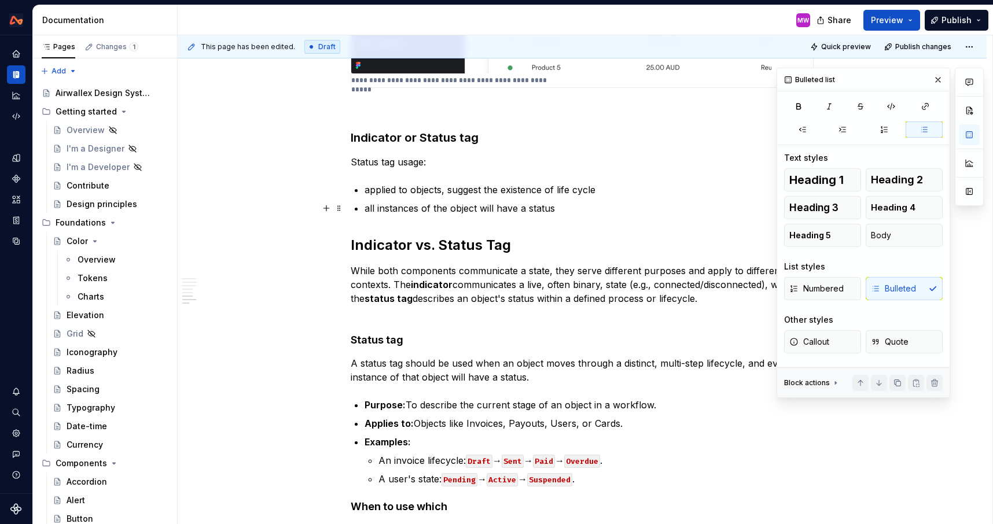
scroll to position [1201, 0]
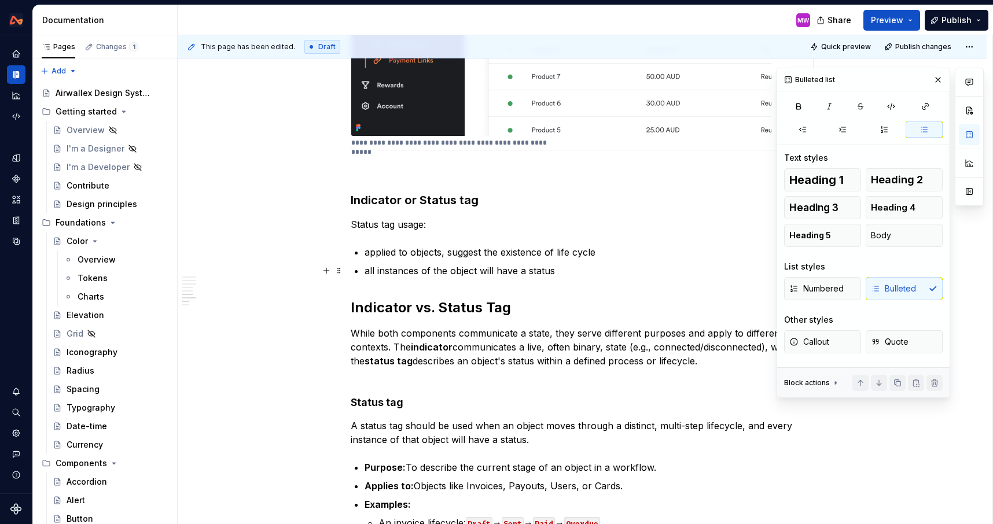
click at [583, 275] on p "all instances of the object will have a status" at bounding box center [589, 271] width 449 height 14
click at [643, 264] on p "all instances of the object will have a status" at bounding box center [589, 271] width 449 height 14
click at [584, 274] on p "all instances of the object will have a status" at bounding box center [589, 271] width 449 height 14
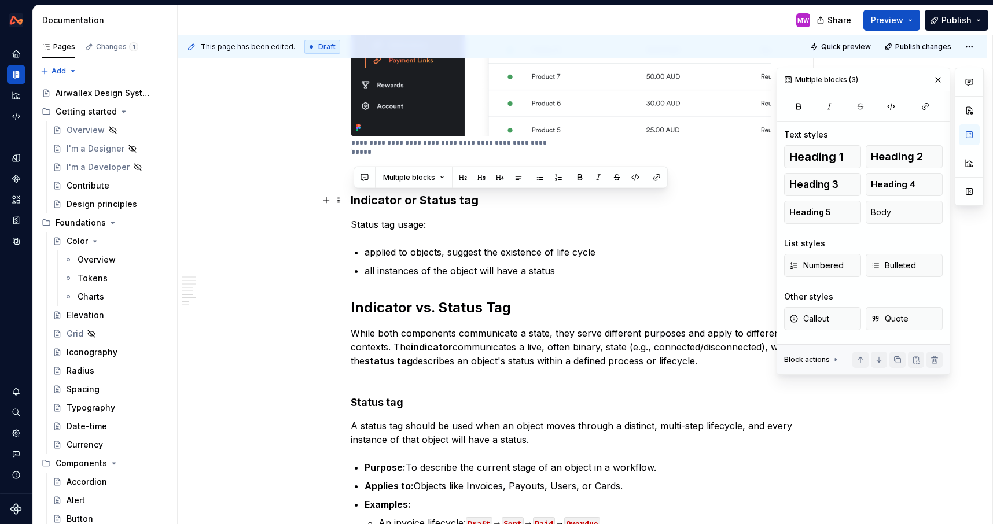
drag, startPoint x: 572, startPoint y: 271, endPoint x: 347, endPoint y: 194, distance: 237.9
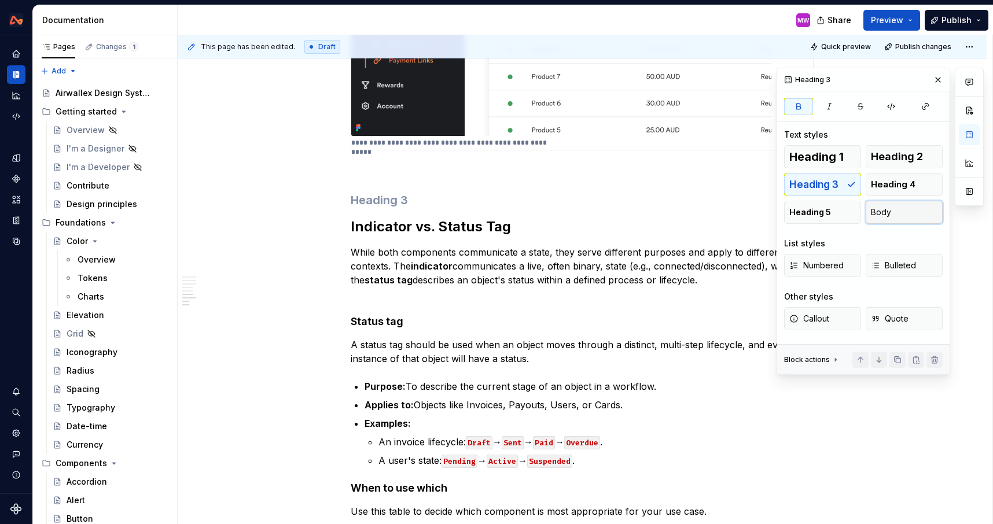
click at [906, 210] on button "Body" at bounding box center [904, 212] width 77 height 23
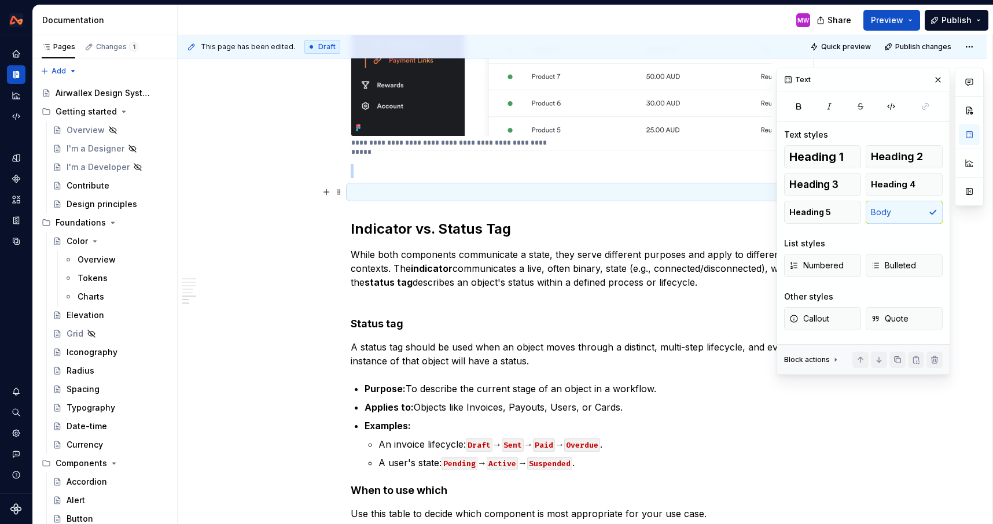
click at [443, 194] on p at bounding box center [582, 192] width 463 height 14
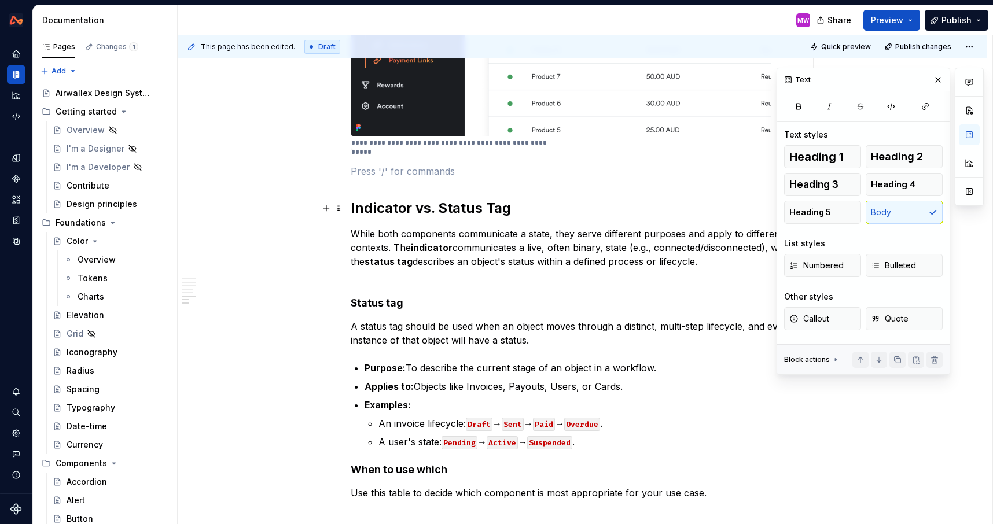
click at [556, 209] on h2 "Indicator vs. Status Tag" at bounding box center [582, 208] width 463 height 19
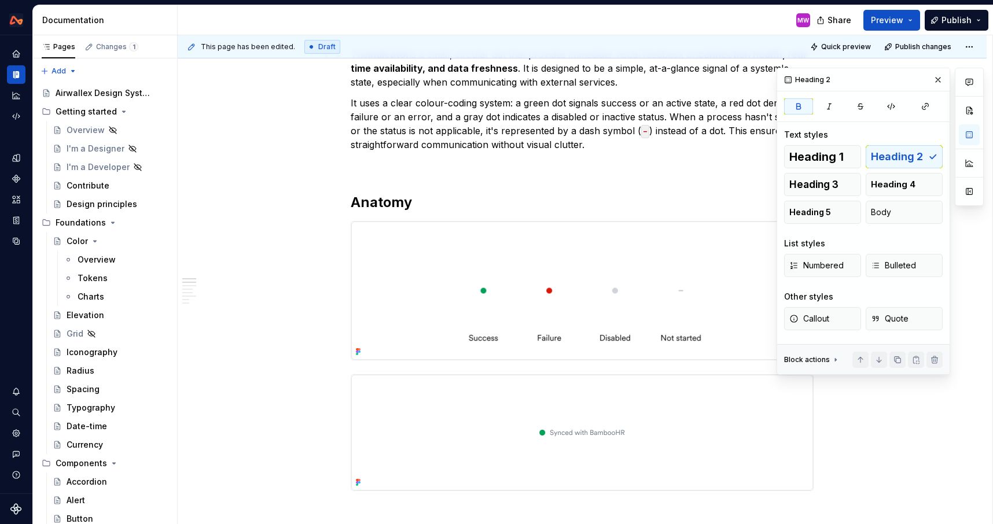
scroll to position [274, 0]
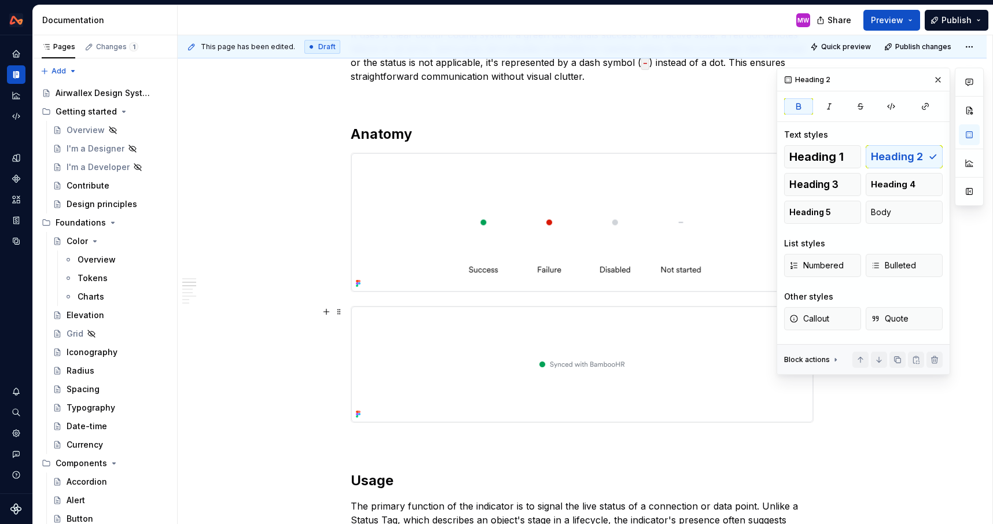
click at [584, 365] on img at bounding box center [582, 365] width 462 height 116
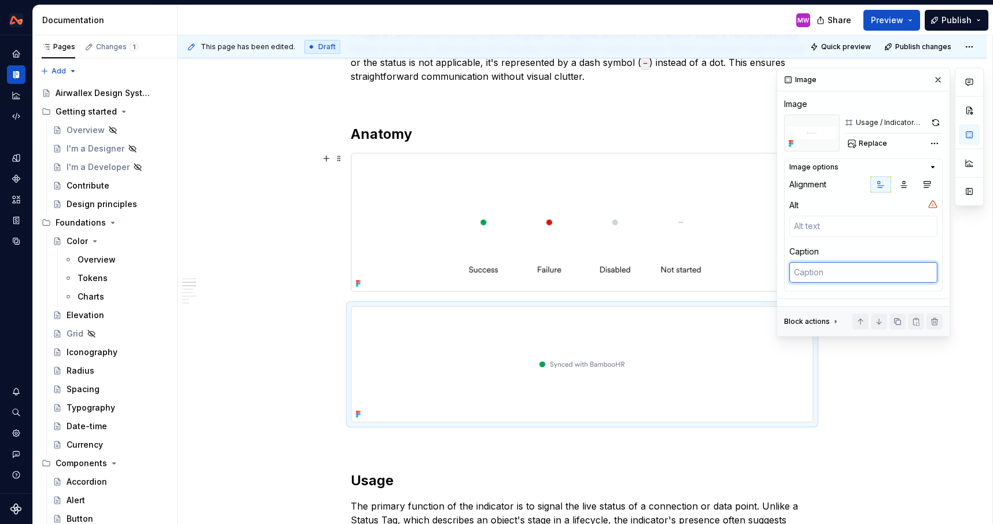
click at [845, 270] on textarea at bounding box center [863, 272] width 148 height 21
type textarea "*"
type textarea "I"
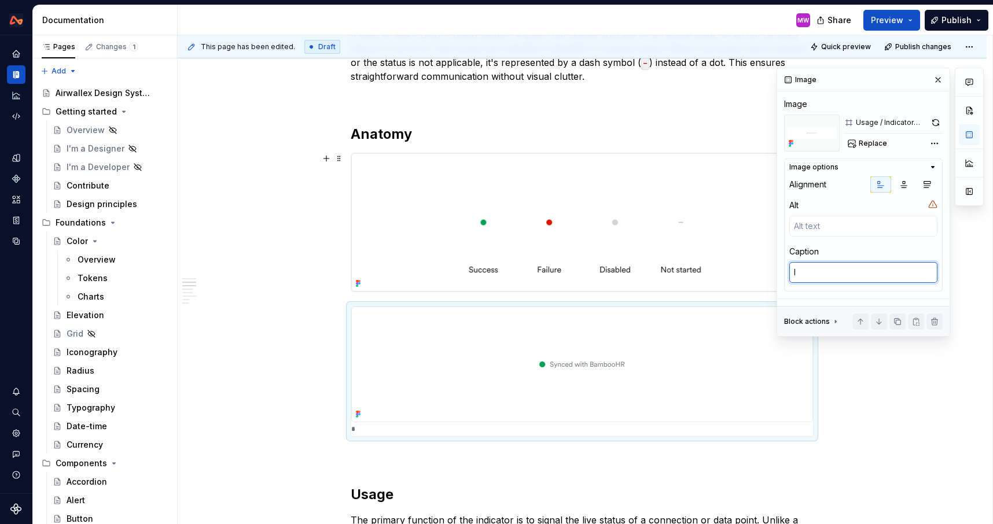
type textarea "*"
type textarea "In"
type textarea "*"
type textarea "Ind"
type textarea "*"
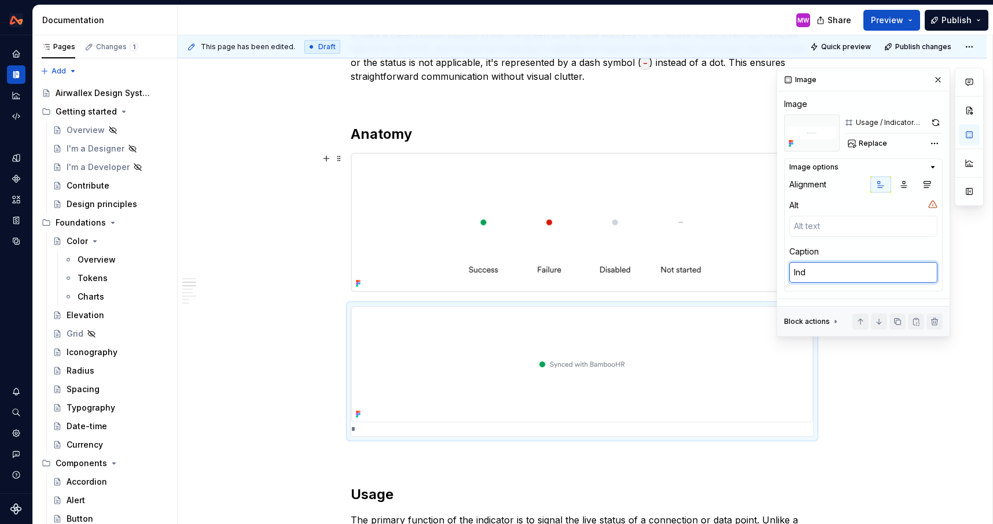
type textarea "Indi"
type textarea "*"
type textarea "Indic"
type textarea "*"
type textarea "Indica"
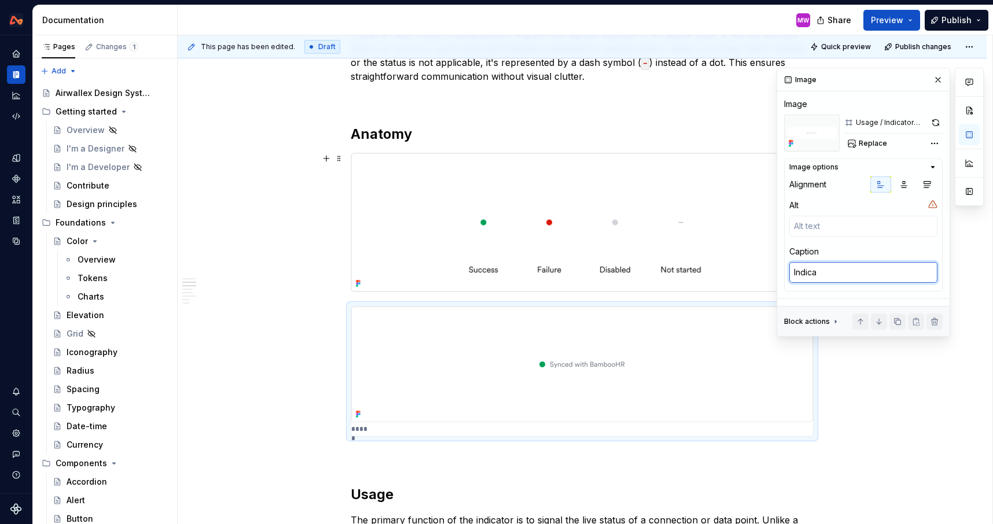
type textarea "*"
type textarea "Indicat"
type textarea "*"
type textarea "Indicato"
type textarea "*"
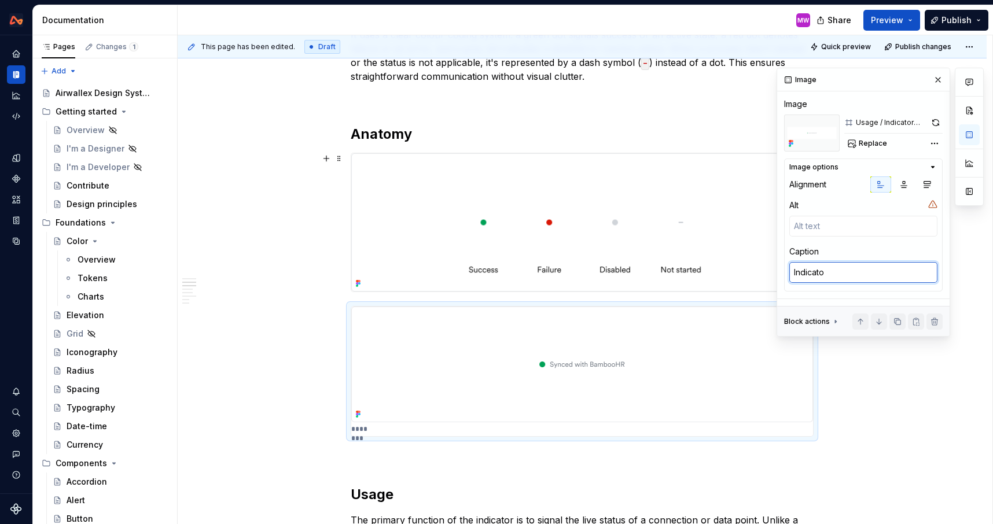
type textarea "Indicator"
type textarea "*"
type textarea "Indicator"
type textarea "*"
type textarea "Indicator u"
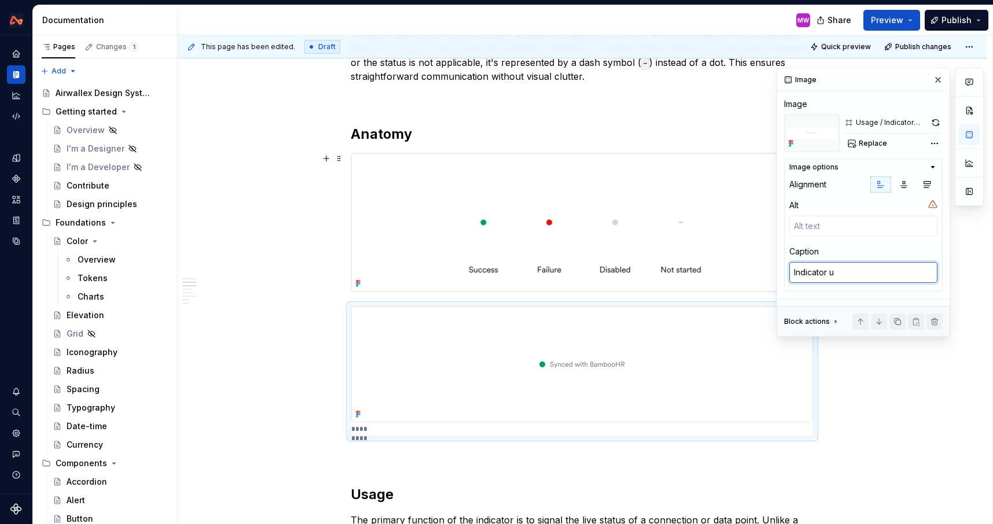
type textarea "*"
type textarea "Indicator us"
type textarea "*"
type textarea "Indicator use"
type textarea "*"
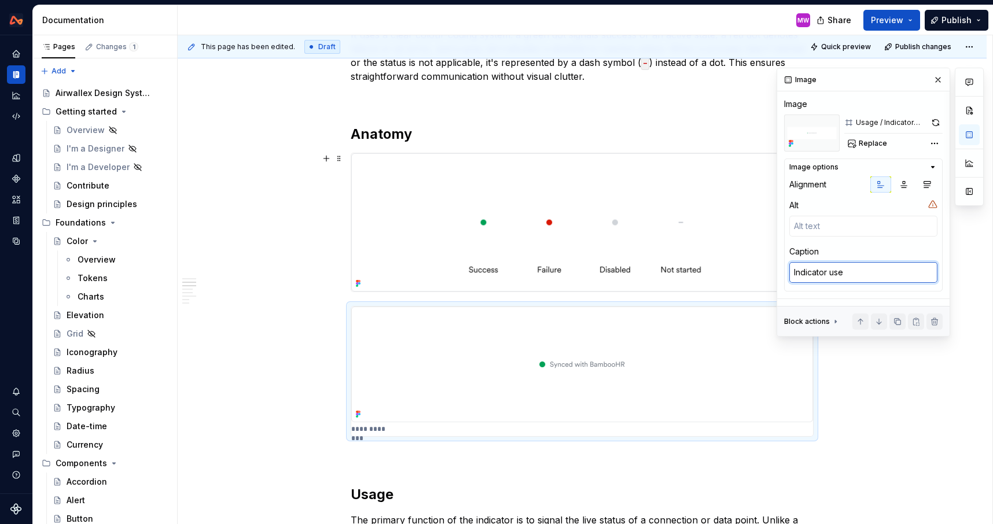
type textarea "Indicator used"
type textarea "*"
type textarea "Indicator used"
type textarea "*"
type textarea "Indicator used w"
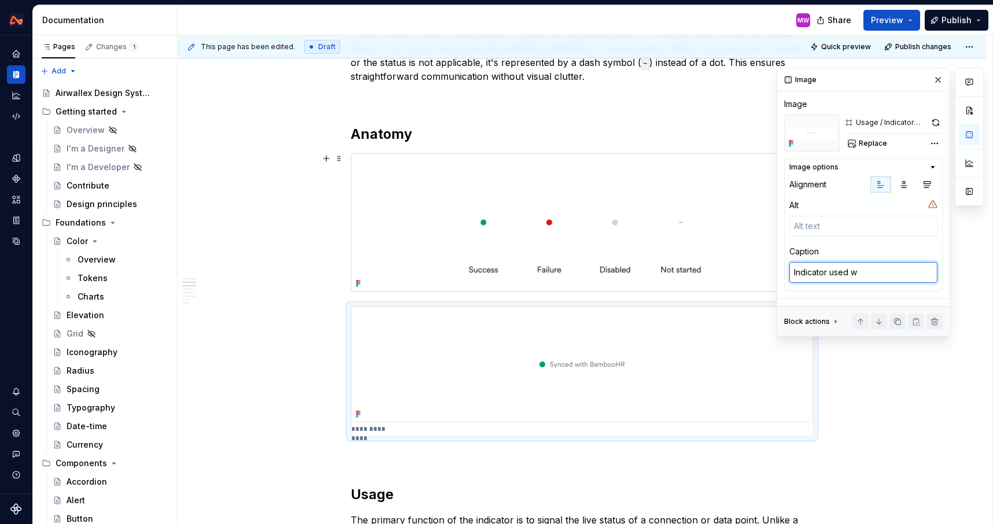
type textarea "*"
type textarea "Indicator used wi"
type textarea "*"
type textarea "Indicator used wit"
type textarea "*"
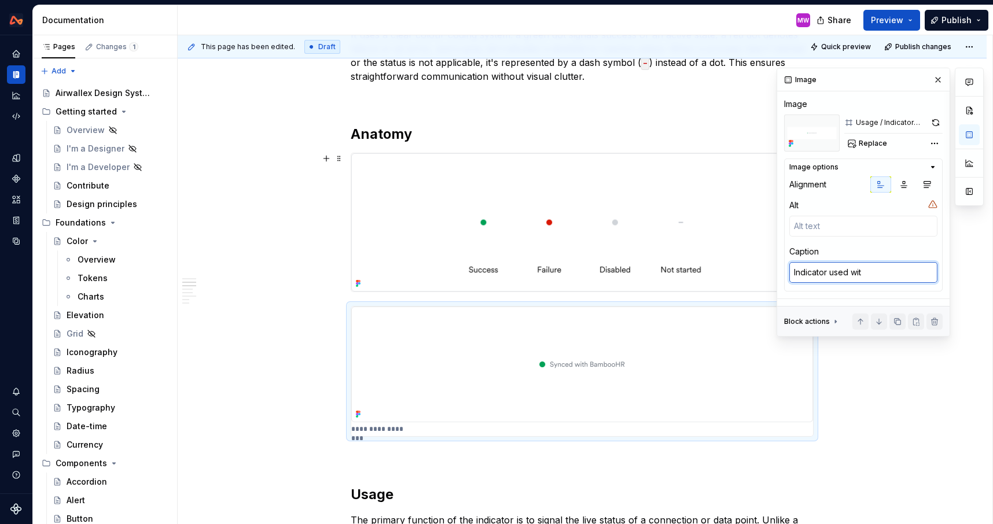
type textarea "Indicator used with"
type textarea "*"
type textarea "Indicator used with"
type textarea "*"
type textarea "Indicator used with a"
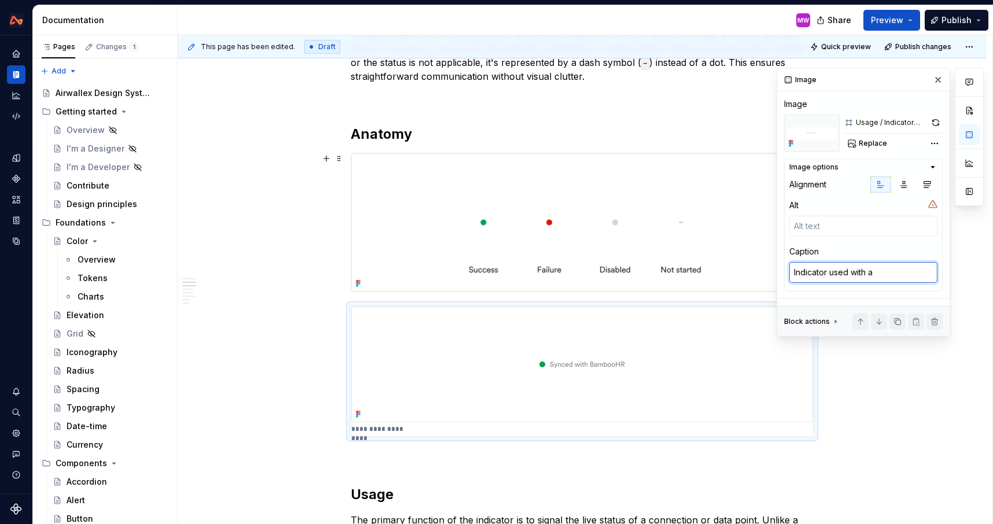
type textarea "*"
type textarea "Indicator used with a"
click at [403, 431] on p "**********" at bounding box center [394, 429] width 86 height 9
click at [846, 273] on textarea "Indicator used with a label" at bounding box center [863, 272] width 148 height 21
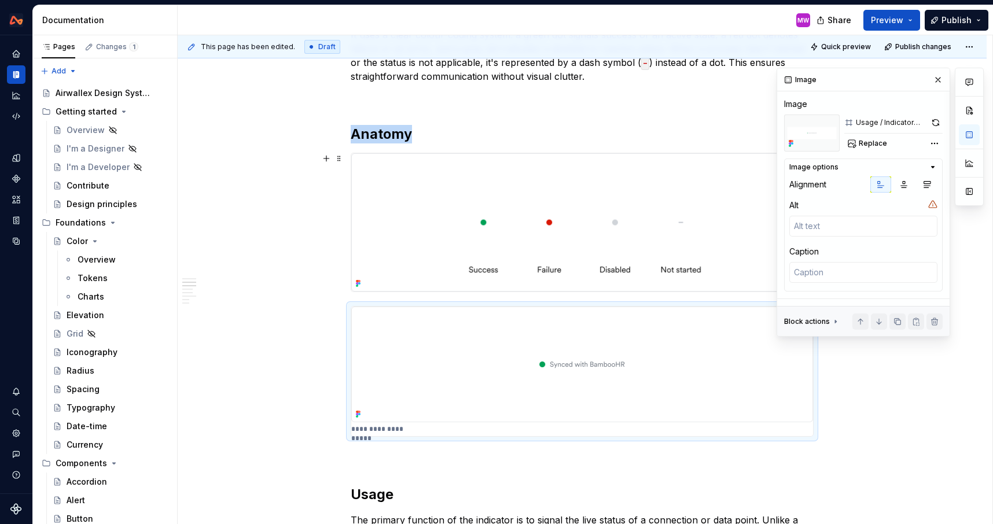
click at [652, 244] on img at bounding box center [582, 222] width 462 height 138
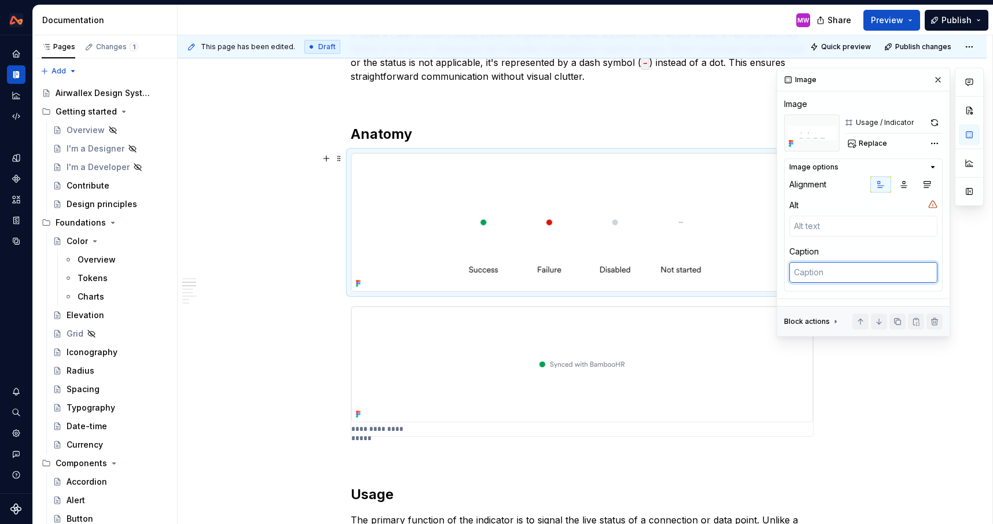
click at [836, 270] on textarea at bounding box center [863, 272] width 148 height 21
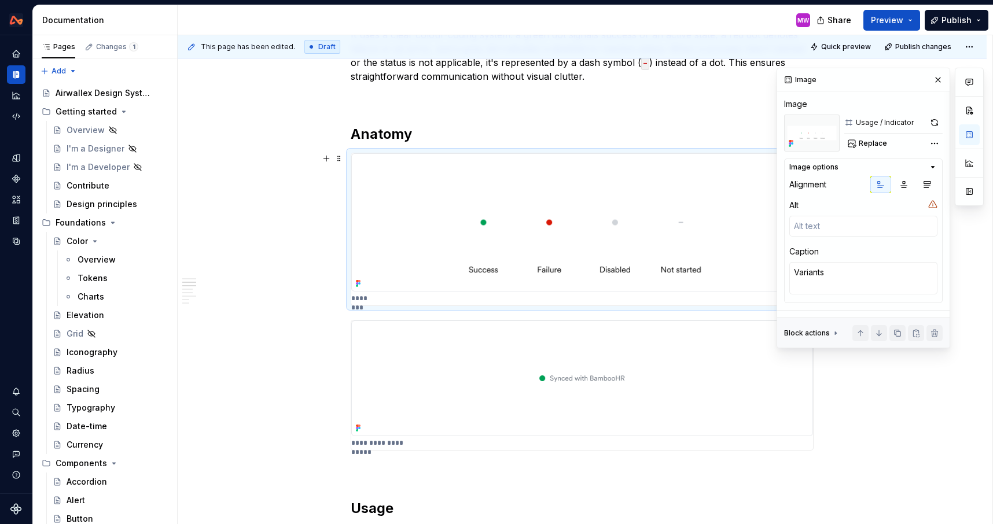
click at [938, 78] on button "button" at bounding box center [938, 80] width 16 height 16
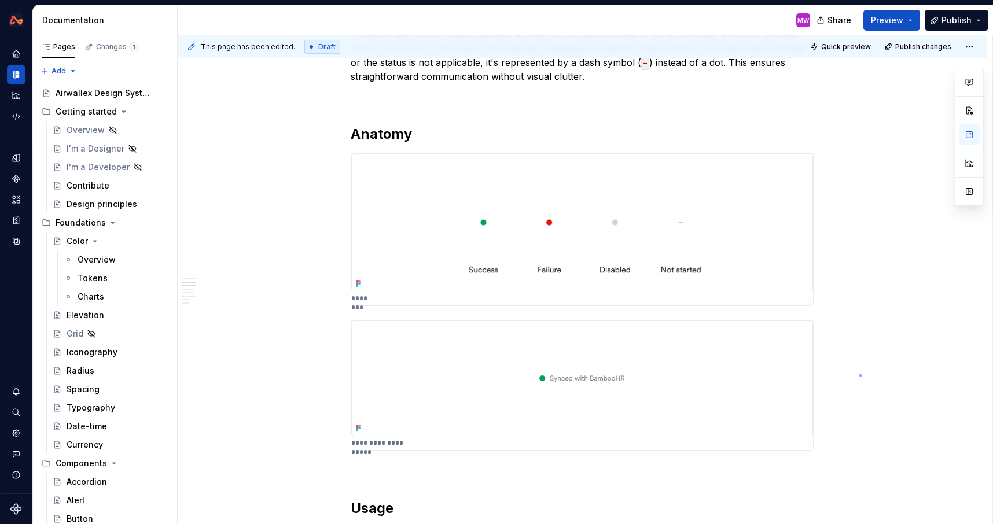
click at [860, 374] on div "**********" at bounding box center [585, 280] width 815 height 490
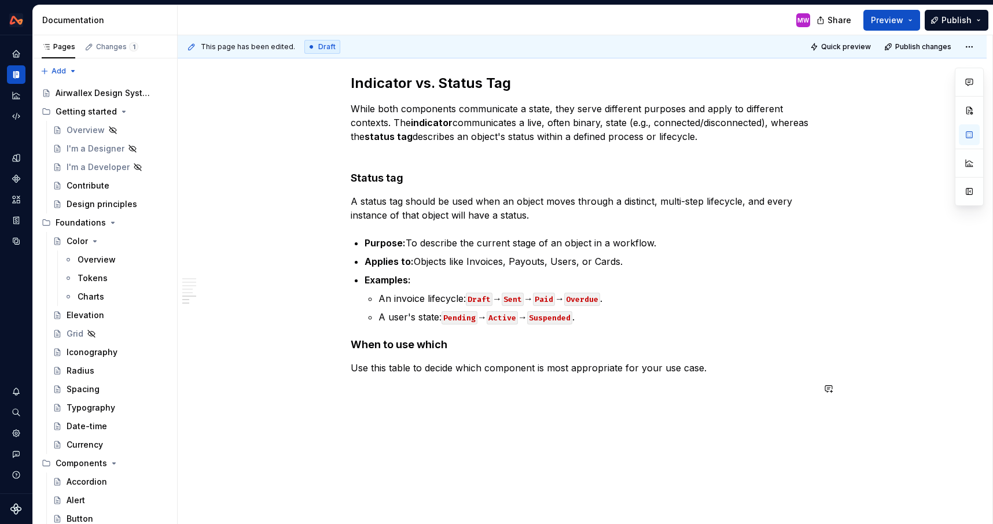
scroll to position [1395, 0]
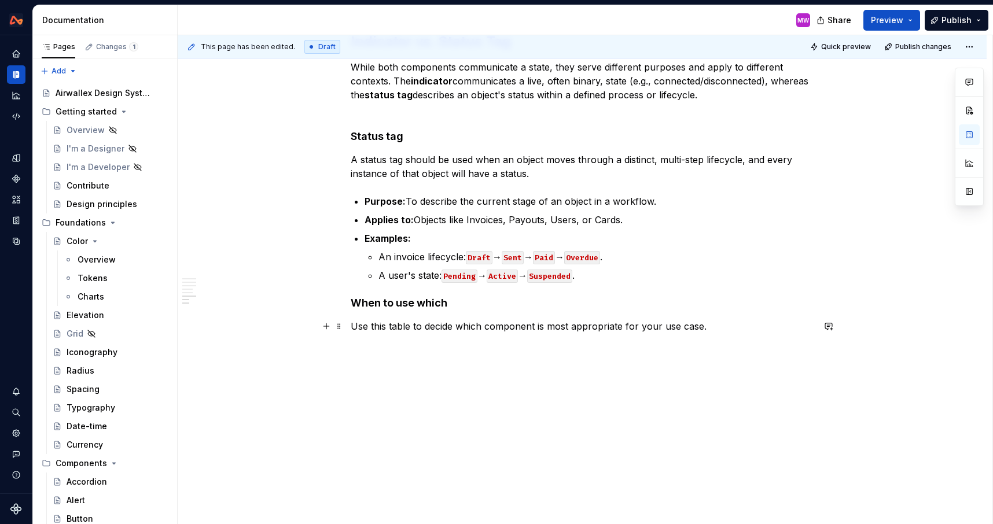
click at [355, 325] on p "Use this table to decide which component is most appropriate for your use case." at bounding box center [582, 326] width 463 height 14
click at [373, 336] on th at bounding box center [380, 329] width 58 height 21
click at [380, 352] on p at bounding box center [379, 352] width 43 height 12
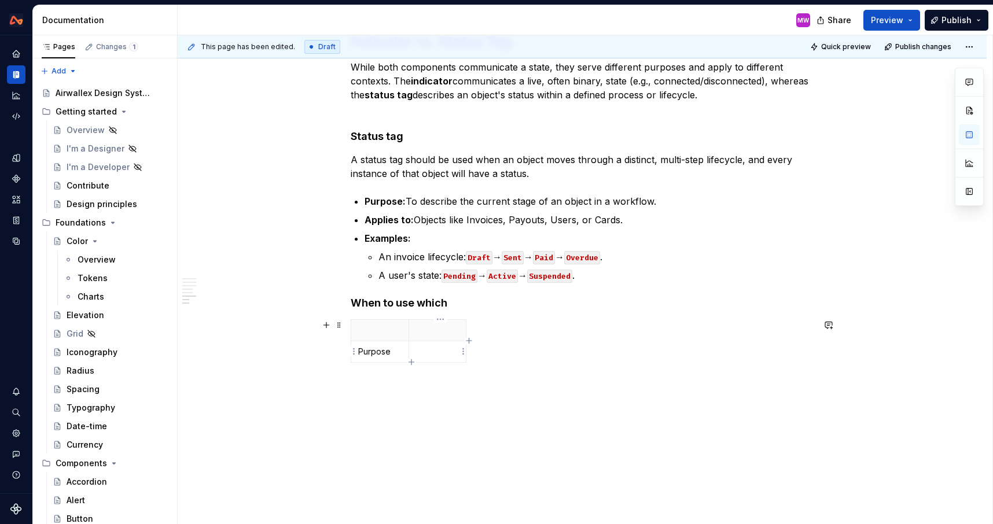
click at [469, 346] on div "Purpose" at bounding box center [582, 343] width 463 height 48
click at [468, 340] on icon "button" at bounding box center [468, 340] width 5 height 5
drag, startPoint x: 489, startPoint y: 348, endPoint x: 652, endPoint y: 351, distance: 162.6
drag, startPoint x: 469, startPoint y: 345, endPoint x: 562, endPoint y: 349, distance: 92.7
click at [562, 349] on td at bounding box center [650, 351] width 183 height 21
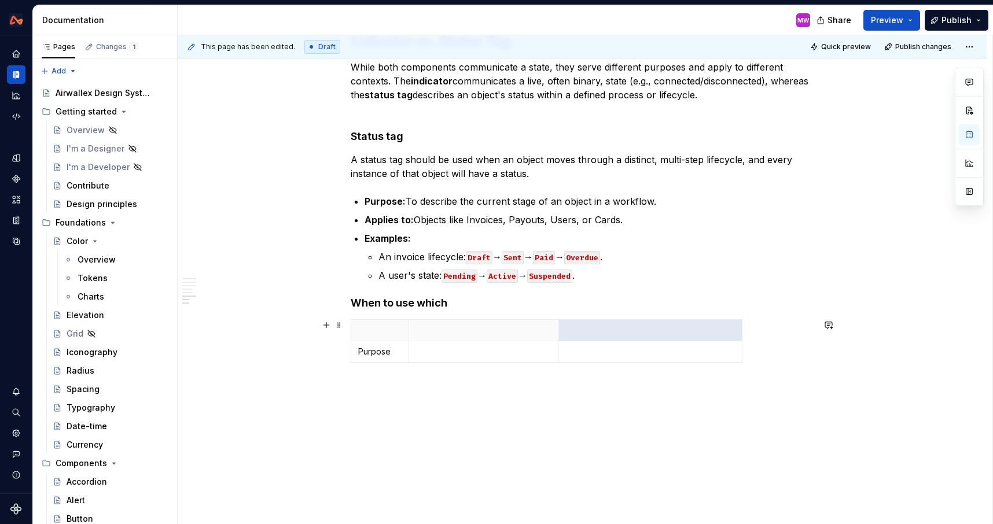
click at [551, 365] on div "Purpose" at bounding box center [582, 343] width 463 height 48
click at [549, 362] on icon "button" at bounding box center [549, 361] width 5 height 5
click at [389, 376] on p at bounding box center [379, 373] width 43 height 12
click at [551, 384] on div "Purpose Scope" at bounding box center [582, 353] width 463 height 69
click at [550, 383] on icon "button" at bounding box center [549, 383] width 5 height 5
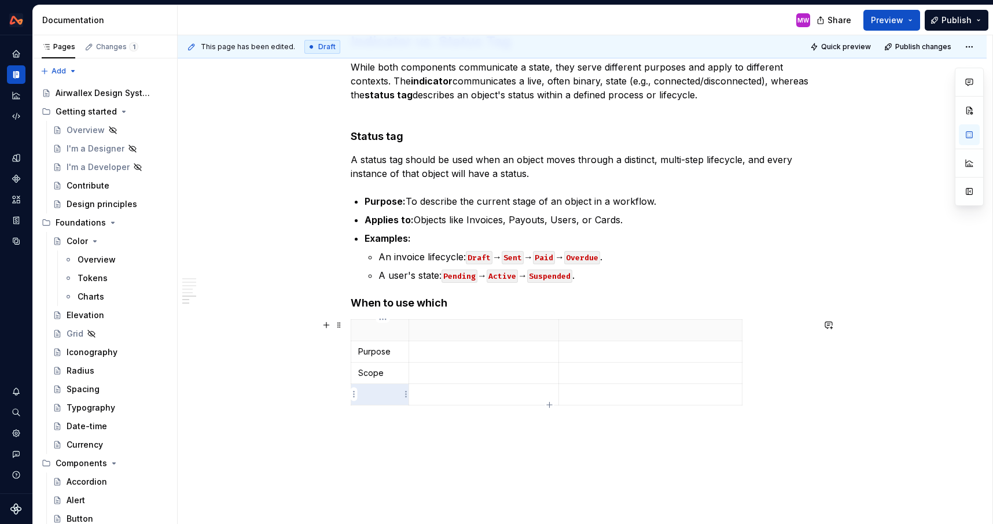
click at [371, 396] on p at bounding box center [379, 395] width 43 height 12
click at [549, 410] on div "Purpose Scope Information" at bounding box center [582, 364] width 463 height 91
click at [550, 415] on icon "button" at bounding box center [549, 416] width 9 height 9
click at [376, 422] on p at bounding box center [379, 416] width 43 height 12
drag, startPoint x: 412, startPoint y: 359, endPoint x: 425, endPoint y: 360, distance: 13.3
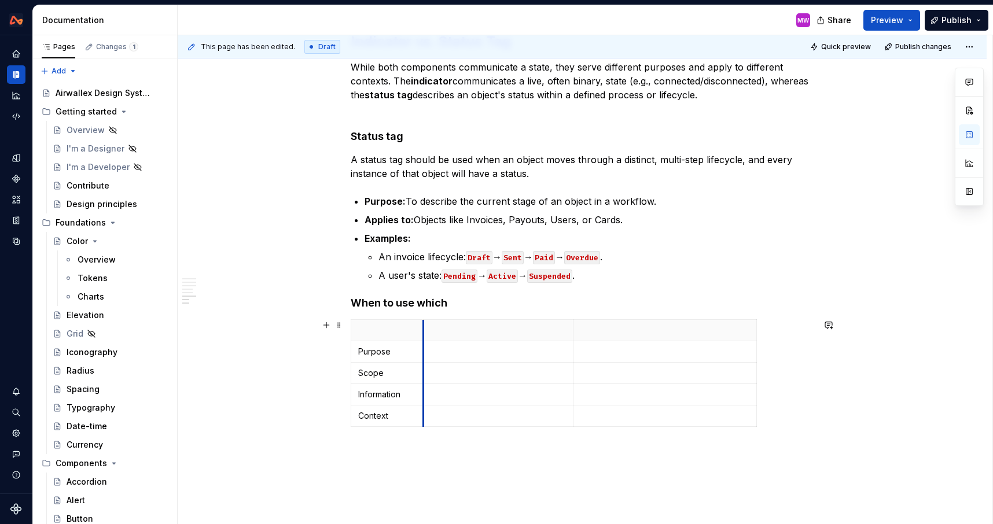
click at [426, 360] on td at bounding box center [498, 351] width 150 height 21
drag, startPoint x: 576, startPoint y: 354, endPoint x: 590, endPoint y: 354, distance: 14.5
click at [590, 354] on td at bounding box center [678, 351] width 183 height 21
click at [486, 326] on p at bounding box center [505, 331] width 150 height 12
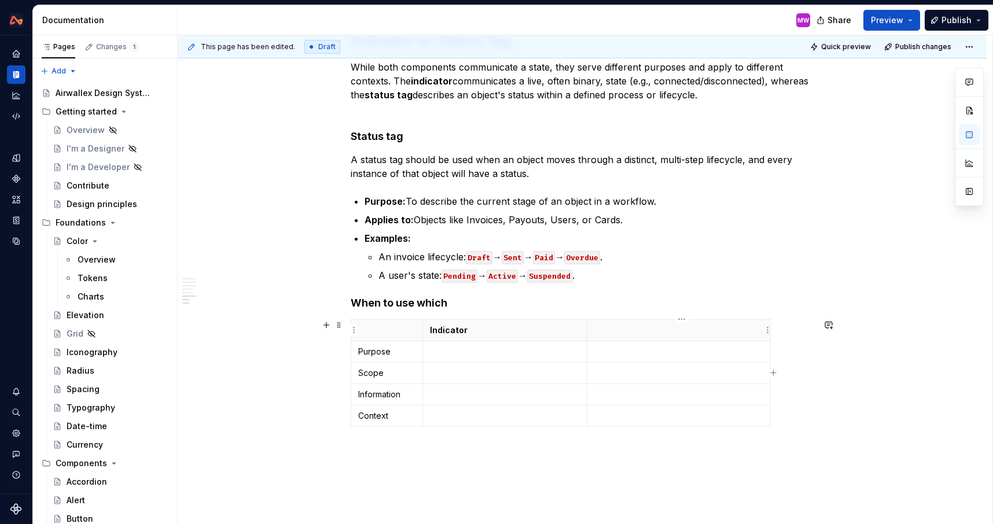
click at [617, 330] on p at bounding box center [678, 331] width 169 height 12
click at [447, 356] on p at bounding box center [505, 352] width 150 height 12
click at [631, 353] on p at bounding box center [678, 352] width 169 height 12
click at [461, 369] on p at bounding box center [505, 373] width 150 height 12
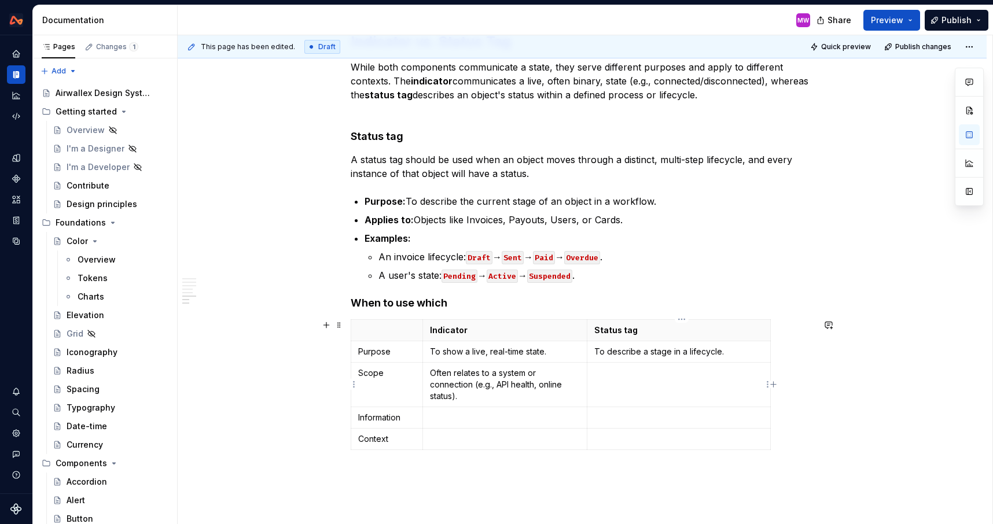
click at [603, 373] on p at bounding box center [678, 373] width 169 height 12
drag, startPoint x: 682, startPoint y: 372, endPoint x: 649, endPoint y: 374, distance: 33.0
click at [649, 374] on p "Applies to an instance of an object (e.g., this specific invoice)." at bounding box center [678, 378] width 169 height 23
drag, startPoint x: 697, startPoint y: 370, endPoint x: 678, endPoint y: 370, distance: 19.1
click at [678, 370] on p "Applies to an object (e.g., this specific invoice)." at bounding box center [678, 378] width 169 height 23
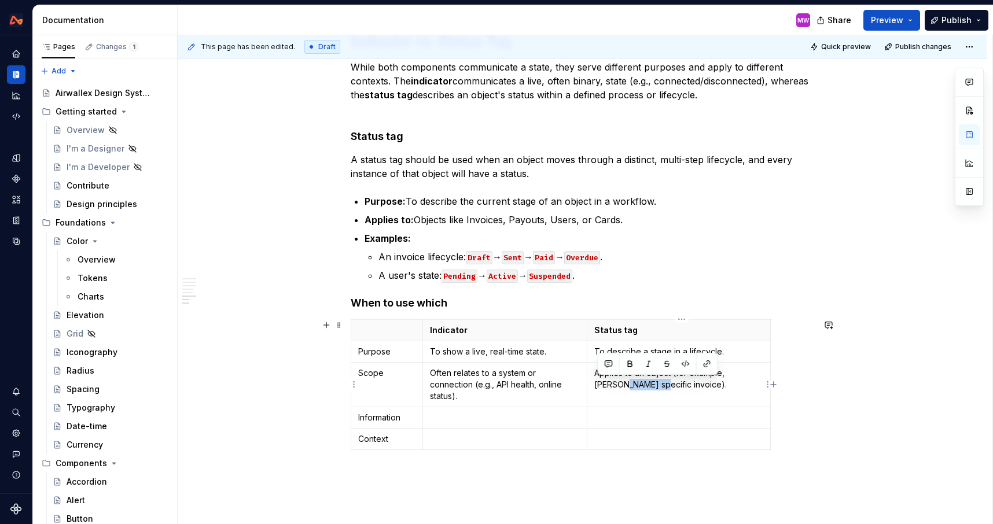
drag, startPoint x: 629, startPoint y: 384, endPoint x: 597, endPoint y: 384, distance: 31.8
click at [597, 384] on p "Applies to an object (for example, [PERSON_NAME] specific invoice)." at bounding box center [678, 378] width 169 height 23
drag, startPoint x: 727, startPoint y: 371, endPoint x: 679, endPoint y: 371, distance: 48.6
click at [679, 371] on p "Applies to an object (for example, an invoice)." at bounding box center [678, 378] width 169 height 23
copy p "for example,"
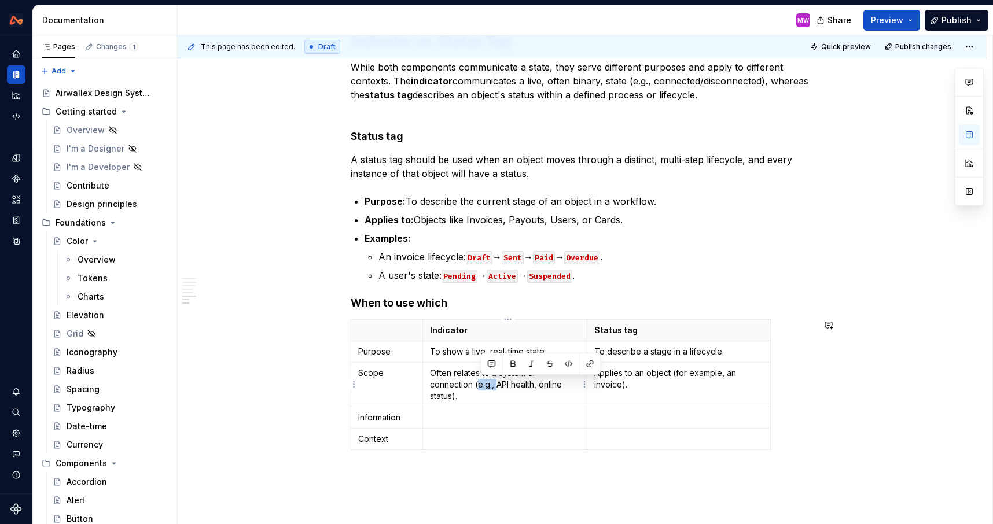
drag, startPoint x: 500, startPoint y: 384, endPoint x: 481, endPoint y: 383, distance: 19.1
click at [481, 384] on p "Often relates to a system or connection (e.g., API health, online status)." at bounding box center [505, 384] width 150 height 35
drag, startPoint x: 456, startPoint y: 395, endPoint x: 433, endPoint y: 393, distance: 22.6
click at [433, 393] on p "Often relates to a system or connection (for example, API health, online status…" at bounding box center [505, 384] width 150 height 35
drag, startPoint x: 575, startPoint y: 384, endPoint x: 532, endPoint y: 384, distance: 42.2
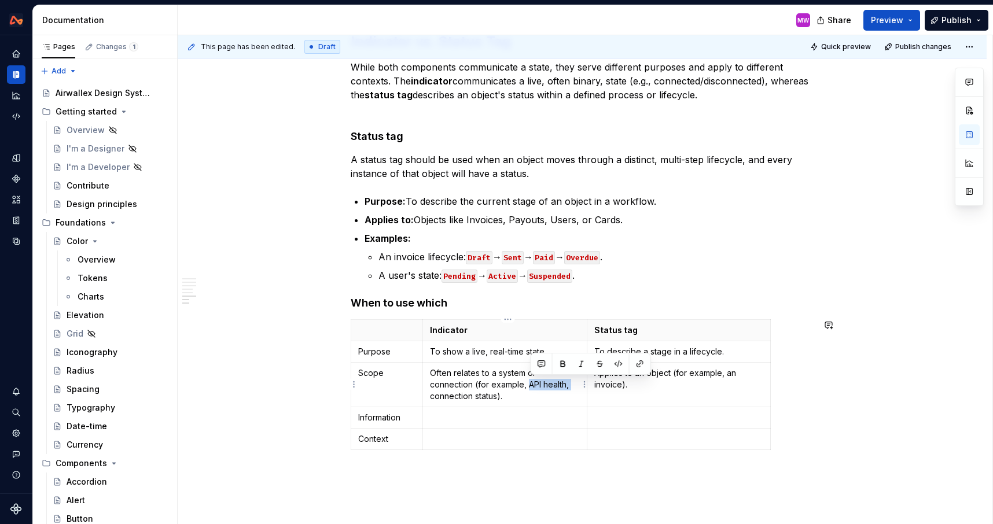
click at [532, 384] on p "Often relates to a system or connection (for example, API health, connection st…" at bounding box center [505, 384] width 150 height 35
click at [456, 395] on p "Often relates to a system or connection (for example, connection status)." at bounding box center [505, 384] width 150 height 35
click at [458, 412] on p at bounding box center [505, 418] width 150 height 12
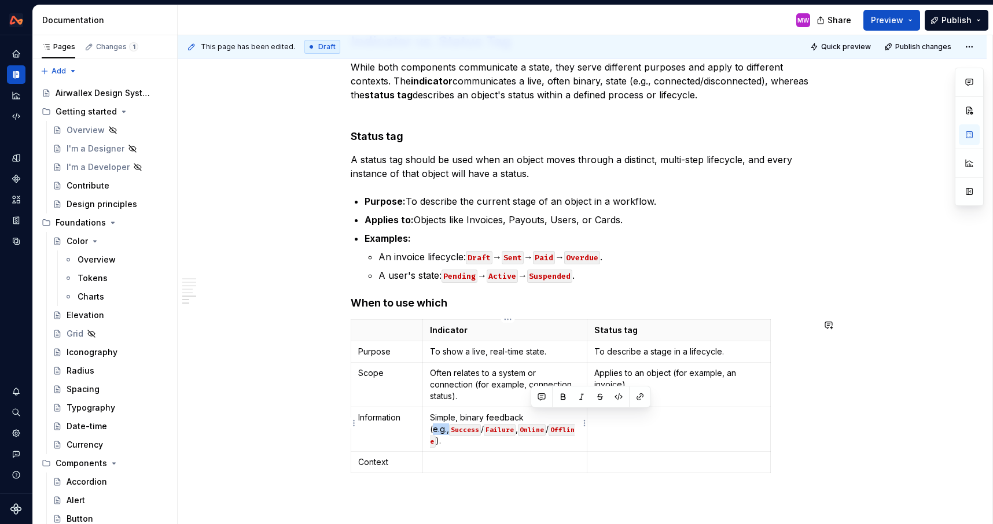
drag, startPoint x: 548, startPoint y: 418, endPoint x: 532, endPoint y: 418, distance: 15.6
click at [532, 418] on p "Simple, binary feedback (e.g., Success / Failure , Online / Offline )." at bounding box center [505, 429] width 150 height 35
click at [757, 83] on p "While both components communicate a state, they serve different purposes and ap…" at bounding box center [582, 88] width 463 height 56
click at [630, 425] on td at bounding box center [678, 429] width 183 height 45
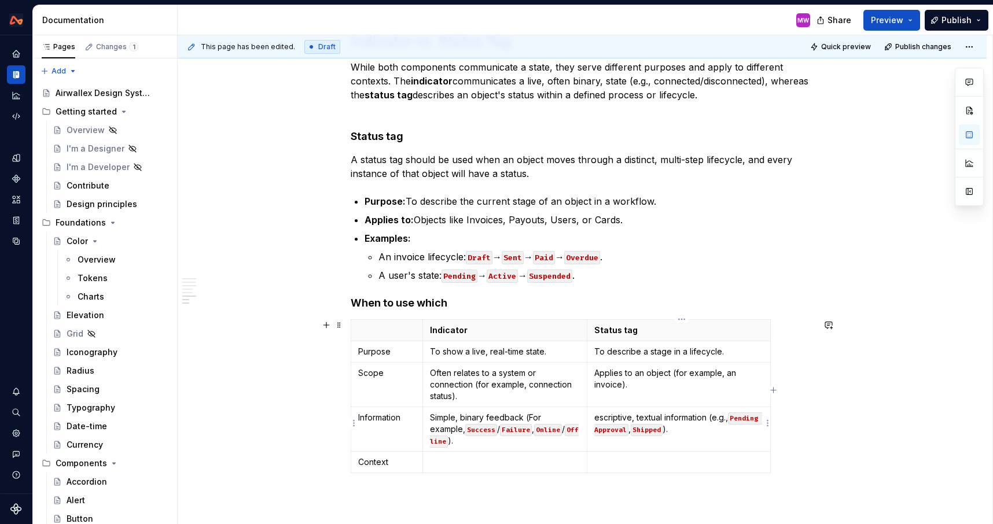
click at [599, 418] on p "escriptive, textual information (e.g., Pending Approval , Shipped )." at bounding box center [678, 423] width 169 height 23
drag, startPoint x: 740, startPoint y: 417, endPoint x: 722, endPoint y: 417, distance: 18.5
click at [722, 417] on p "Descriptive, textual information (e.g., Pending Approval , Shipped )." at bounding box center [678, 423] width 169 height 23
drag, startPoint x: 700, startPoint y: 430, endPoint x: 636, endPoint y: 426, distance: 63.2
click at [636, 426] on code "Pending Approval" at bounding box center [664, 430] width 68 height 12
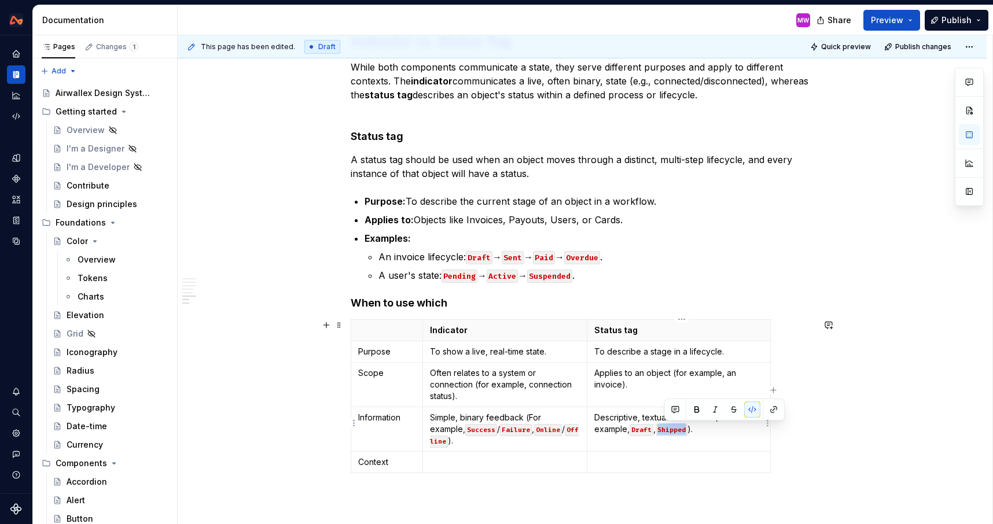
drag, startPoint x: 693, startPoint y: 430, endPoint x: 664, endPoint y: 430, distance: 28.4
click at [664, 430] on code "Shipped" at bounding box center [672, 430] width 32 height 12
drag, startPoint x: 569, startPoint y: 429, endPoint x: 510, endPoint y: 428, distance: 58.5
click at [510, 428] on p "Simple, binary feedback (For example, Success / Failure , Online / Offline )." at bounding box center [505, 429] width 150 height 35
click at [472, 451] on p at bounding box center [505, 451] width 150 height 12
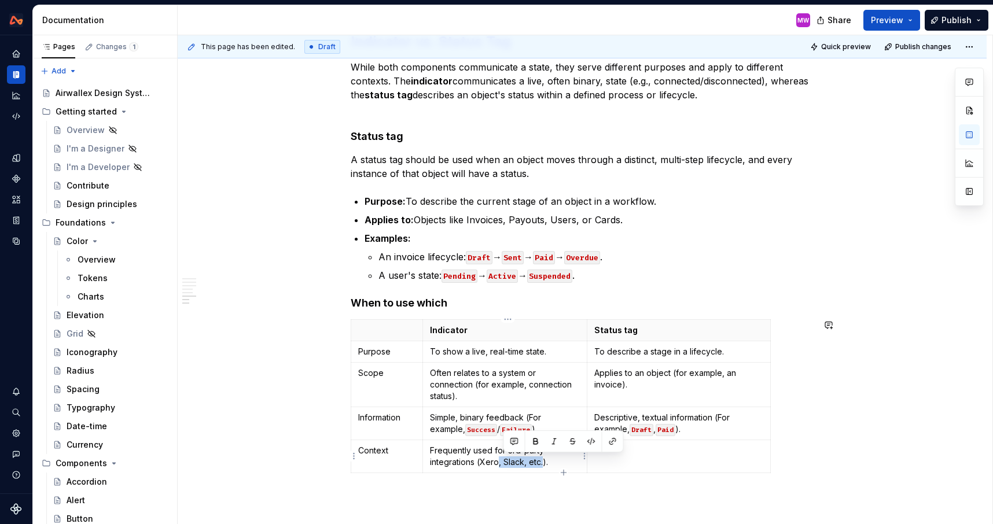
drag, startPoint x: 546, startPoint y: 462, endPoint x: 500, endPoint y: 462, distance: 45.1
click at [500, 462] on p "Frequently used for 3rd-party integrations (Xero, Slack, etc.)." at bounding box center [505, 456] width 150 height 23
click at [615, 449] on p at bounding box center [678, 451] width 169 height 12
drag, startPoint x: 687, startPoint y: 465, endPoint x: 606, endPoint y: 463, distance: 81.6
click at [606, 463] on p "Used for internal objects that move through a defined process." at bounding box center [678, 456] width 169 height 23
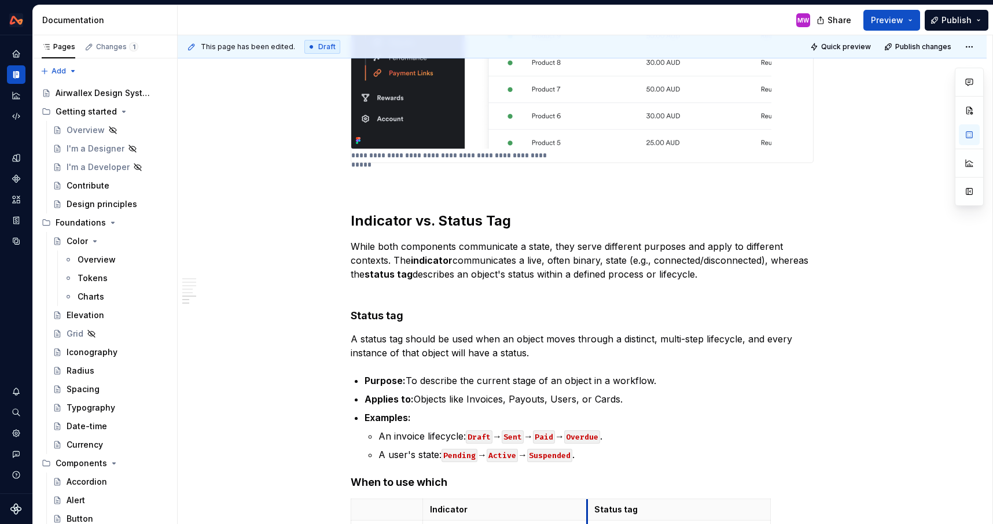
scroll to position [1217, 0]
click at [417, 314] on h4 "Status tag" at bounding box center [582, 315] width 463 height 14
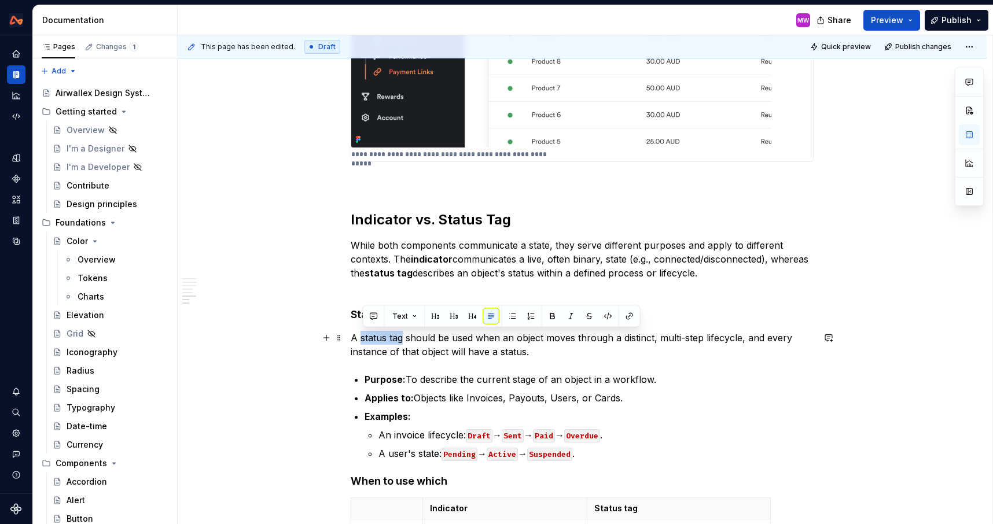
drag, startPoint x: 406, startPoint y: 338, endPoint x: 363, endPoint y: 337, distance: 42.3
click at [363, 337] on p "A status tag should be used when an object moves through a distinct, multi-step…" at bounding box center [582, 345] width 463 height 28
click at [632, 314] on button "button" at bounding box center [629, 316] width 16 height 16
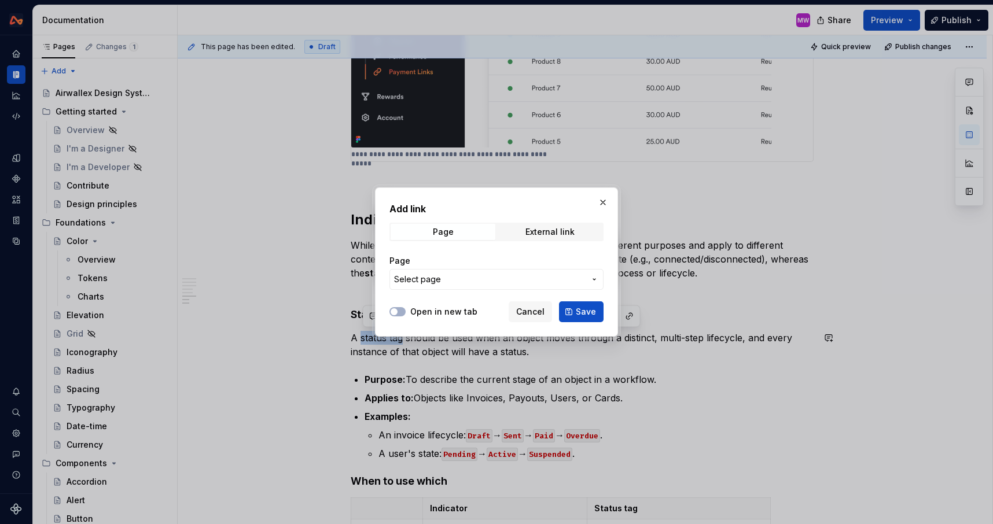
click at [474, 282] on span "Select page" at bounding box center [489, 280] width 191 height 12
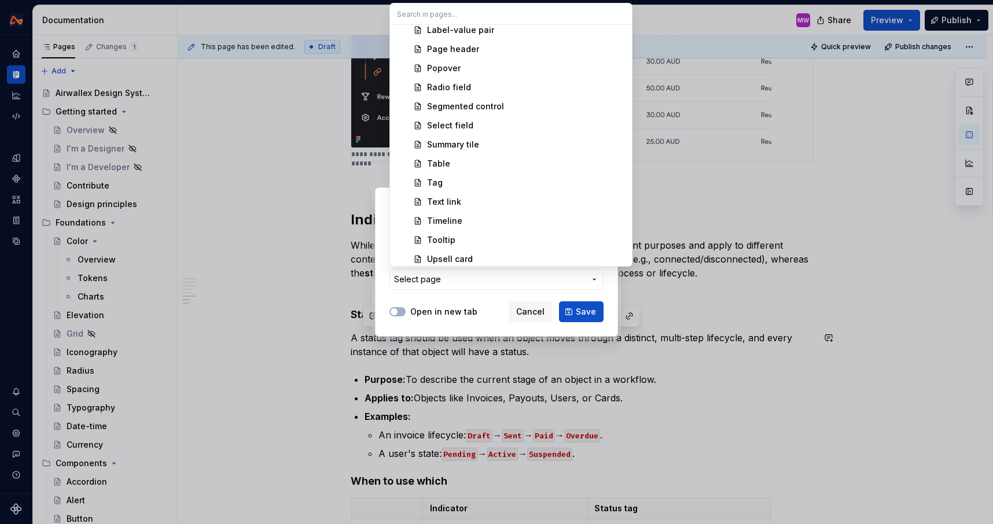
scroll to position [653, 0]
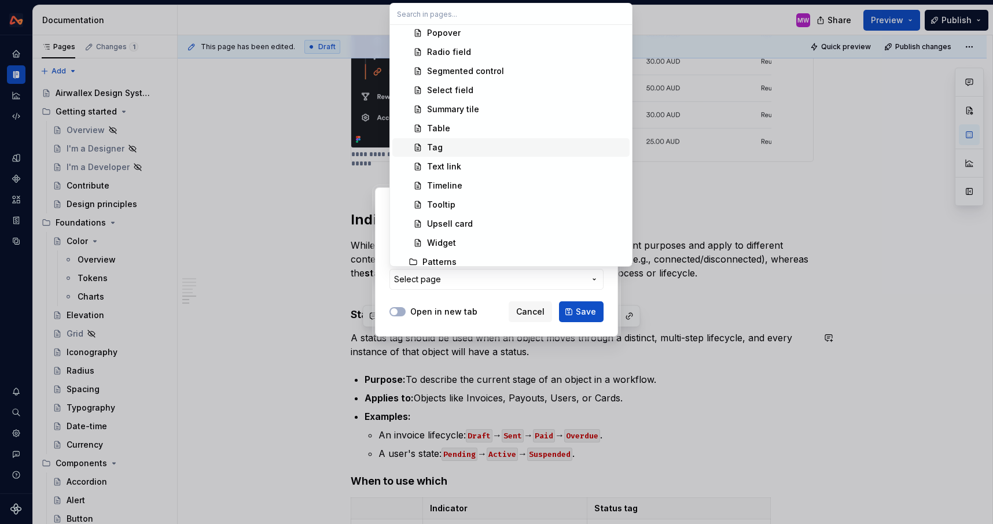
click at [447, 149] on div "Tag" at bounding box center [526, 148] width 198 height 12
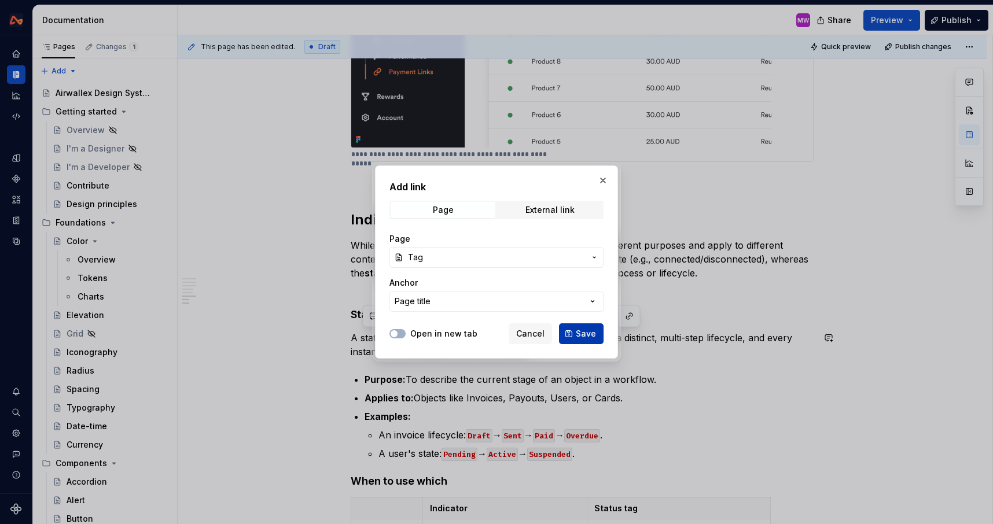
click at [589, 335] on span "Save" at bounding box center [586, 334] width 20 height 12
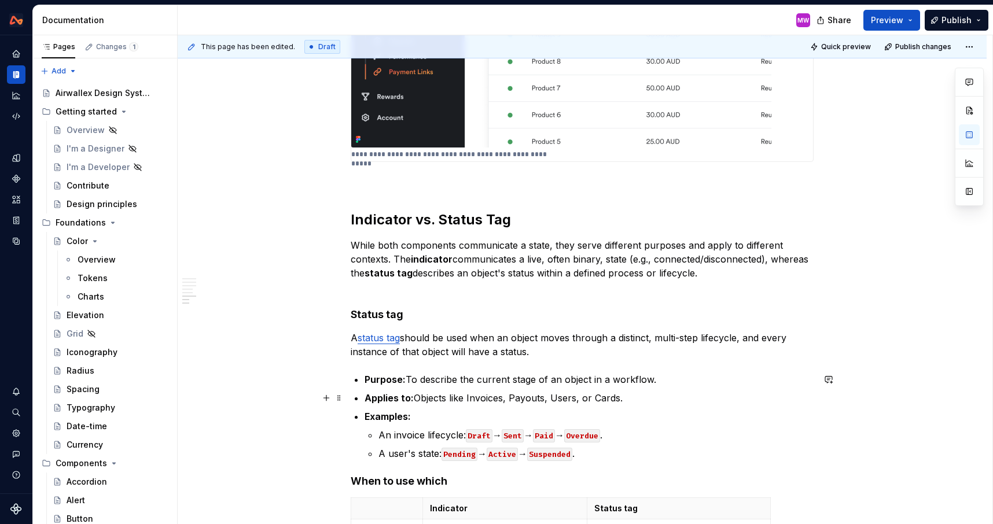
click at [686, 395] on p "Applies to: Objects like Invoices, Payouts, Users, or Cards." at bounding box center [589, 398] width 449 height 14
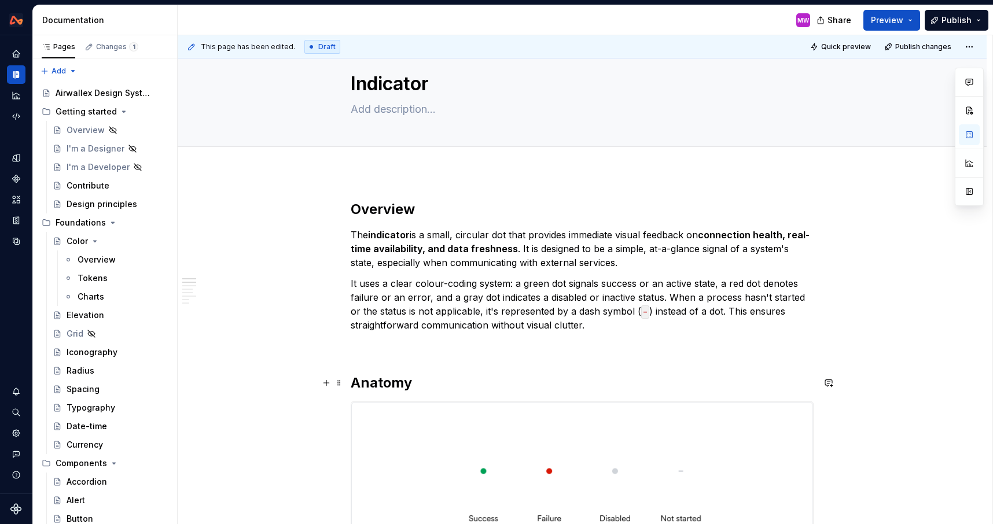
scroll to position [0, 0]
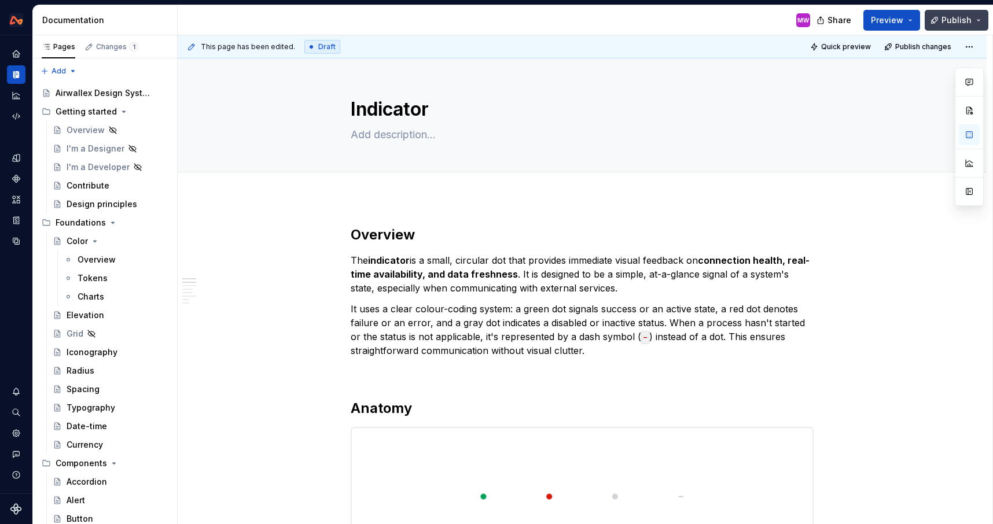
click at [946, 21] on span "Publish" at bounding box center [956, 20] width 30 height 12
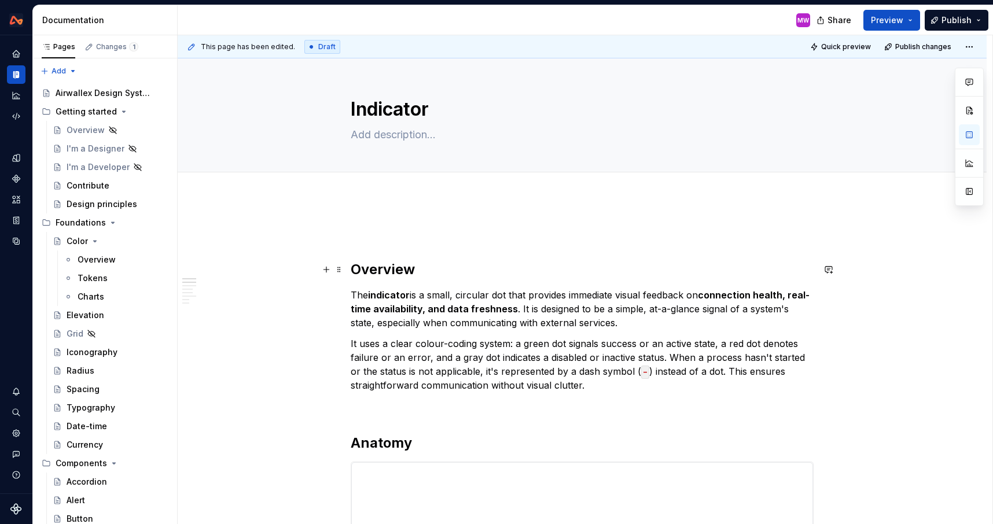
click at [353, 267] on h2 "Overview" at bounding box center [582, 269] width 463 height 19
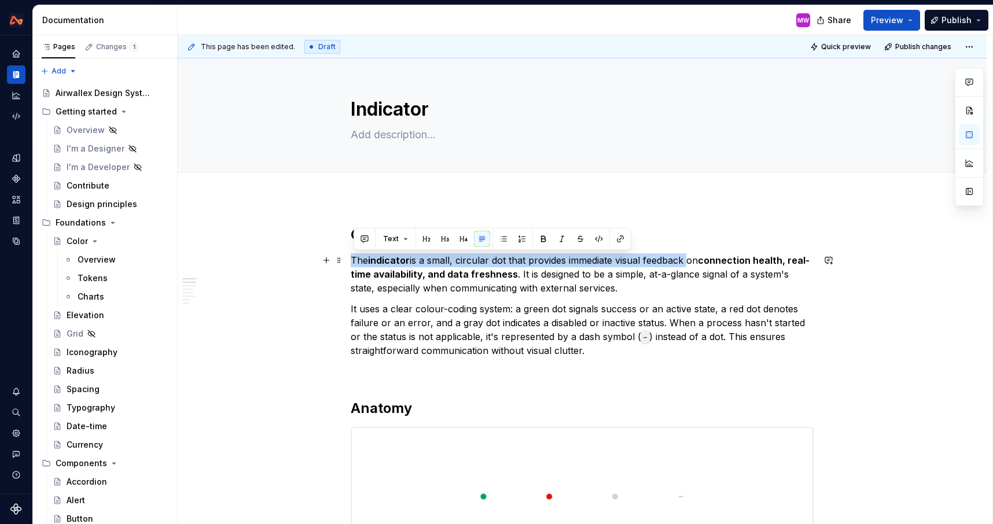
drag, startPoint x: 689, startPoint y: 260, endPoint x: 352, endPoint y: 264, distance: 336.8
copy p "The indicator is a small, circular dot that provides immediate visual feedback"
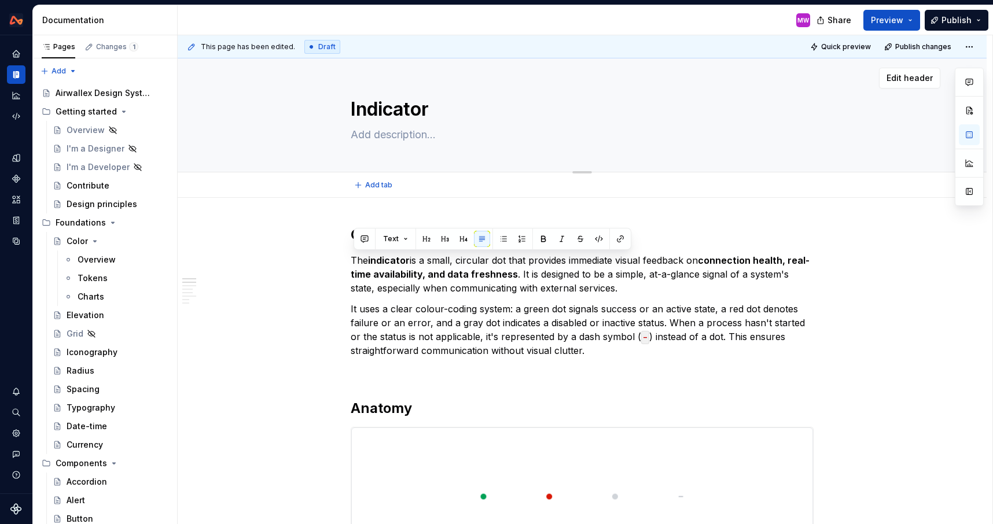
click at [374, 137] on textarea at bounding box center [579, 135] width 463 height 19
paste textarea "The indicator is a small, circular dot that provides immediate visual feedback"
drag, startPoint x: 371, startPoint y: 136, endPoint x: 354, endPoint y: 134, distance: 17.4
click at [354, 134] on textarea "The indicator is a small, circular dot that provides immediate visual feedback" at bounding box center [579, 135] width 463 height 19
click at [730, 135] on textarea "An indicator is a small, circular dot that provides immediate visual feedback" at bounding box center [579, 135] width 463 height 19
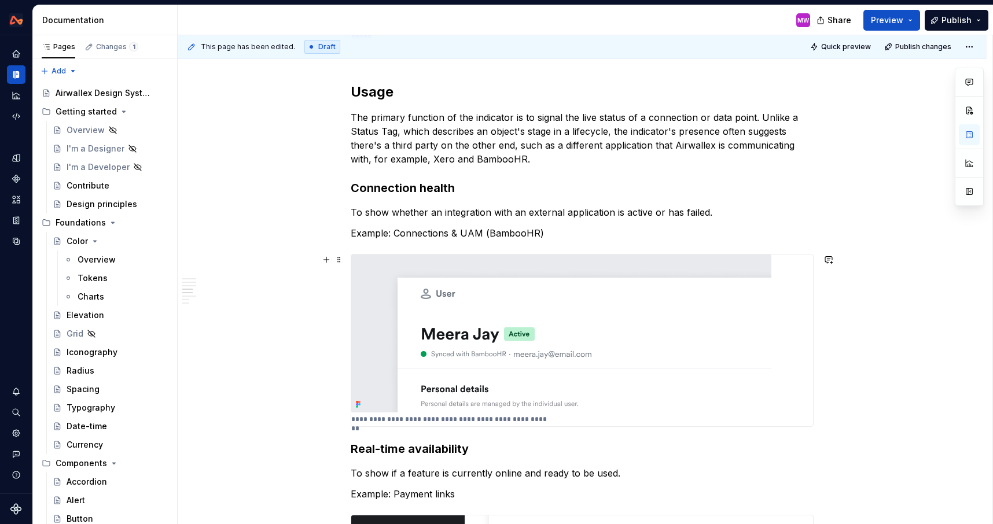
scroll to position [639, 0]
